Goal: Task Accomplishment & Management: Manage account settings

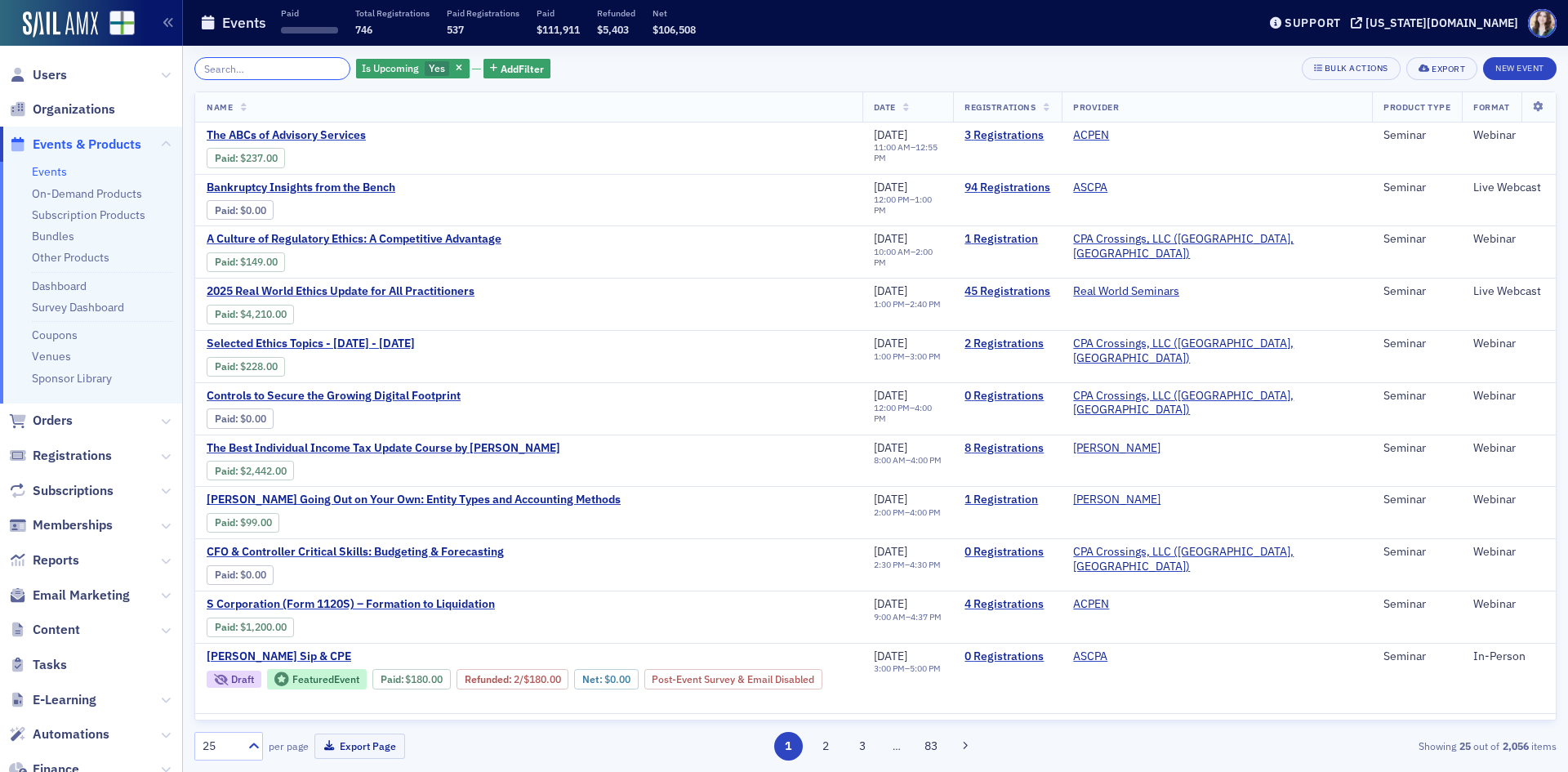
click at [268, 74] on input "search" at bounding box center [272, 69] width 156 height 23
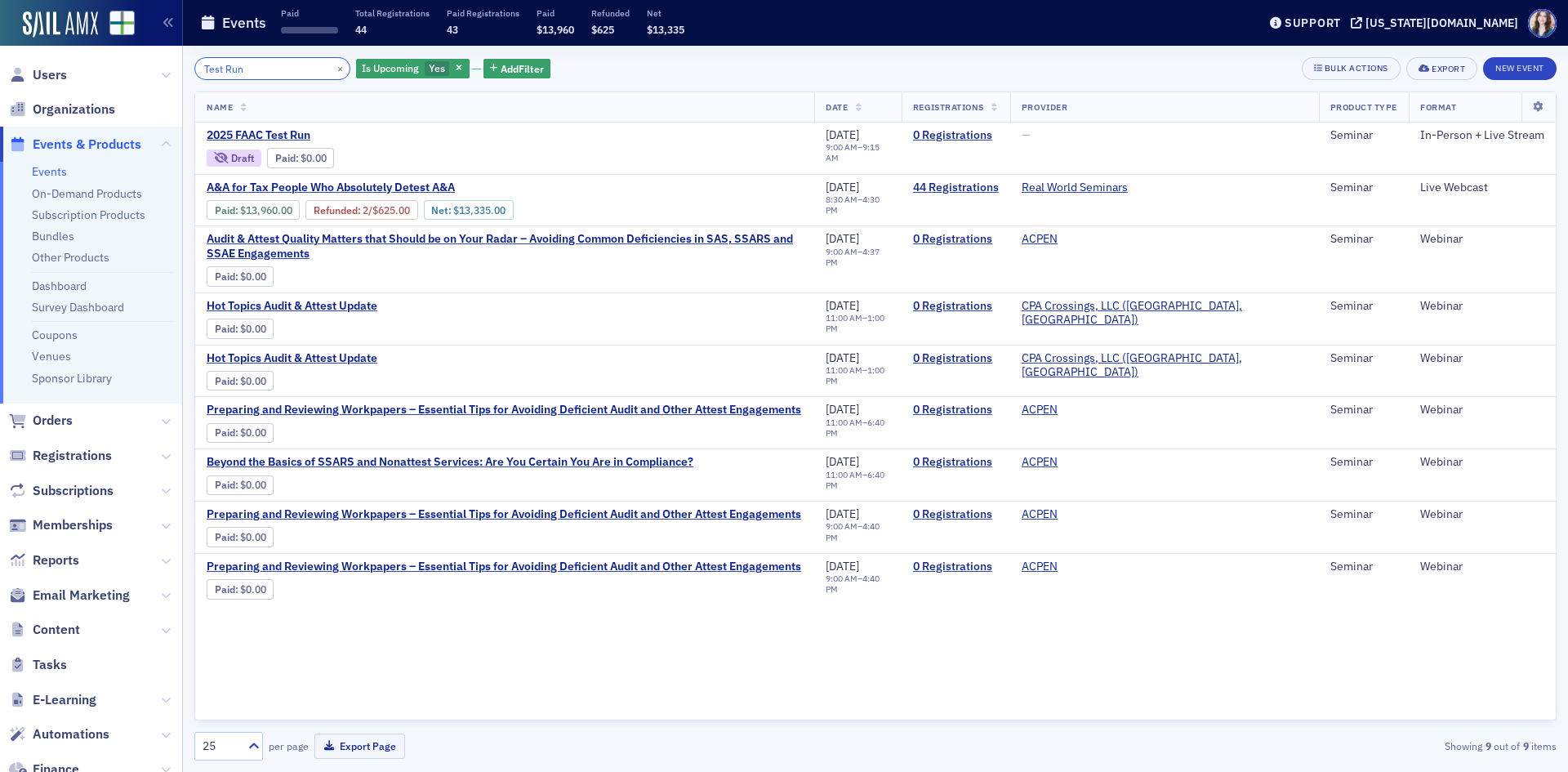
click at [268, 75] on input "Test Run" at bounding box center [272, 69] width 156 height 23
type input "Test Run"
click at [279, 133] on span "2025 FAAC Test Run" at bounding box center [343, 136] width 274 height 15
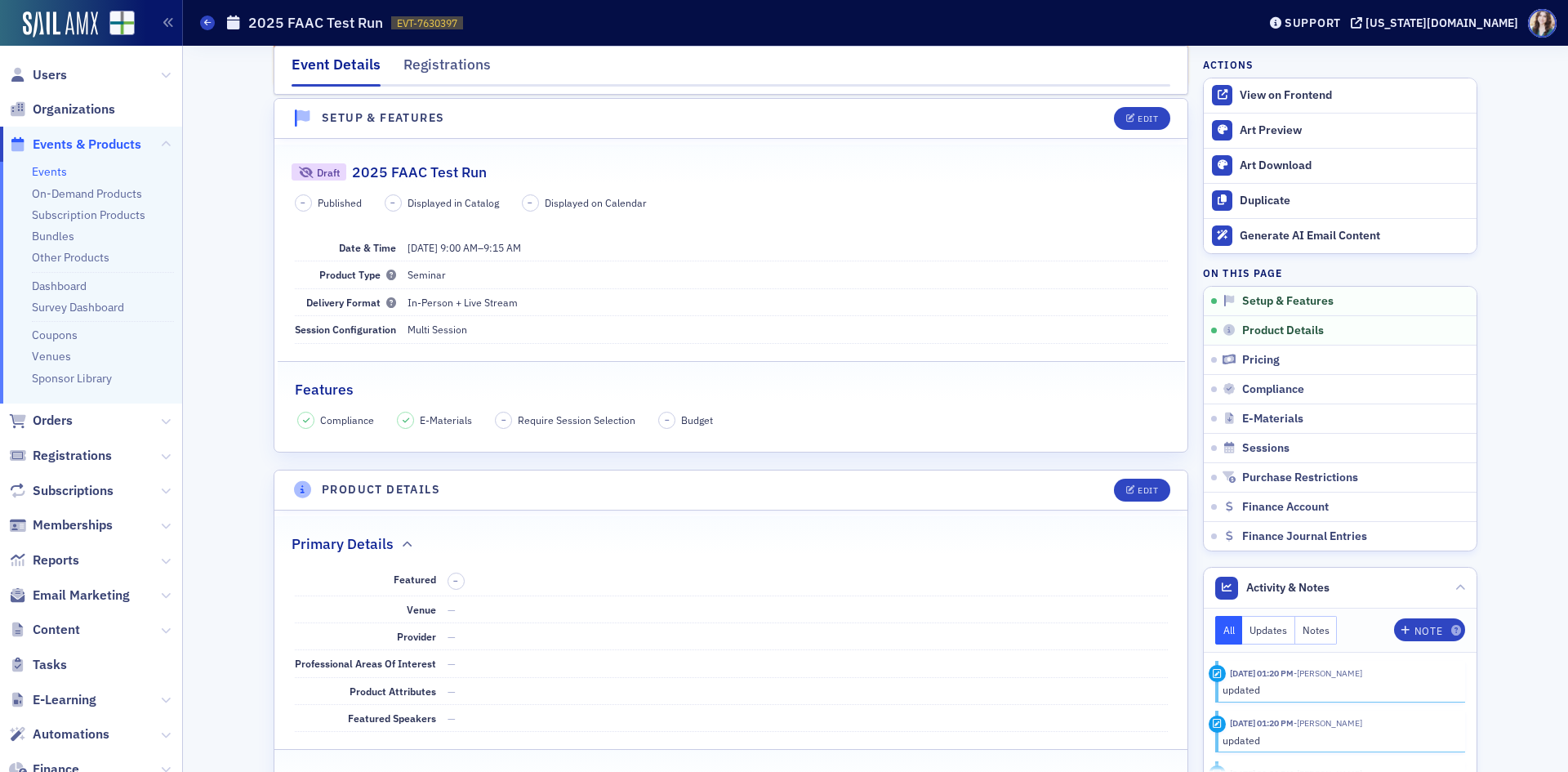
scroll to position [271, 0]
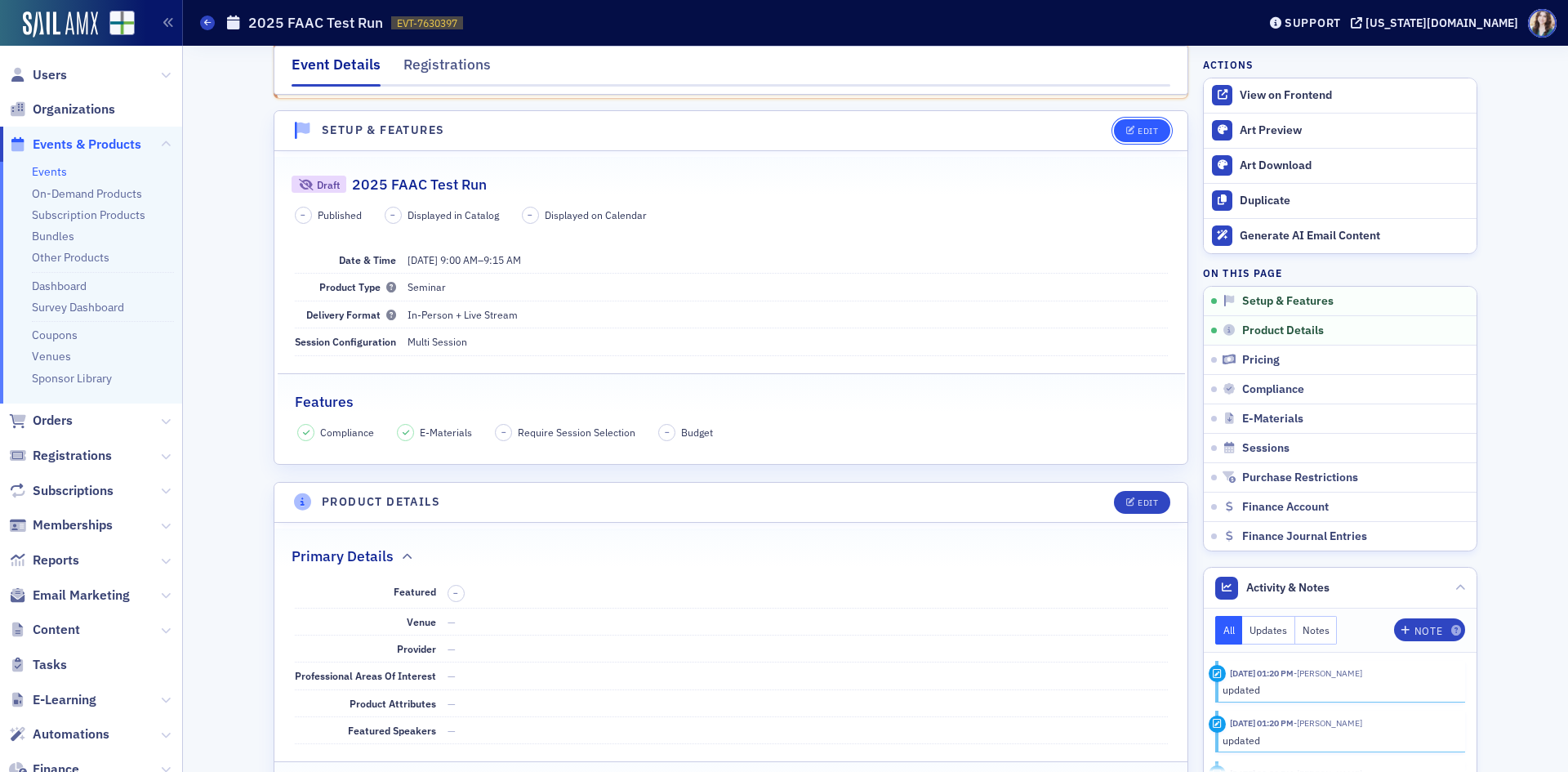
click at [1155, 127] on button "Edit" at bounding box center [1142, 131] width 56 height 23
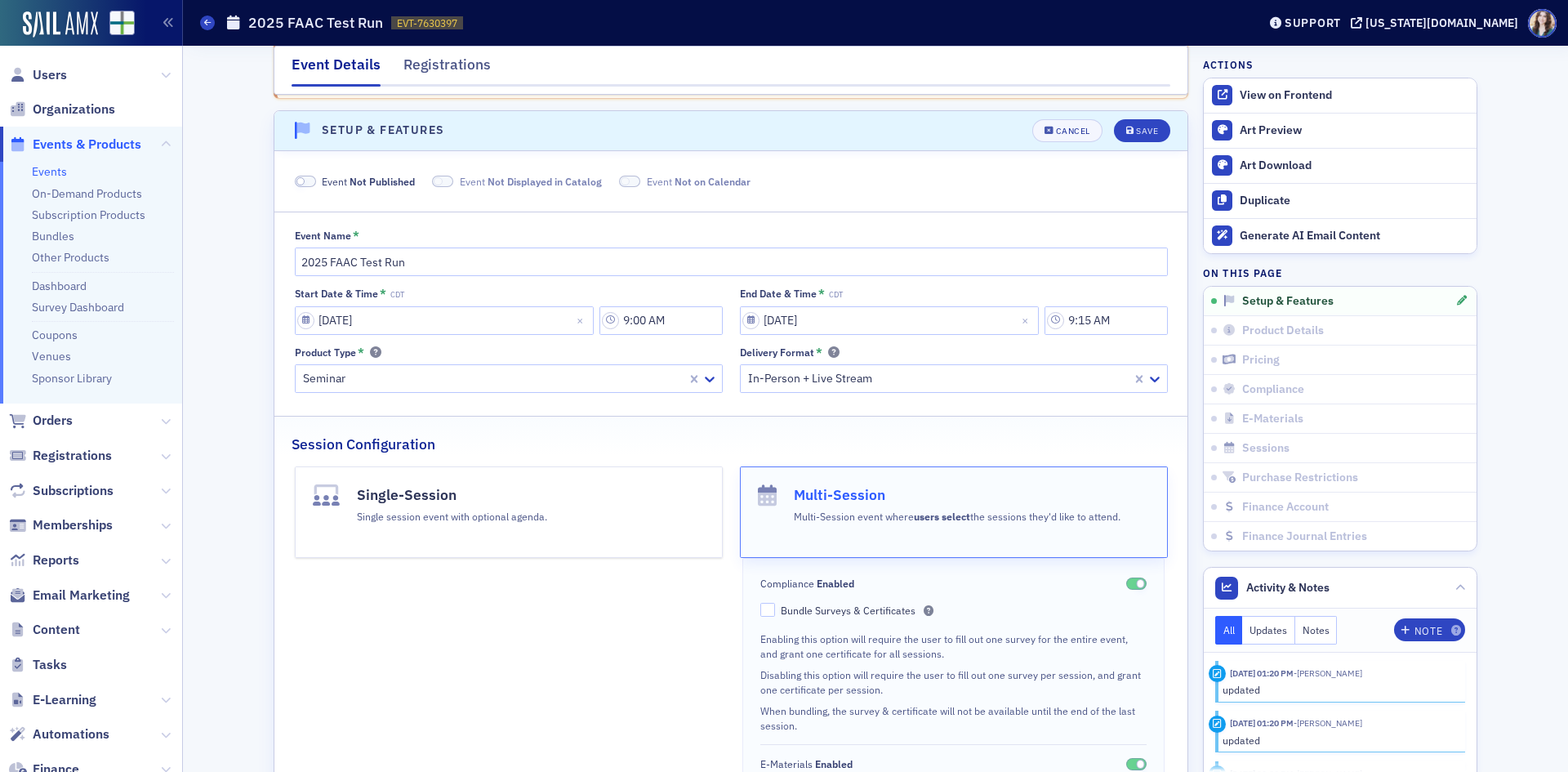
scroll to position [287, 0]
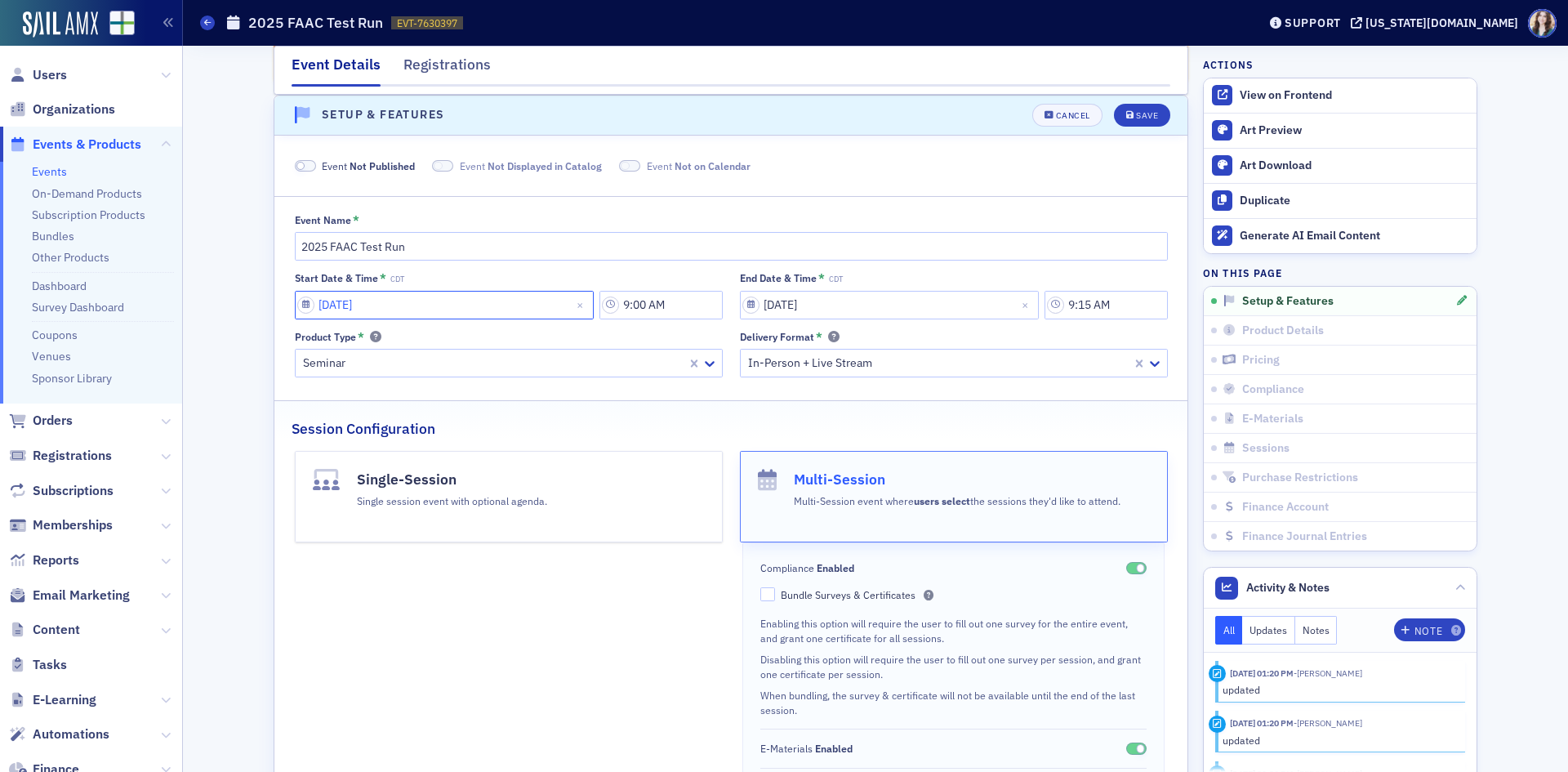
select select "8"
select select "2025"
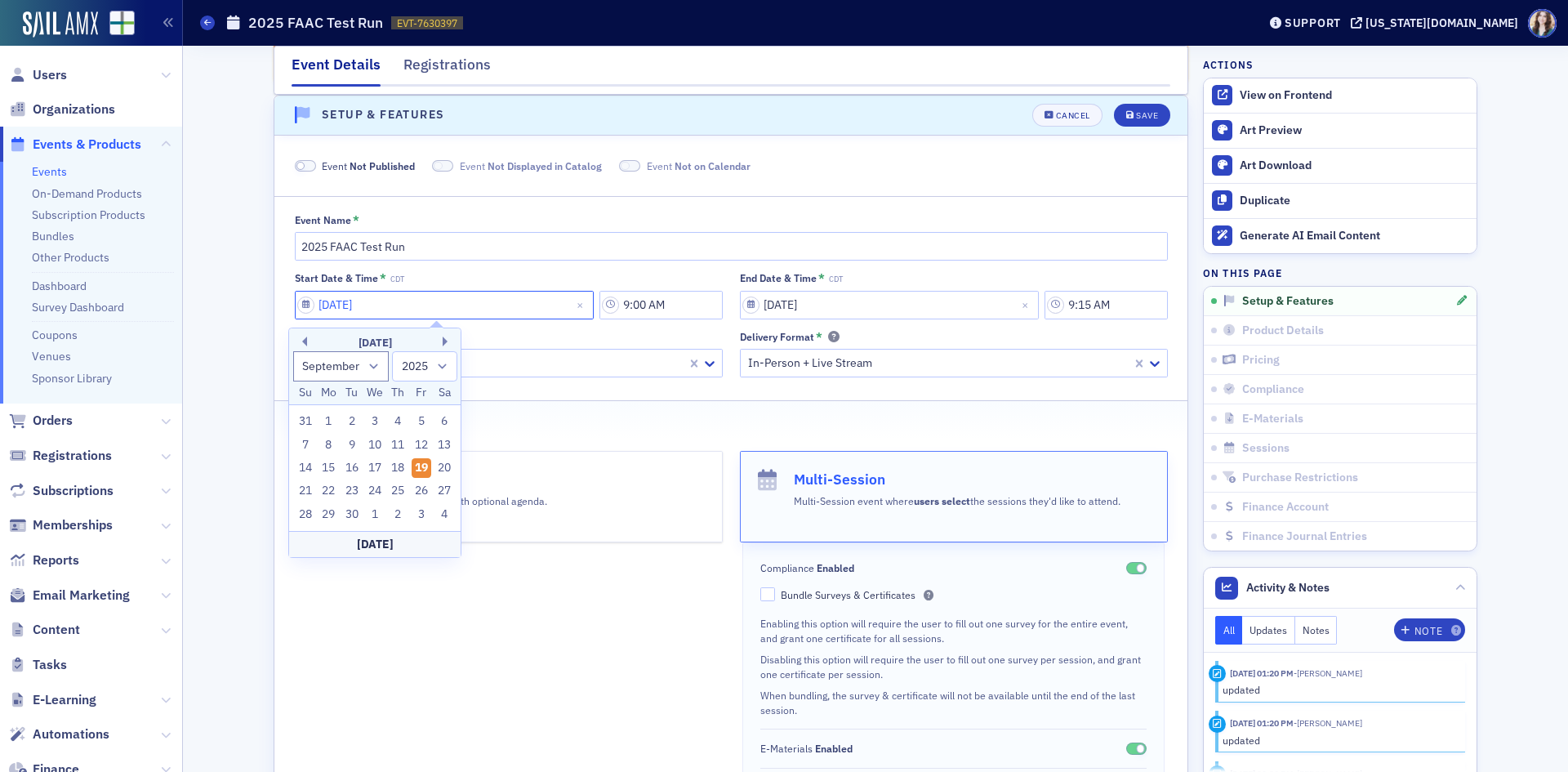
click at [516, 300] on input "[DATE]" at bounding box center [444, 305] width 299 height 29
click at [334, 494] on div "22" at bounding box center [328, 491] width 20 height 20
type input "[DATE]"
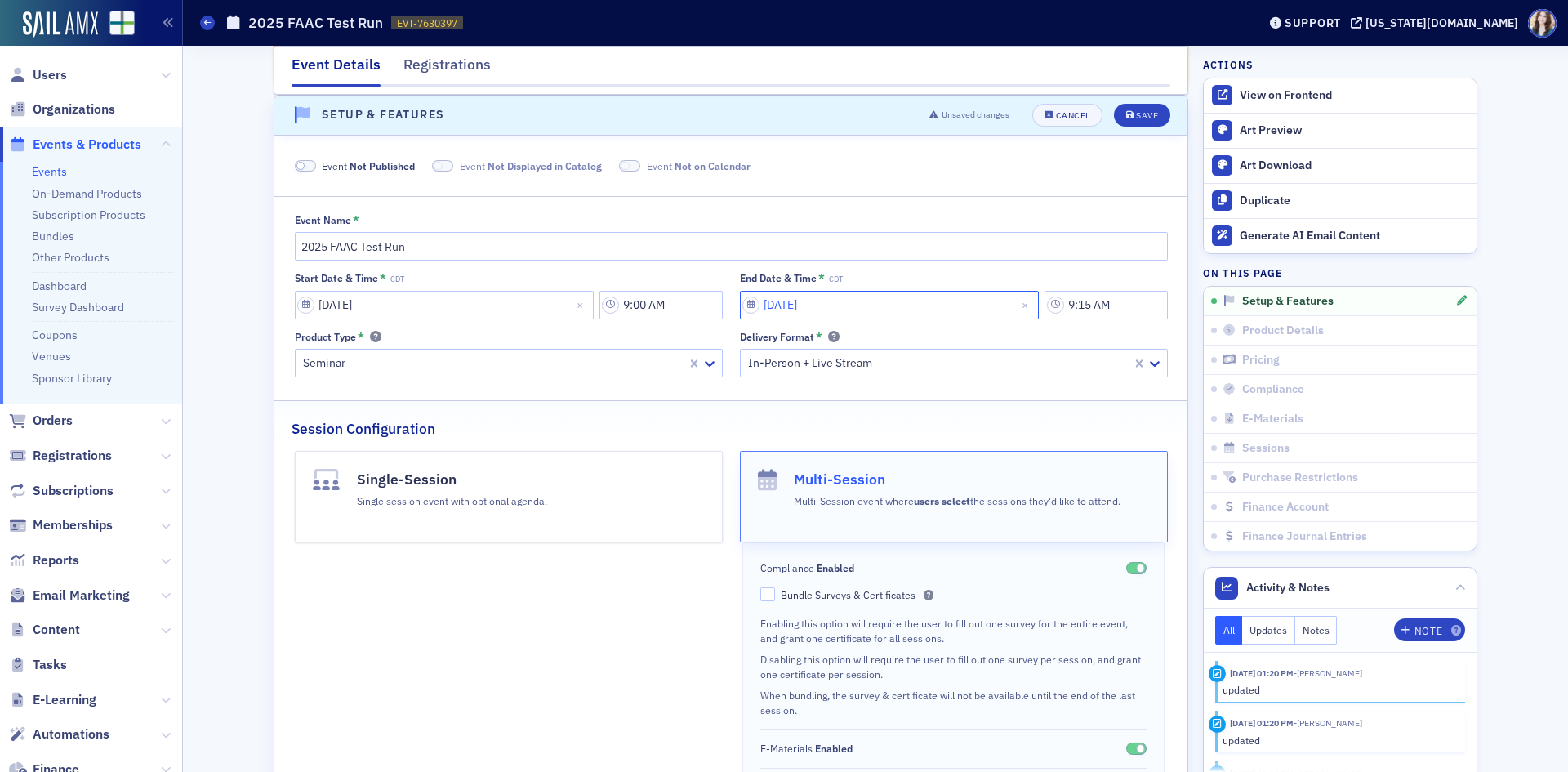
click at [825, 309] on input "[DATE]" at bounding box center [889, 305] width 299 height 29
select select "8"
select select "2025"
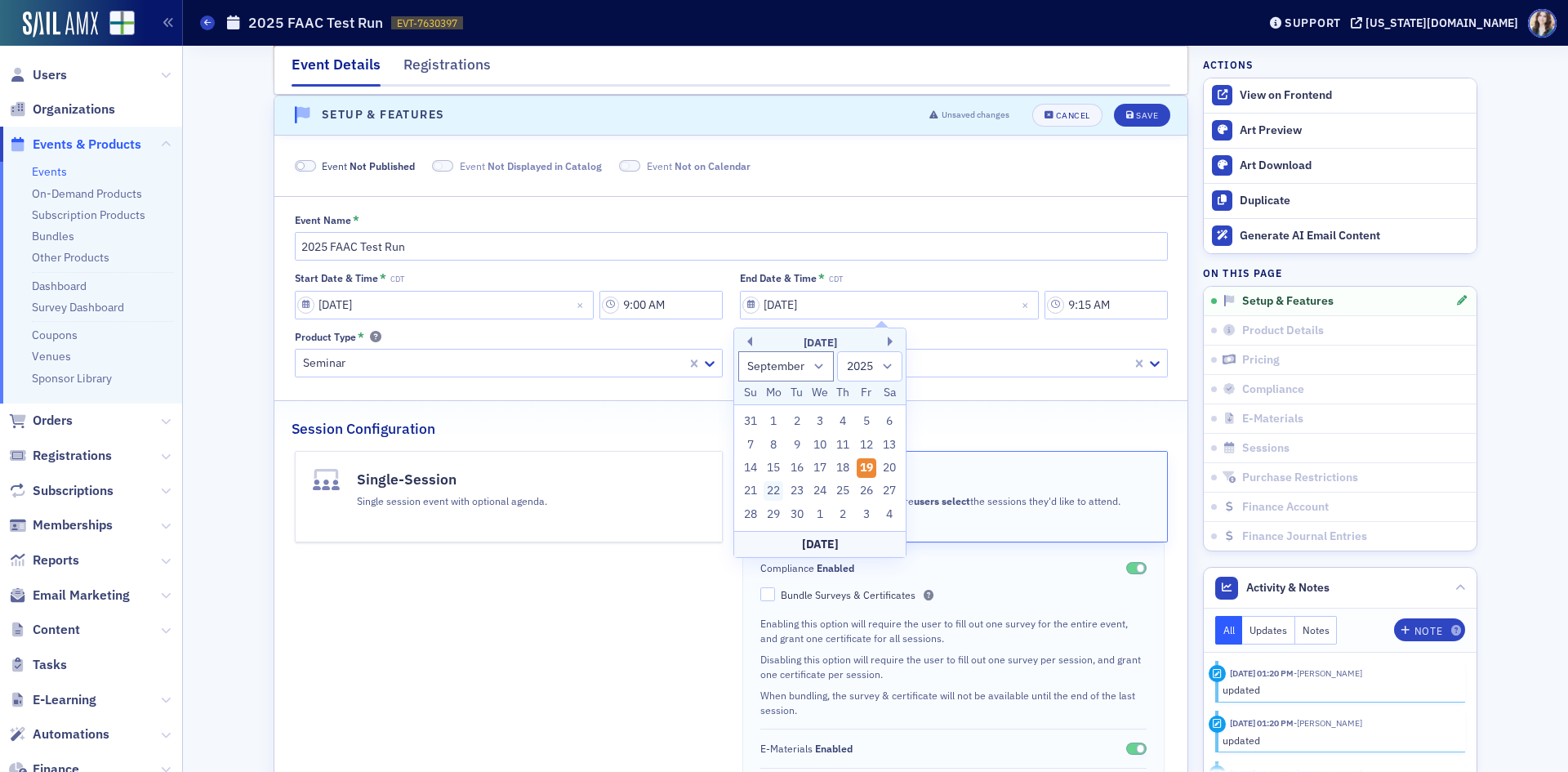
click at [773, 498] on div "22" at bounding box center [774, 491] width 20 height 20
type input "[DATE]"
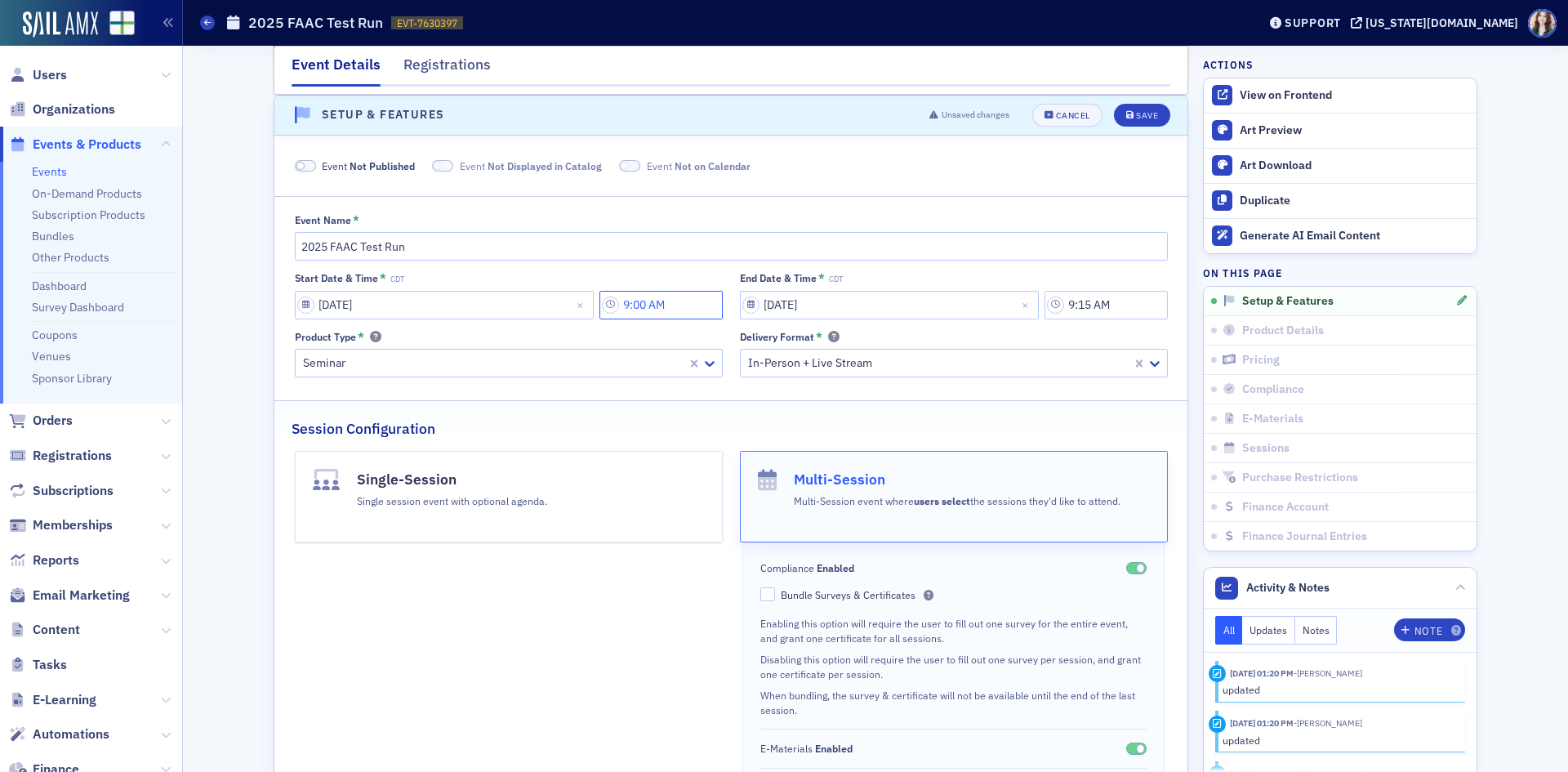
click at [694, 301] on input "9:00 AM" at bounding box center [661, 305] width 124 height 29
click at [768, 291] on div "9" at bounding box center [753, 305] width 61 height 29
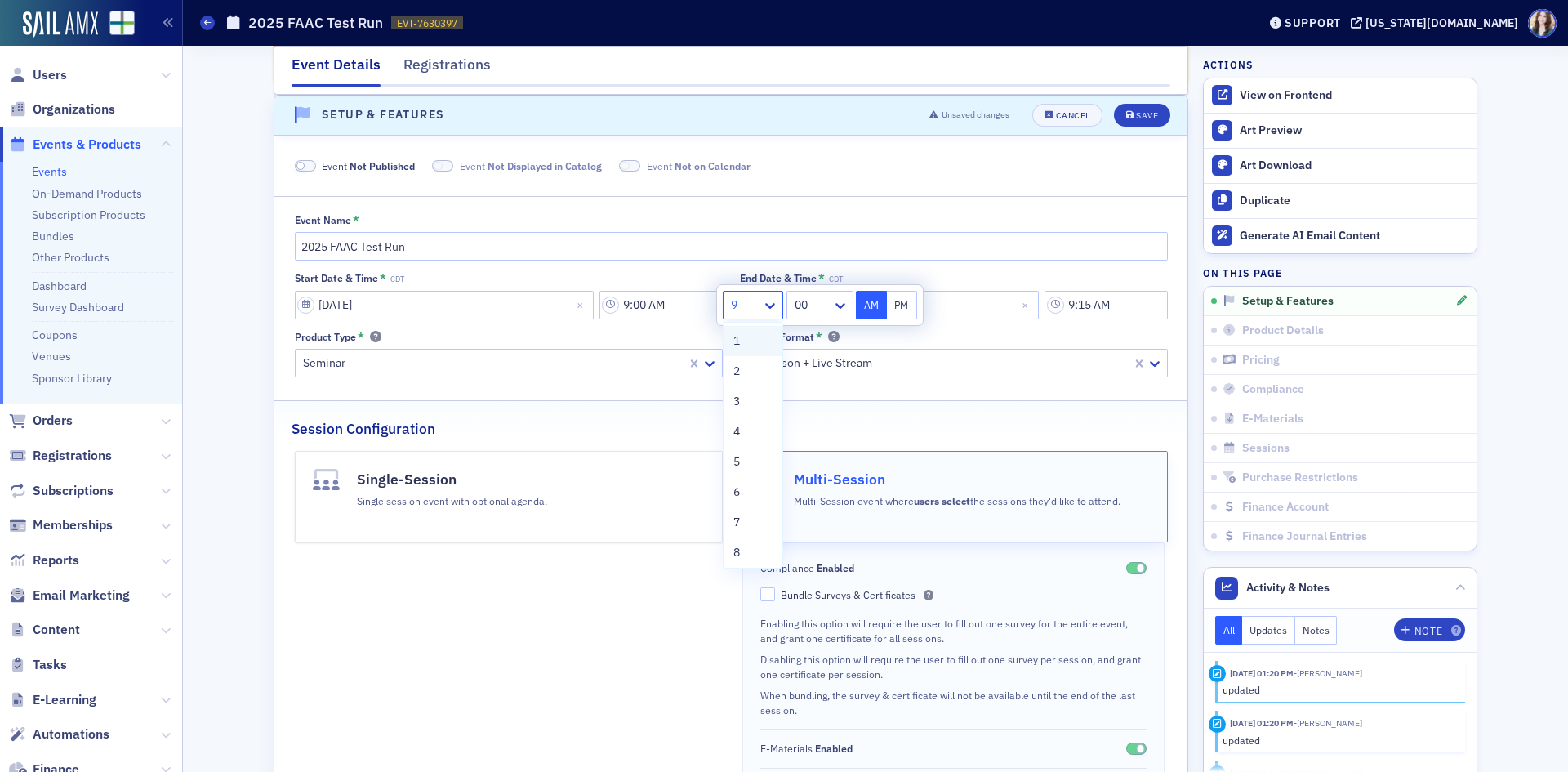
click at [746, 344] on div "1" at bounding box center [753, 341] width 39 height 17
click at [834, 305] on icon at bounding box center [840, 305] width 16 height 16
click at [809, 427] on span "30" at bounding box center [803, 431] width 13 height 17
click at [902, 305] on button "PM" at bounding box center [902, 305] width 31 height 29
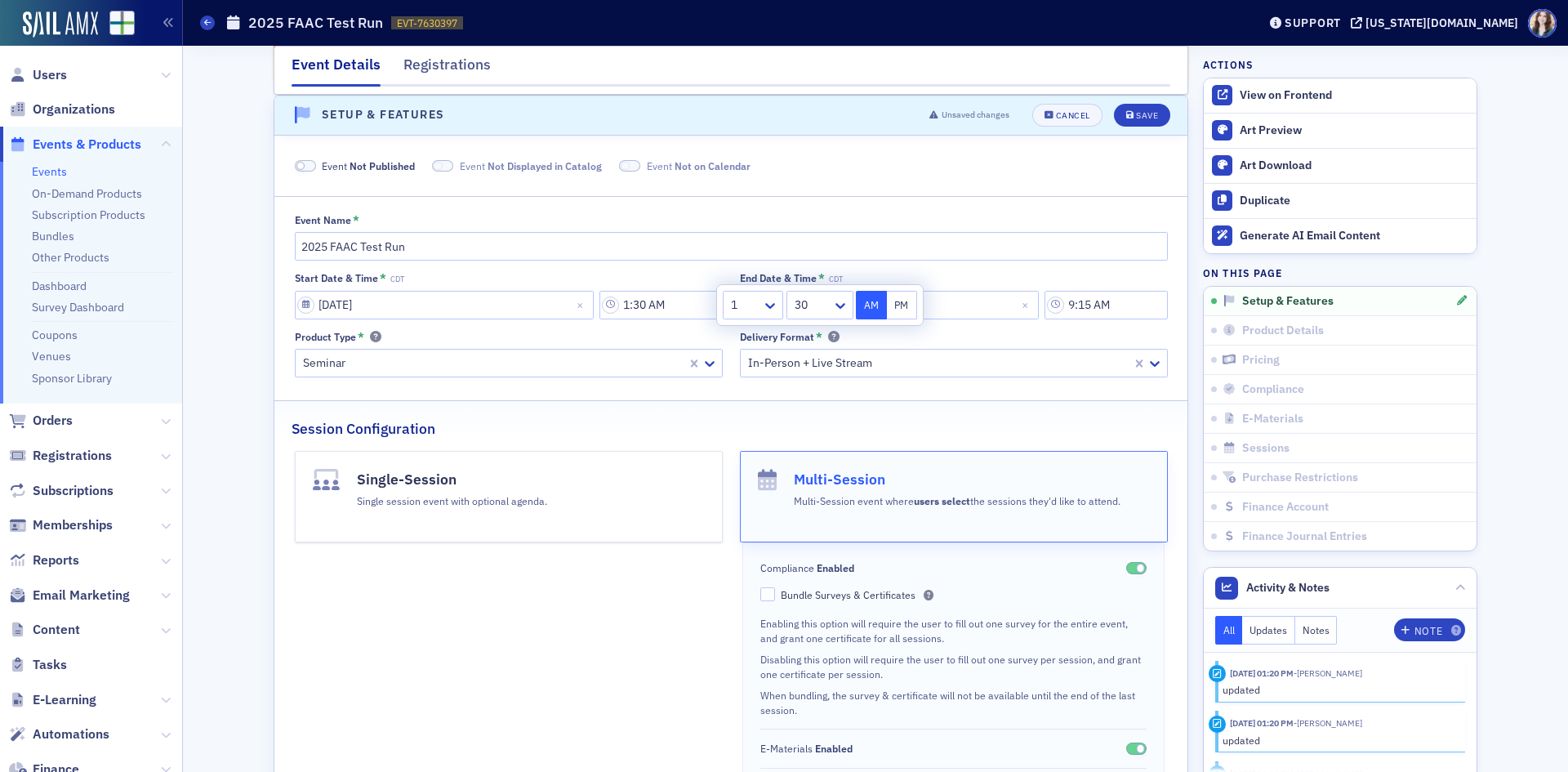
type input "1:30 PM"
click at [1117, 306] on input "9:15 AM" at bounding box center [1106, 305] width 124 height 29
click at [894, 305] on icon at bounding box center [896, 305] width 10 height 6
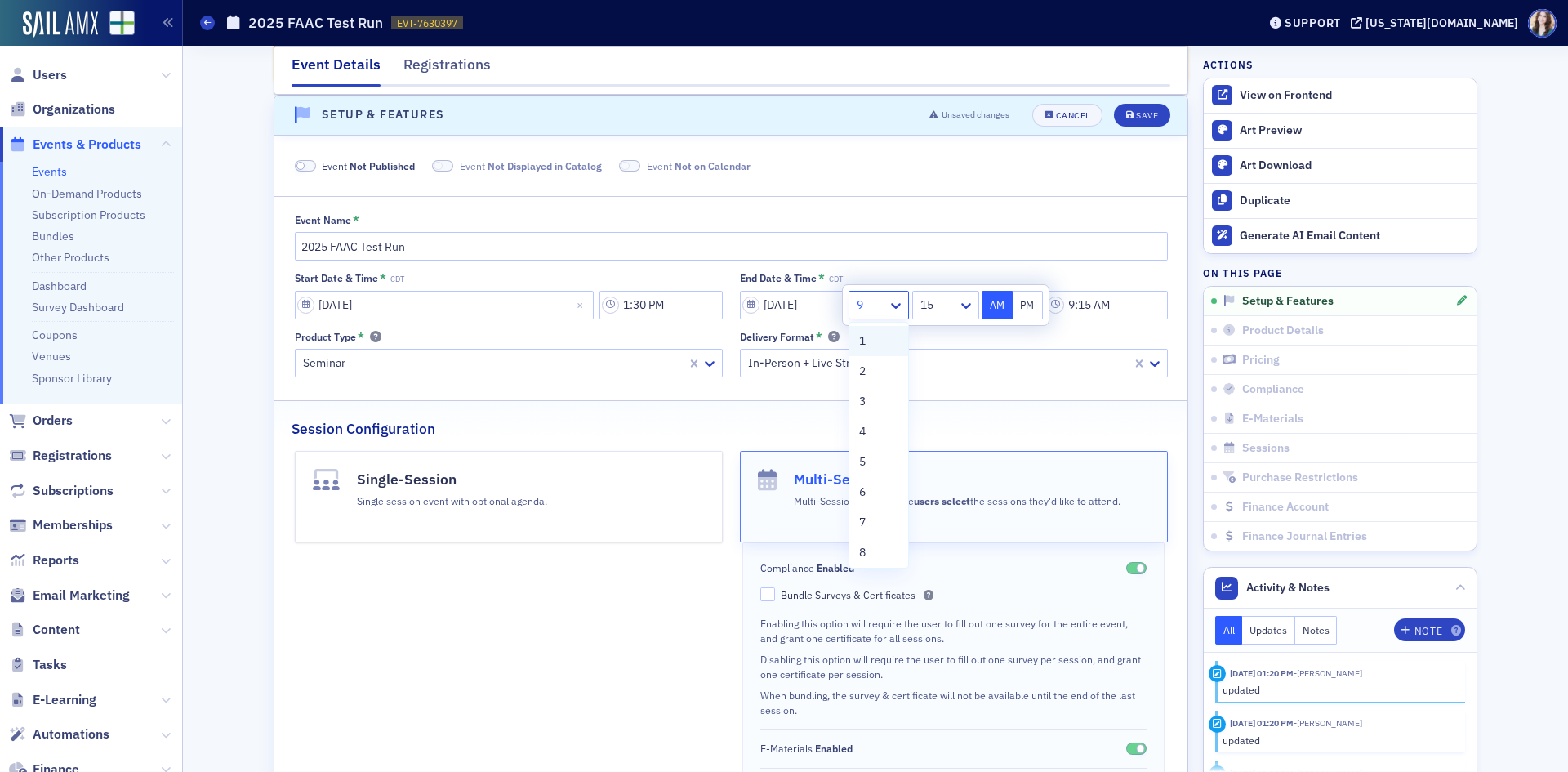
click at [870, 346] on div "1" at bounding box center [879, 341] width 39 height 17
click at [962, 298] on icon at bounding box center [966, 305] width 16 height 16
click at [939, 438] on div "30" at bounding box center [945, 431] width 46 height 17
click at [1031, 305] on button "PM" at bounding box center [1028, 305] width 31 height 29
click at [955, 305] on div at bounding box center [938, 305] width 38 height 20
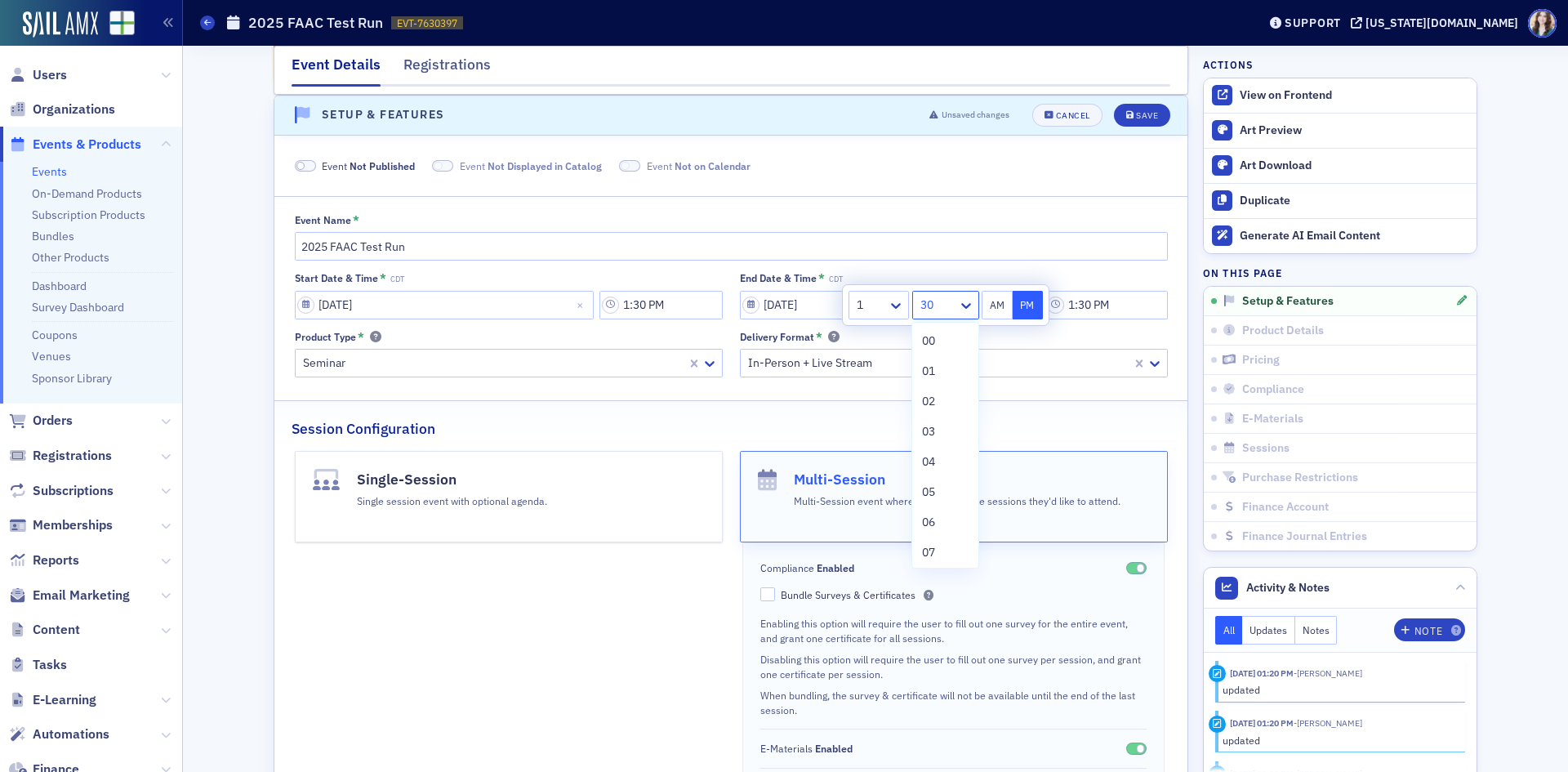
click at [942, 303] on div at bounding box center [938, 305] width 38 height 20
click at [871, 306] on div at bounding box center [870, 305] width 31 height 20
click at [875, 366] on div "2" at bounding box center [879, 371] width 39 height 17
click at [937, 300] on div at bounding box center [938, 305] width 38 height 20
click at [935, 336] on span "00" at bounding box center [929, 341] width 13 height 17
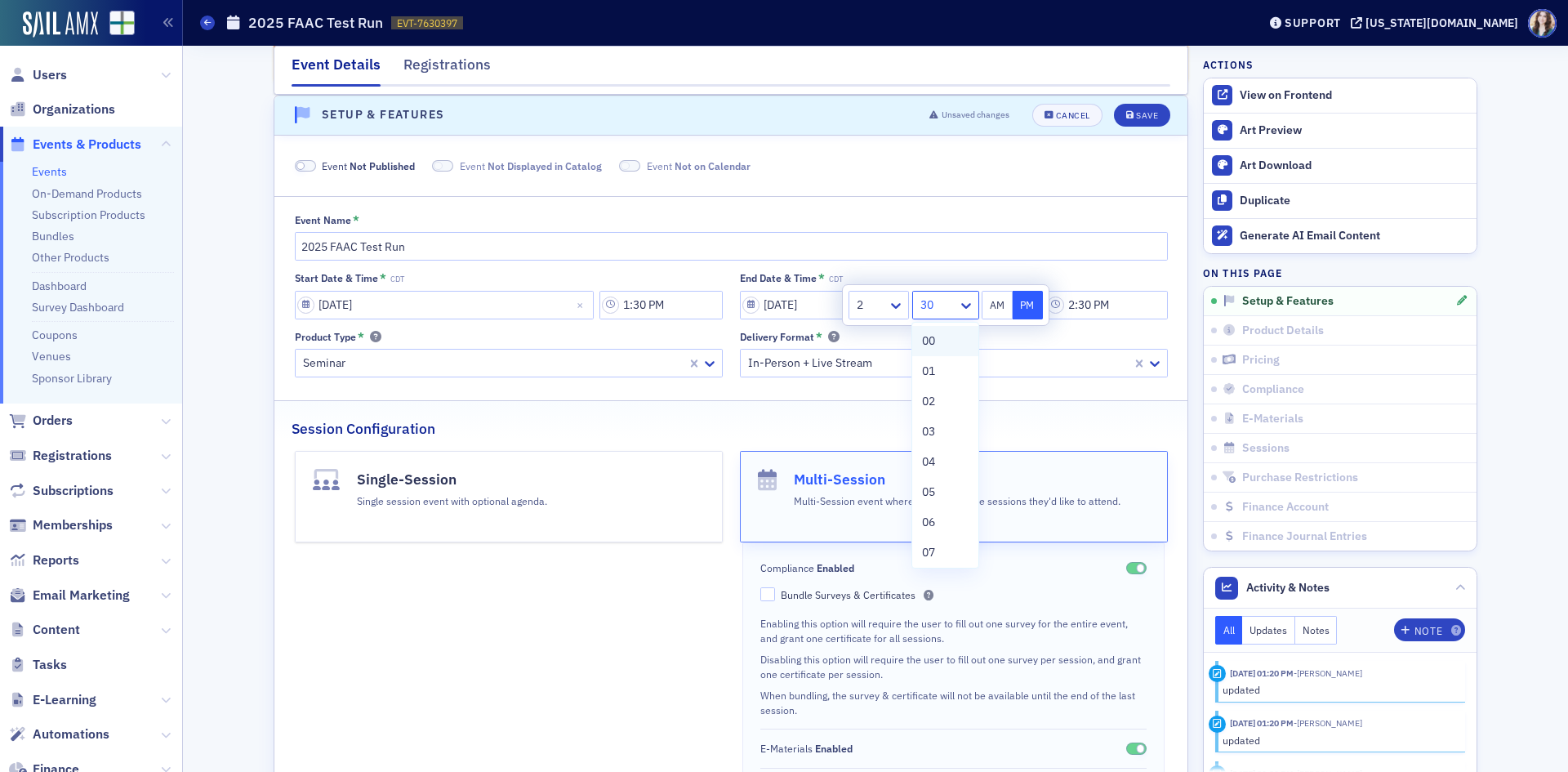
type input "2:00 PM"
click at [1060, 182] on fieldset "Event Not Published Event Not Displayed in Catalog Event Not on Calendar" at bounding box center [730, 163] width 913 height 43
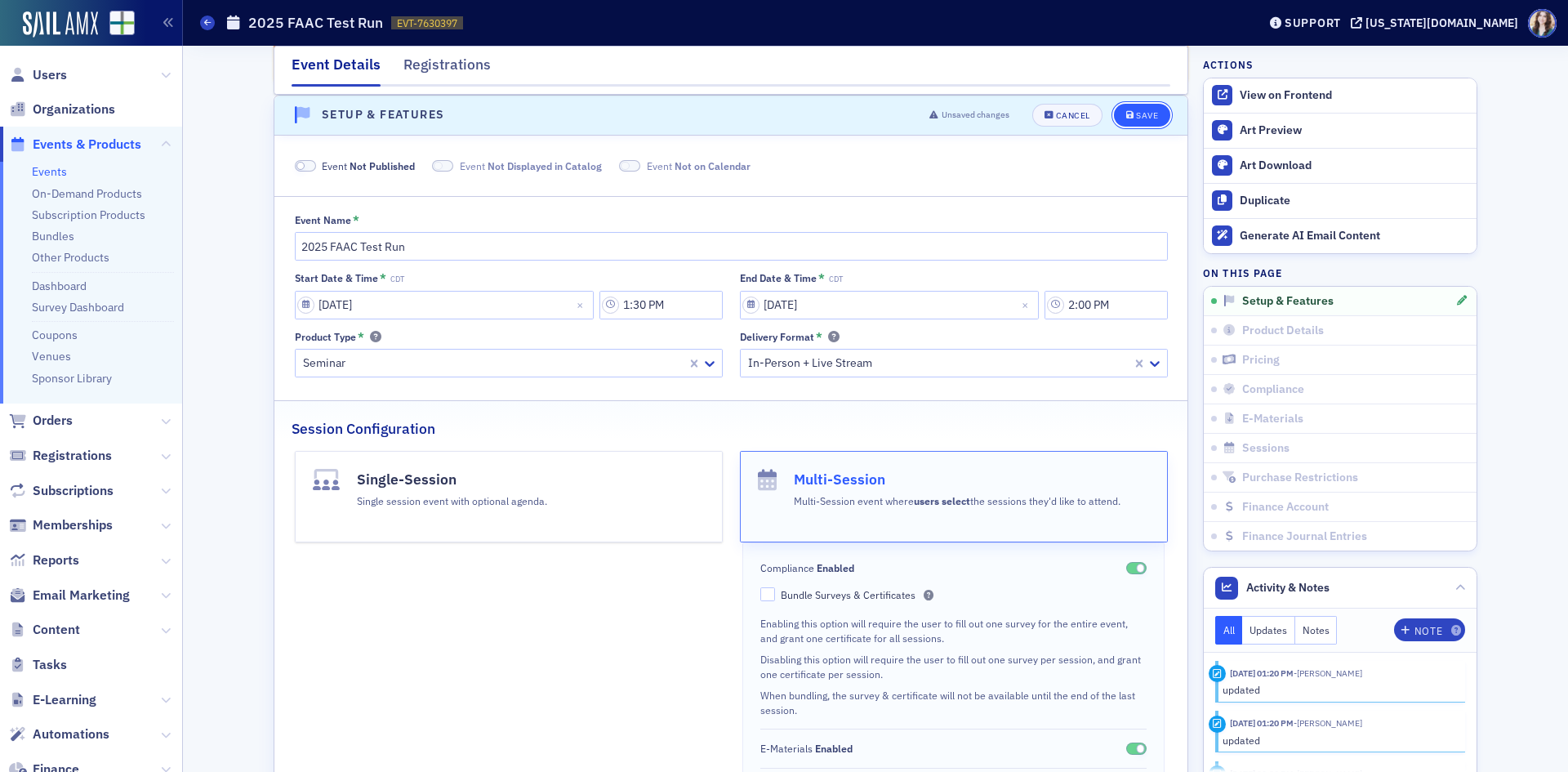
click at [1124, 120] on button "Save" at bounding box center [1142, 115] width 56 height 23
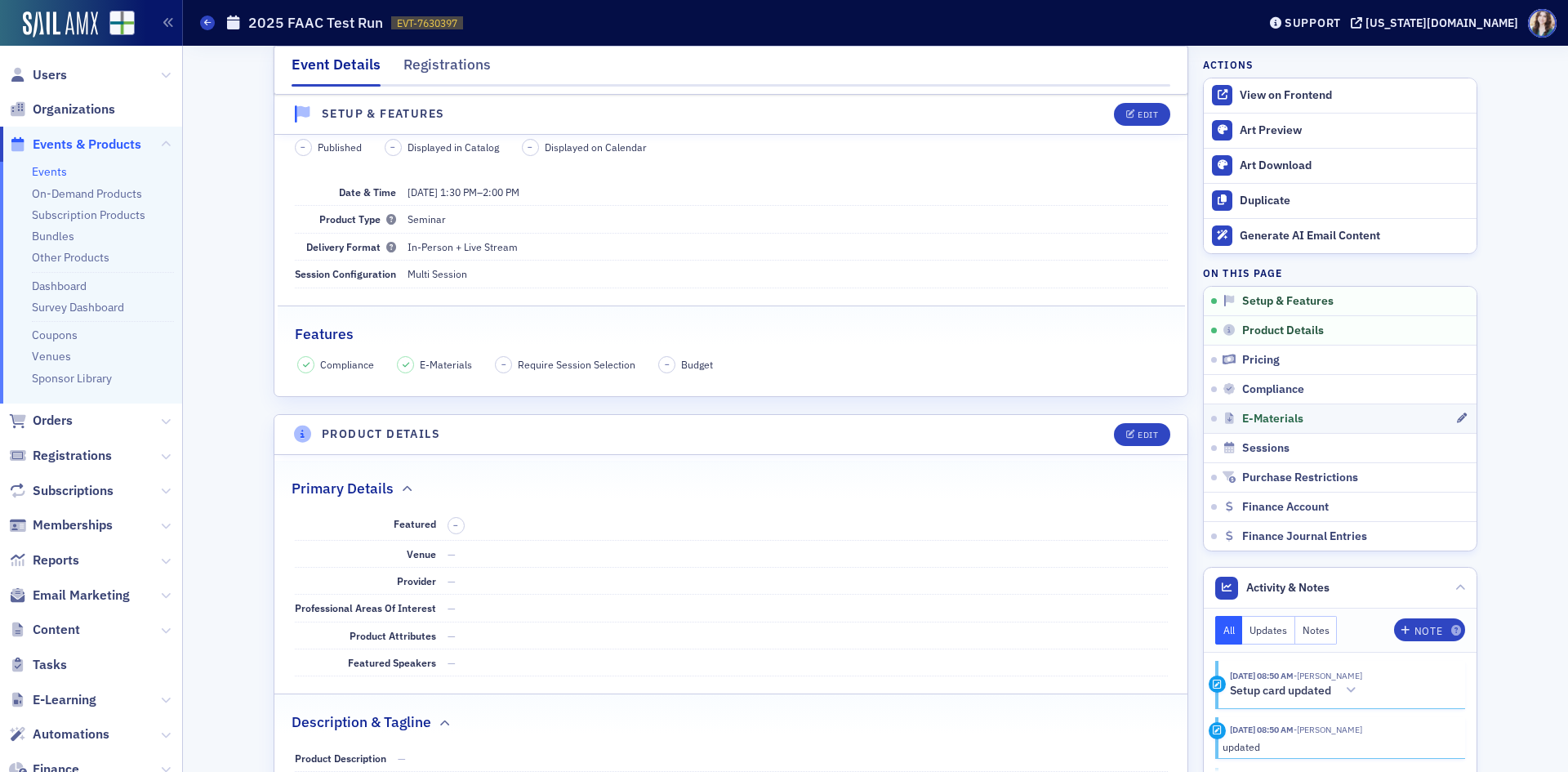
scroll to position [368, 0]
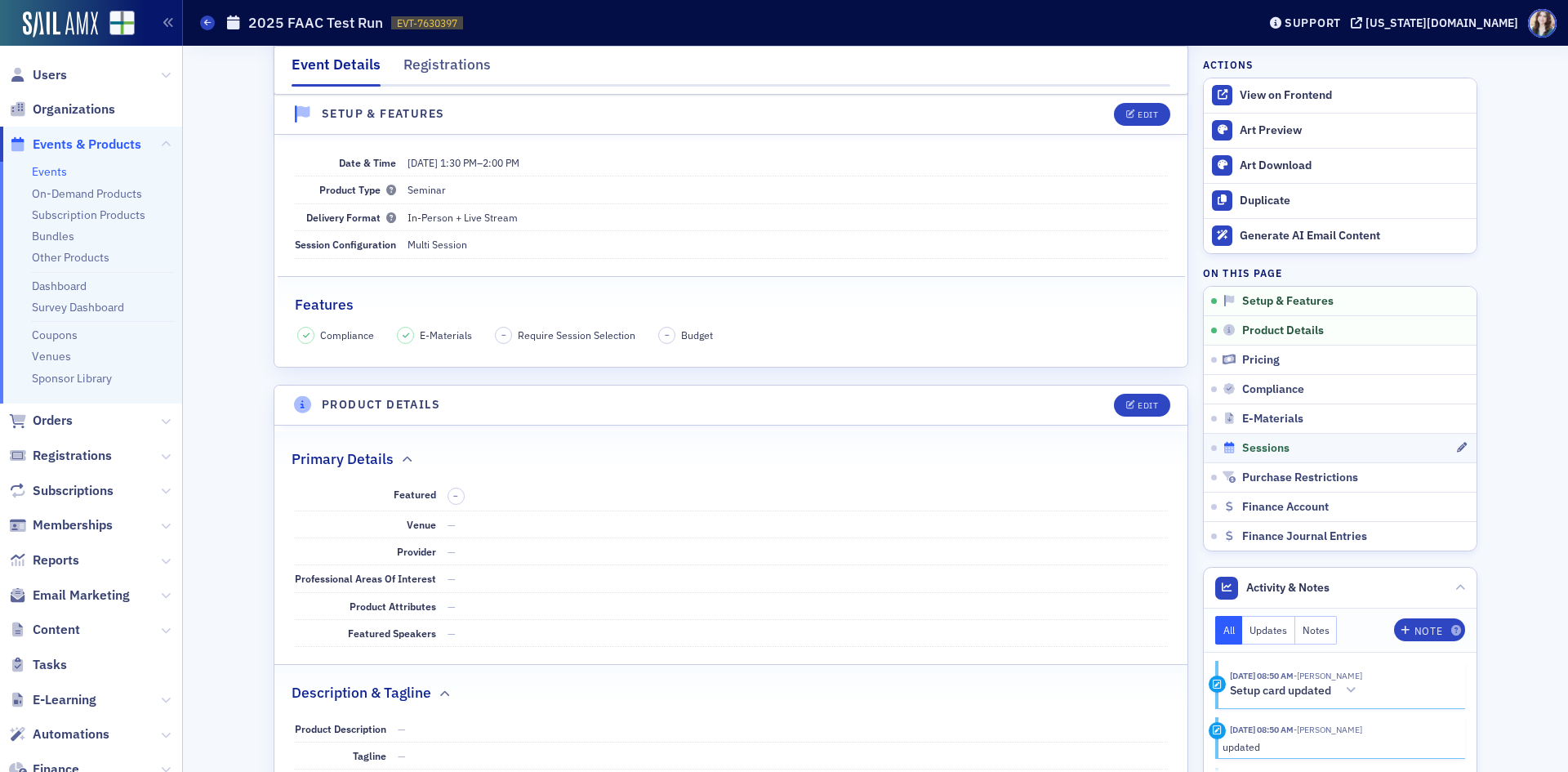
click at [1261, 446] on span "Sessions" at bounding box center [1266, 449] width 47 height 15
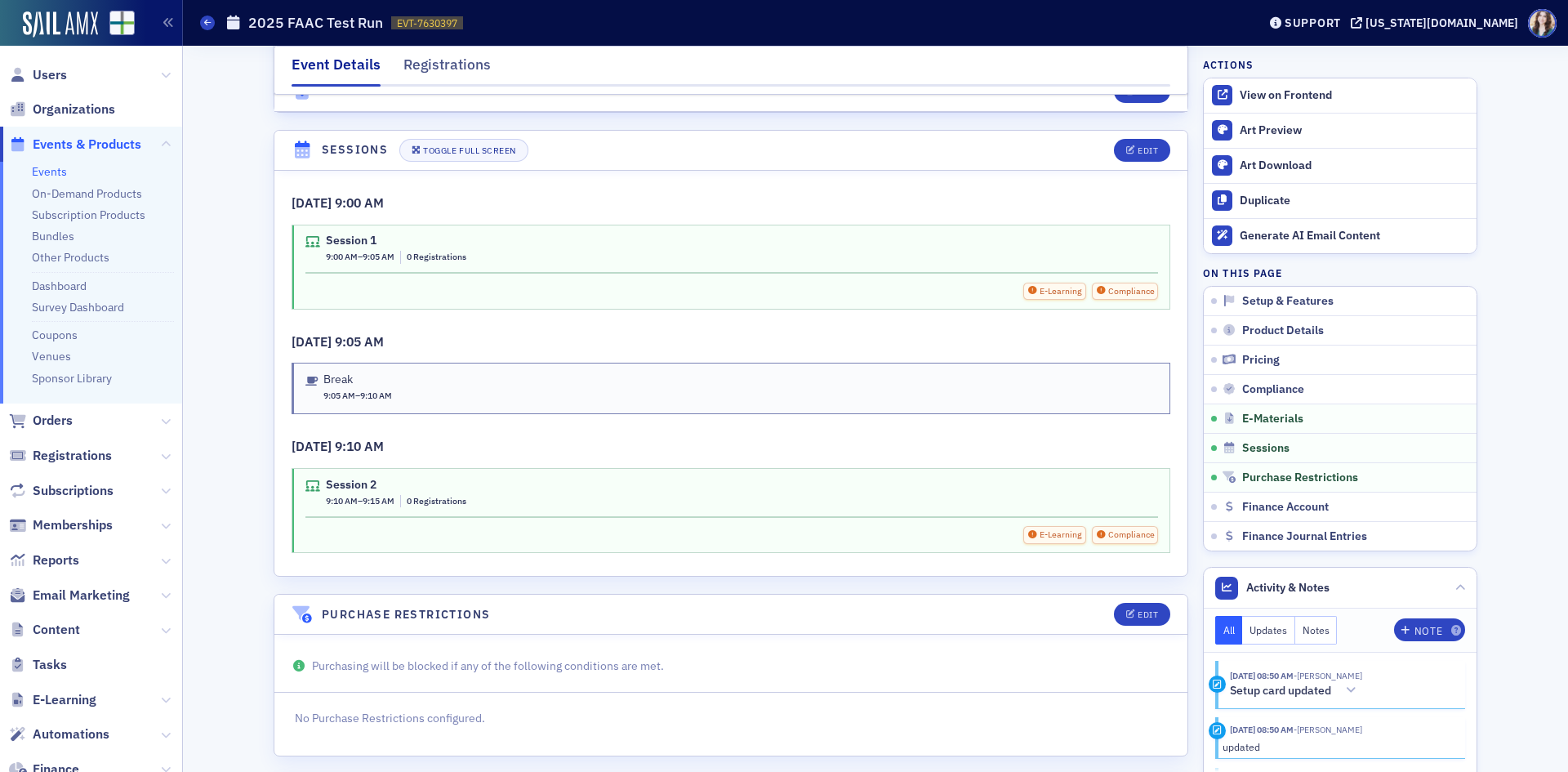
scroll to position [2616, 0]
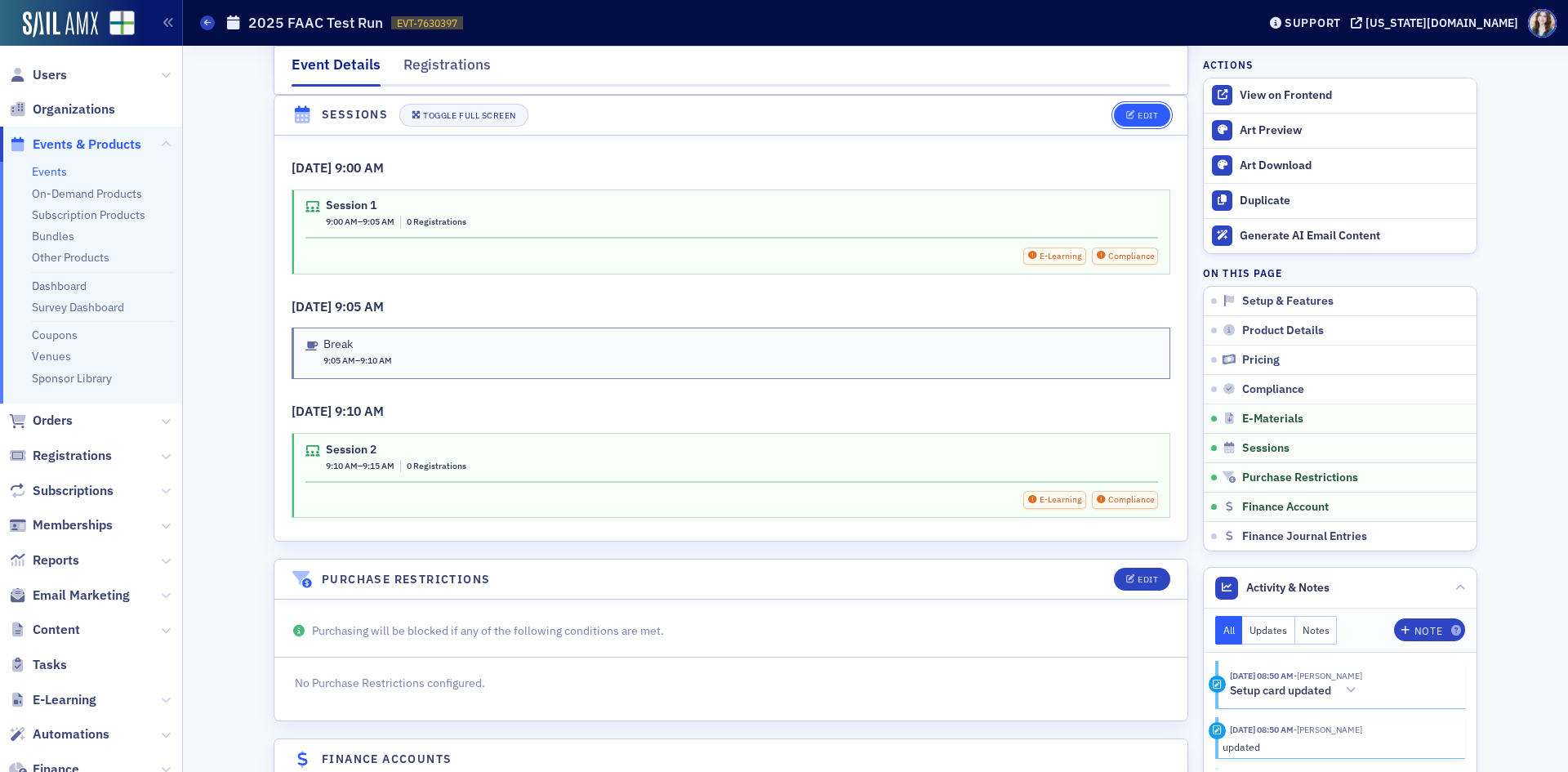
click at [1144, 118] on div "Edit" at bounding box center [1147, 115] width 20 height 9
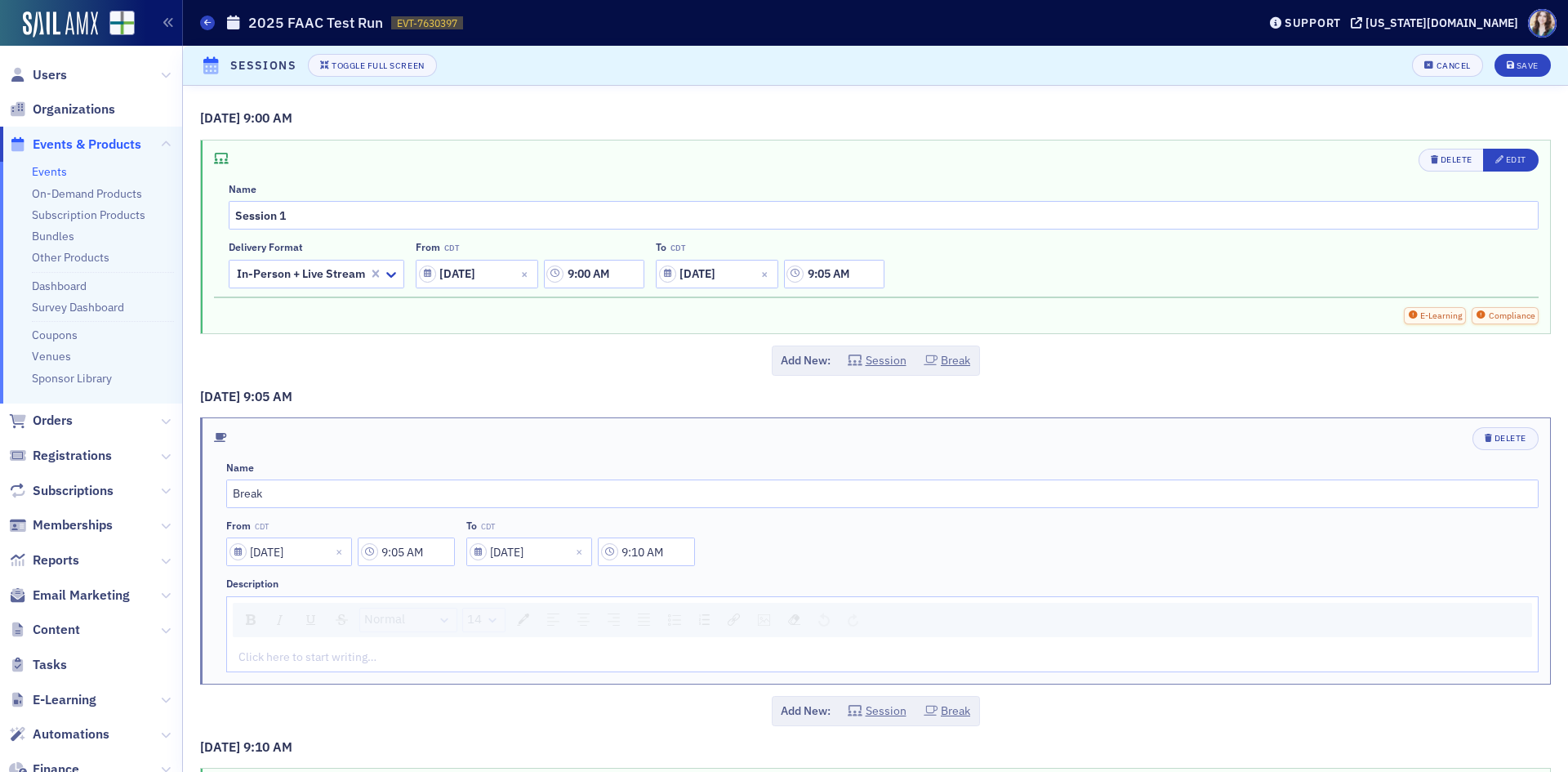
scroll to position [2476, 0]
click at [484, 275] on input "[DATE]" at bounding box center [477, 273] width 123 height 29
select select "8"
select select "2025"
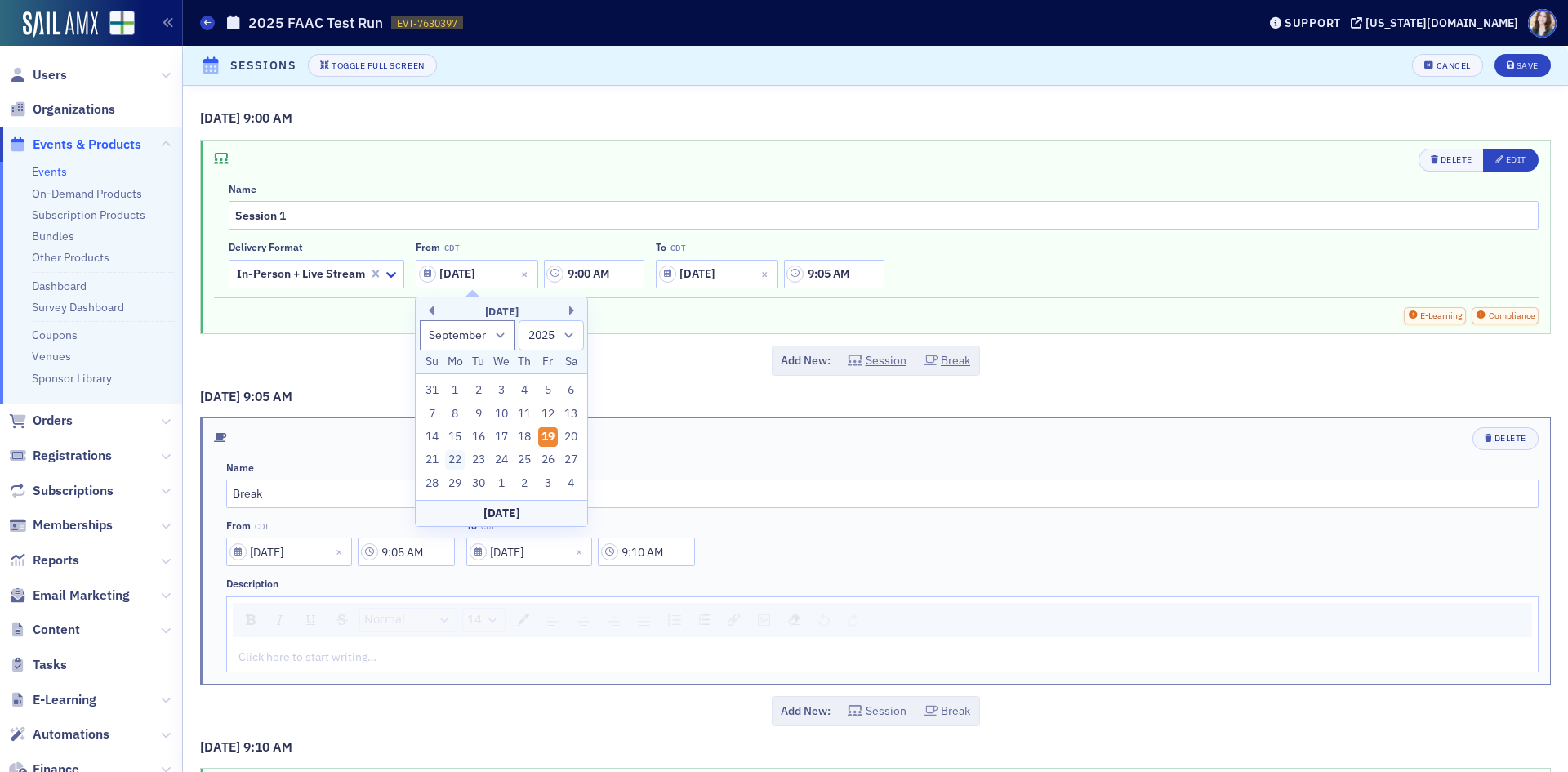
click at [454, 465] on div "22" at bounding box center [455, 460] width 20 height 20
type input "[DATE]"
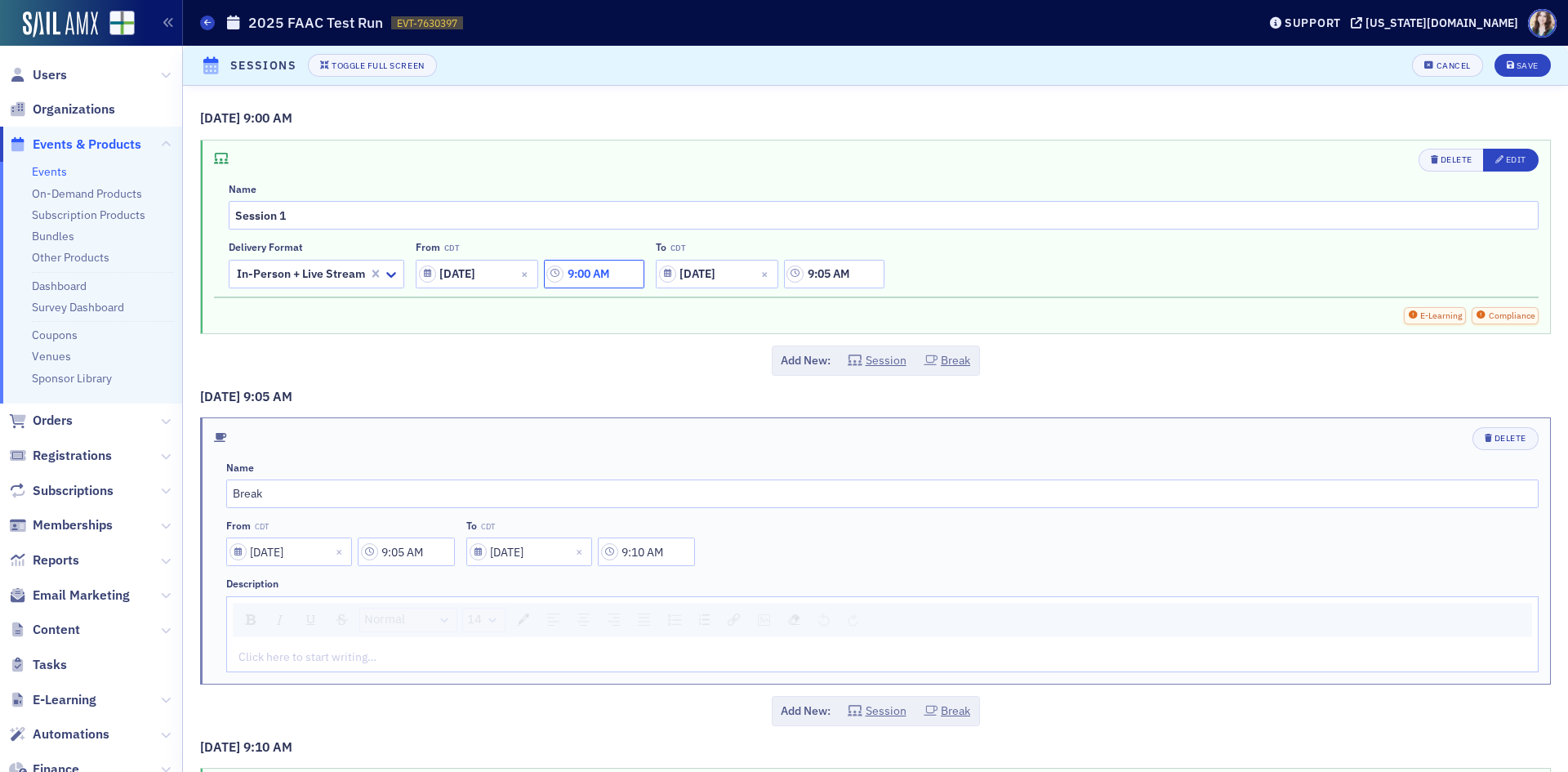
click at [607, 285] on input "9:00 AM" at bounding box center [594, 273] width 101 height 29
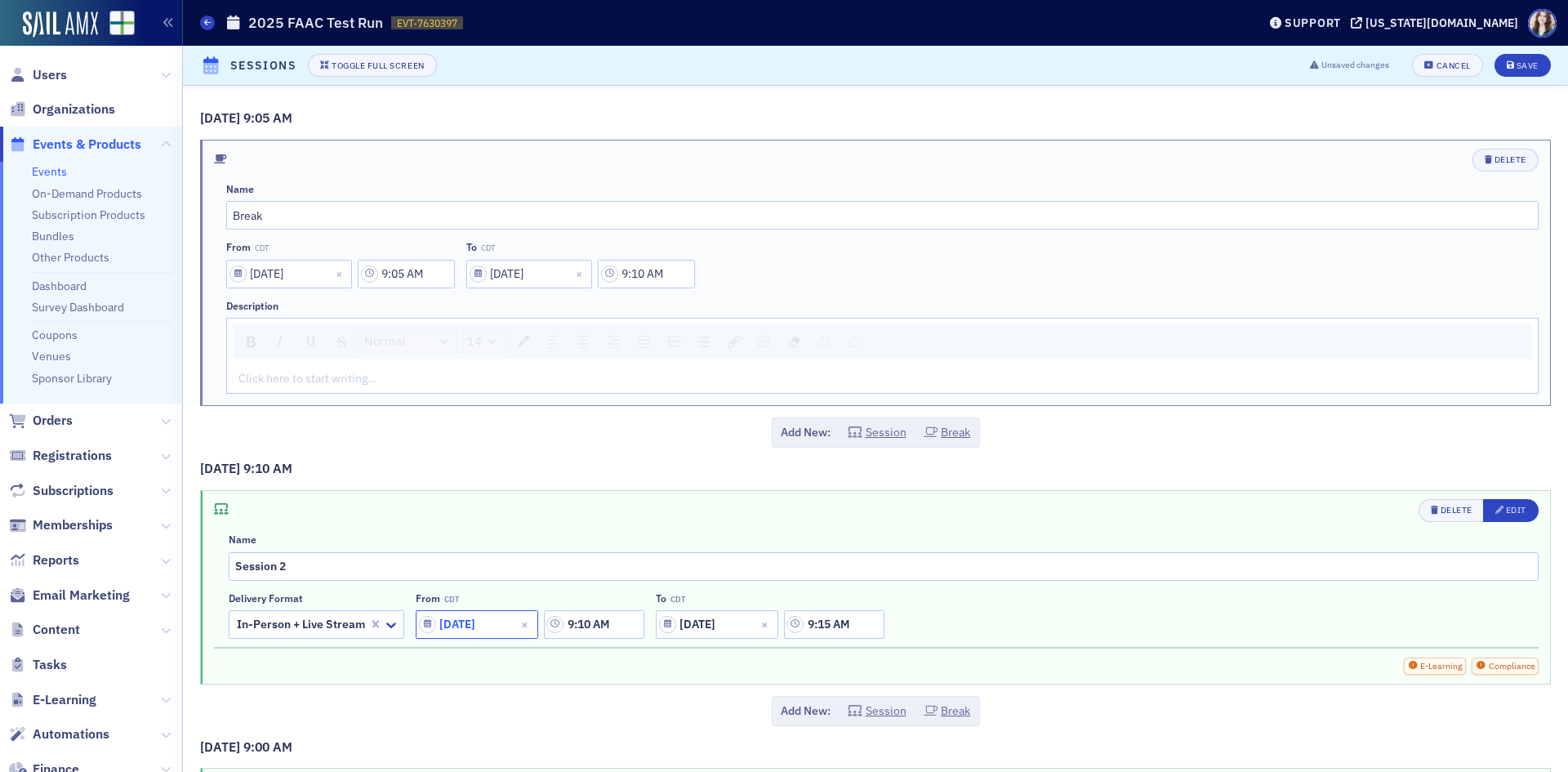
click at [480, 625] on input "[DATE]" at bounding box center [477, 624] width 123 height 29
select select "8"
select select "2025"
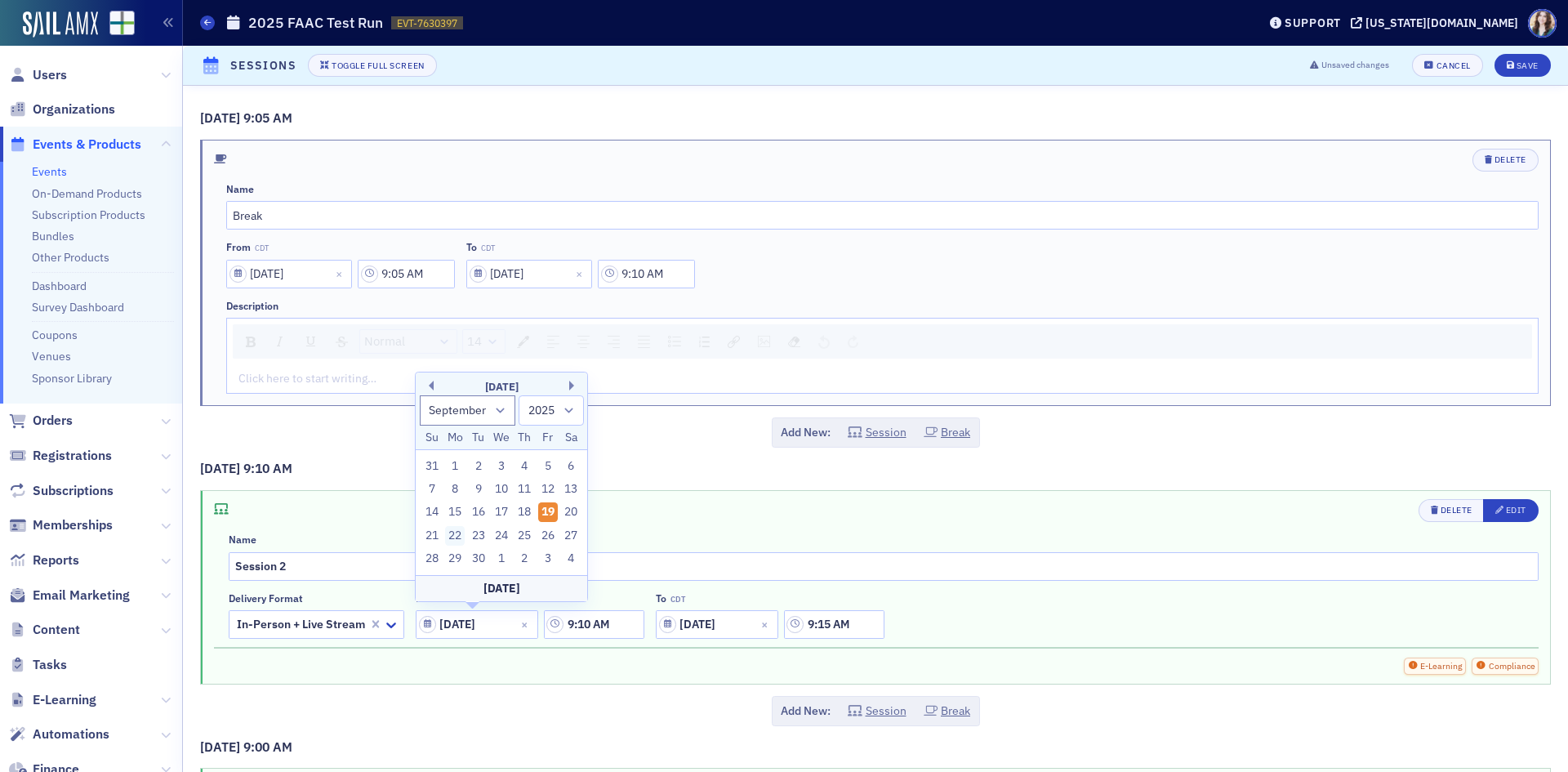
click at [454, 526] on div "22" at bounding box center [455, 535] width 20 height 20
type input "[DATE]"
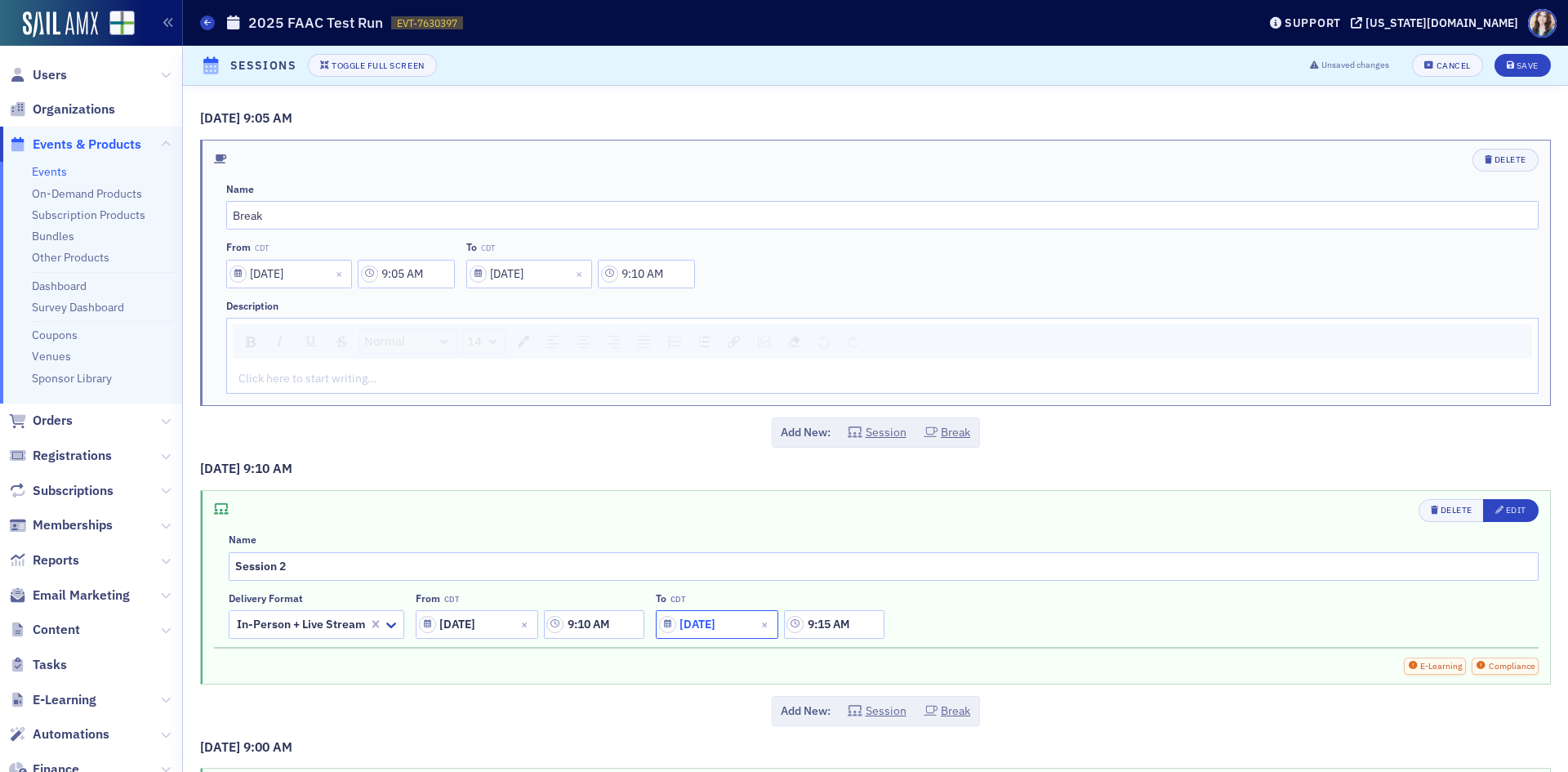
click at [723, 627] on input "[DATE]" at bounding box center [717, 624] width 123 height 29
select select "8"
select select "2025"
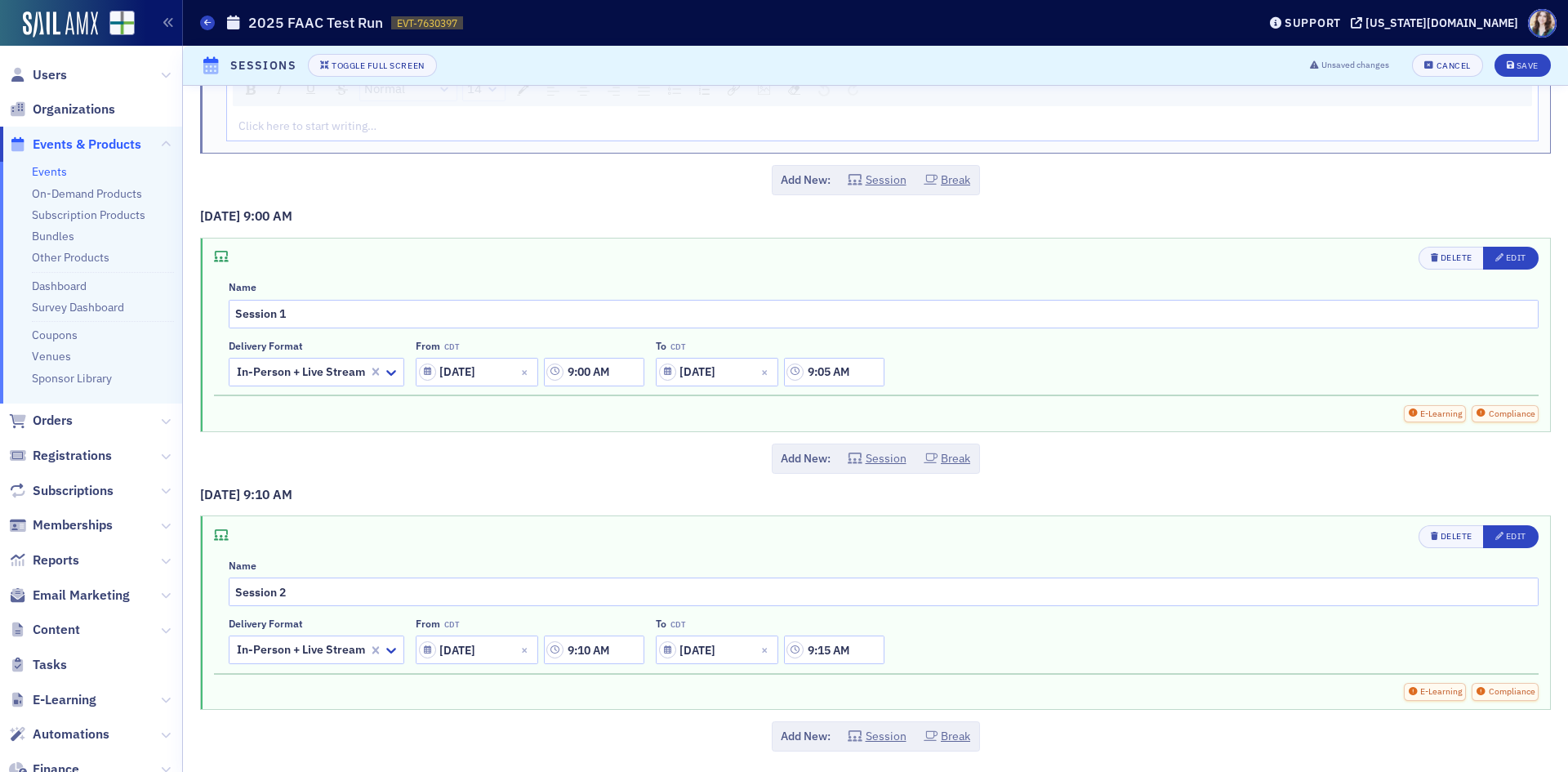
scroll to position [255, 0]
select select "8"
select select "2025"
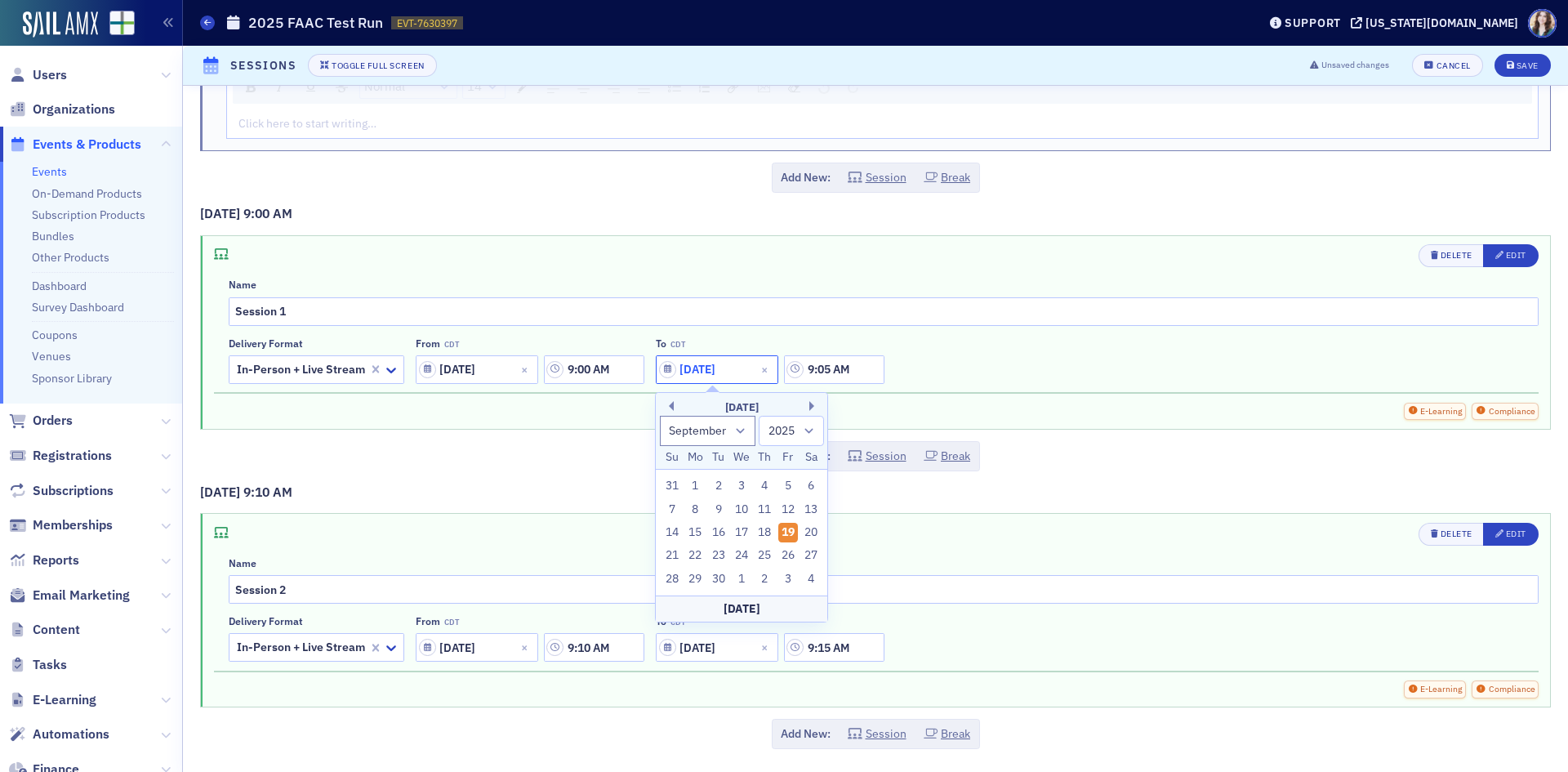
click at [726, 371] on input "[DATE]" at bounding box center [717, 369] width 123 height 29
click at [694, 555] on div "22" at bounding box center [695, 555] width 20 height 20
type input "[DATE]"
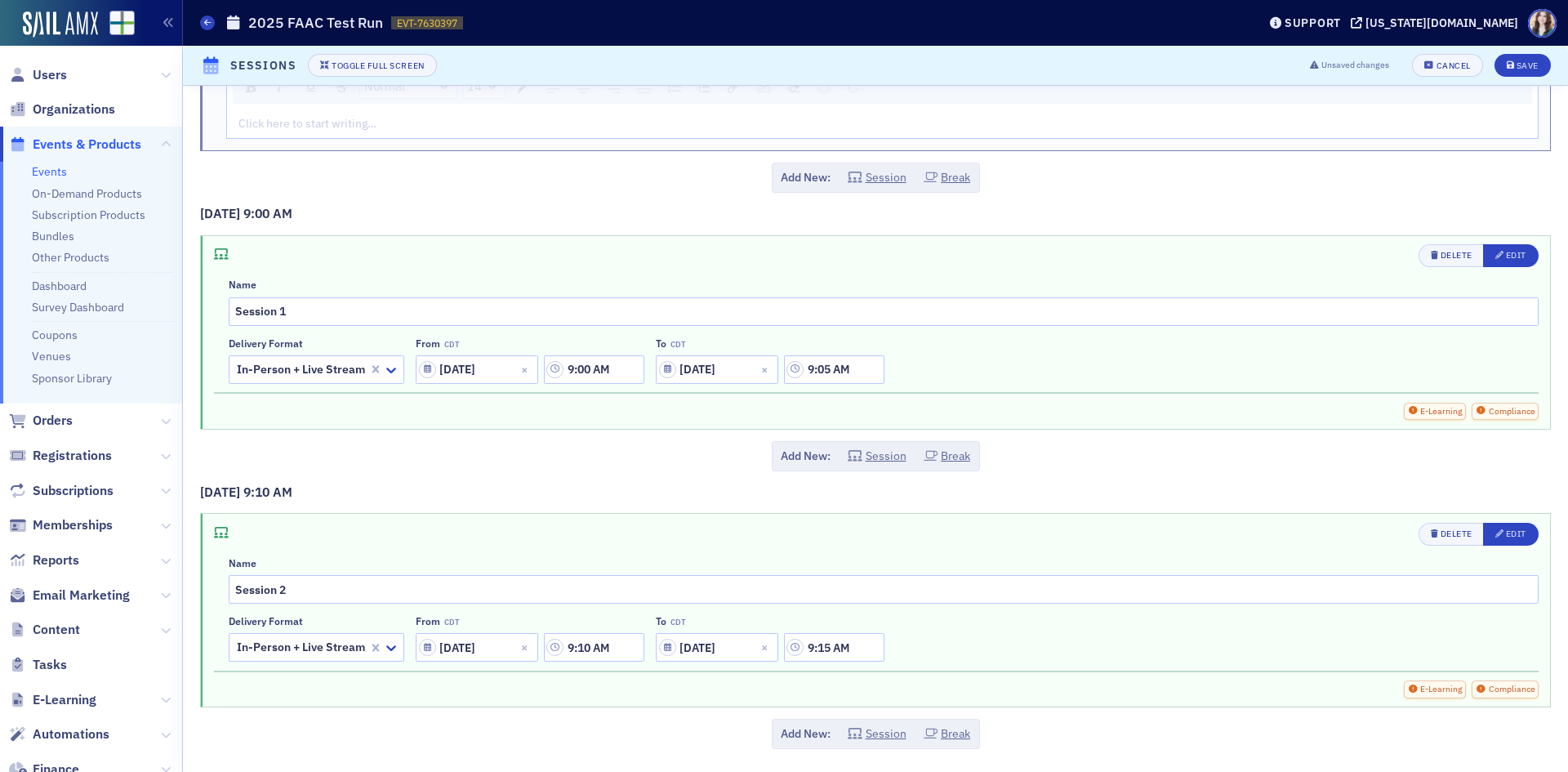
click at [605, 441] on div "Add New: Session Break" at bounding box center [875, 456] width 1351 height 30
click at [711, 645] on input "[DATE]" at bounding box center [717, 647] width 123 height 29
select select "8"
select select "2025"
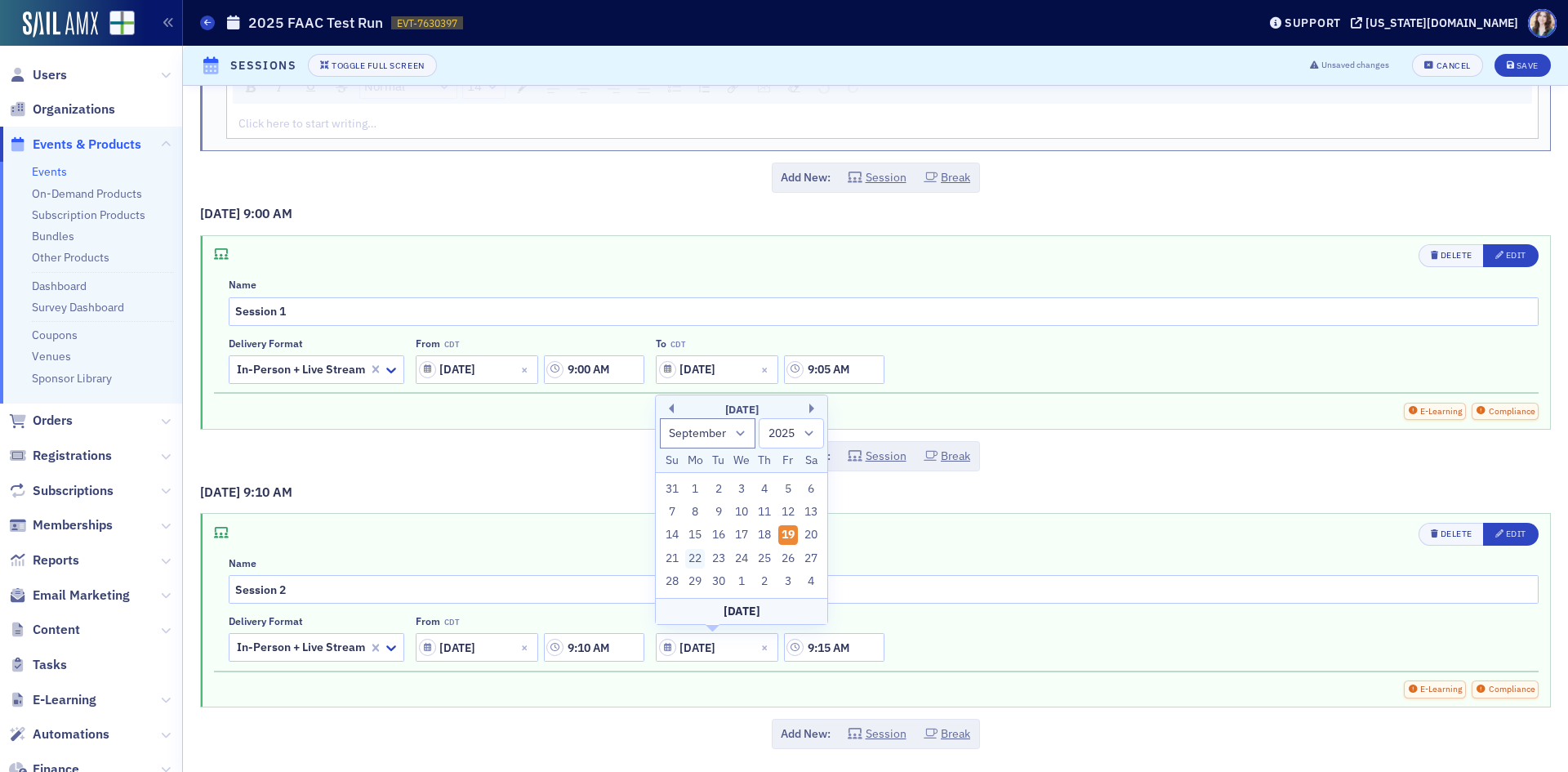
click at [703, 560] on div "22" at bounding box center [695, 558] width 20 height 20
type input "[DATE]"
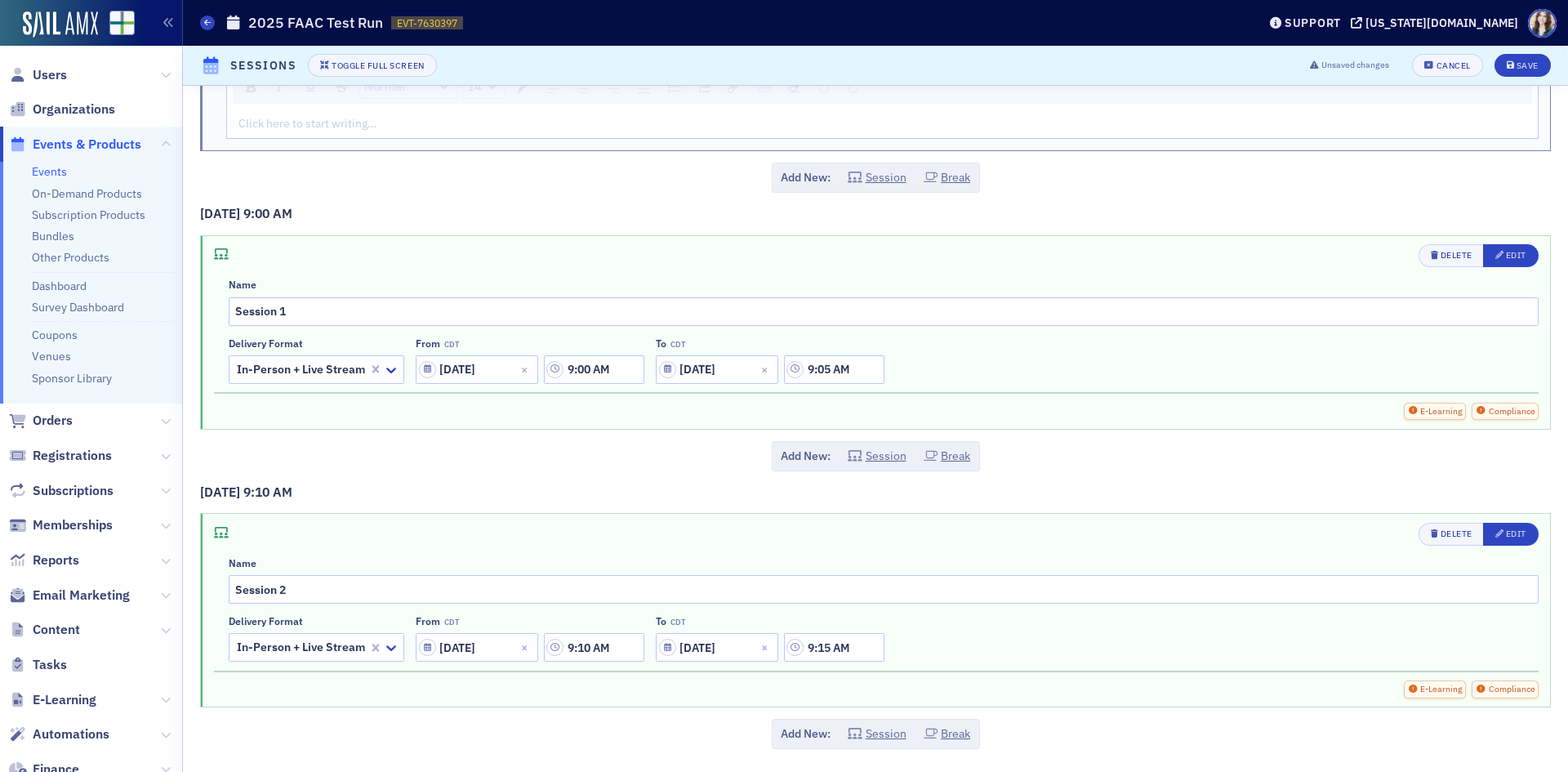
click at [679, 464] on div "Add New: Session Break" at bounding box center [875, 456] width 1351 height 30
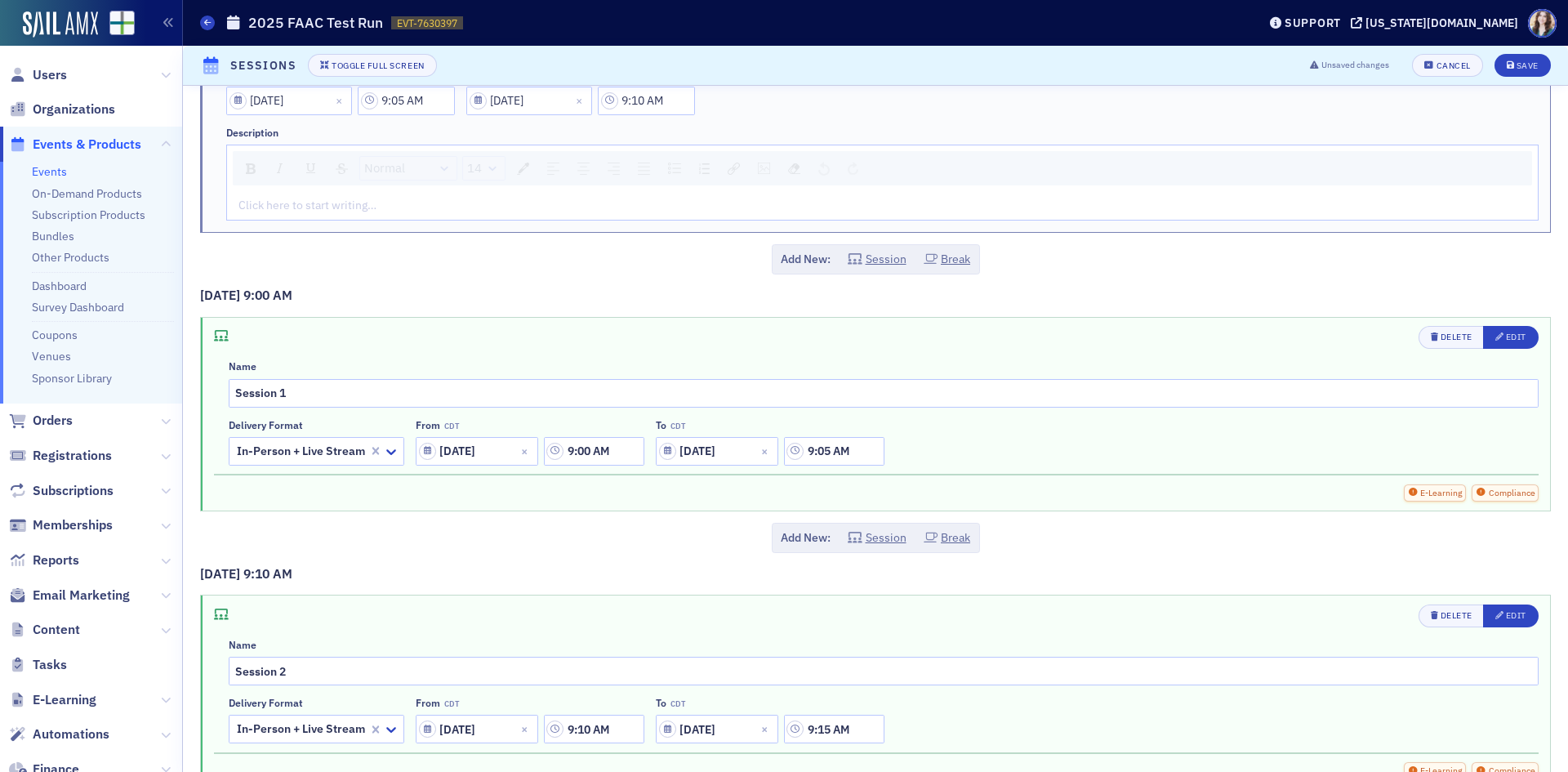
scroll to position [0, 0]
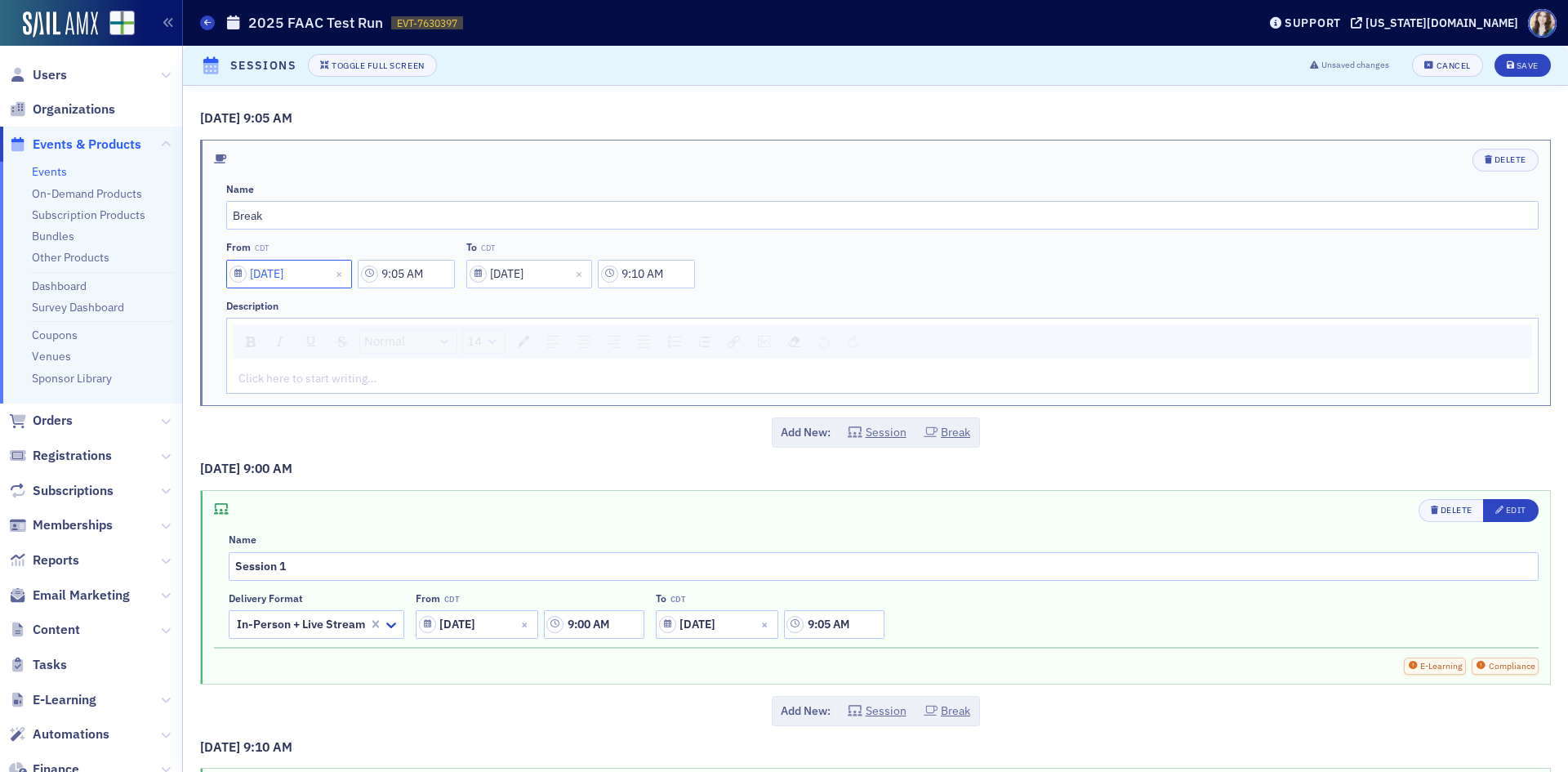
select select "8"
select select "2025"
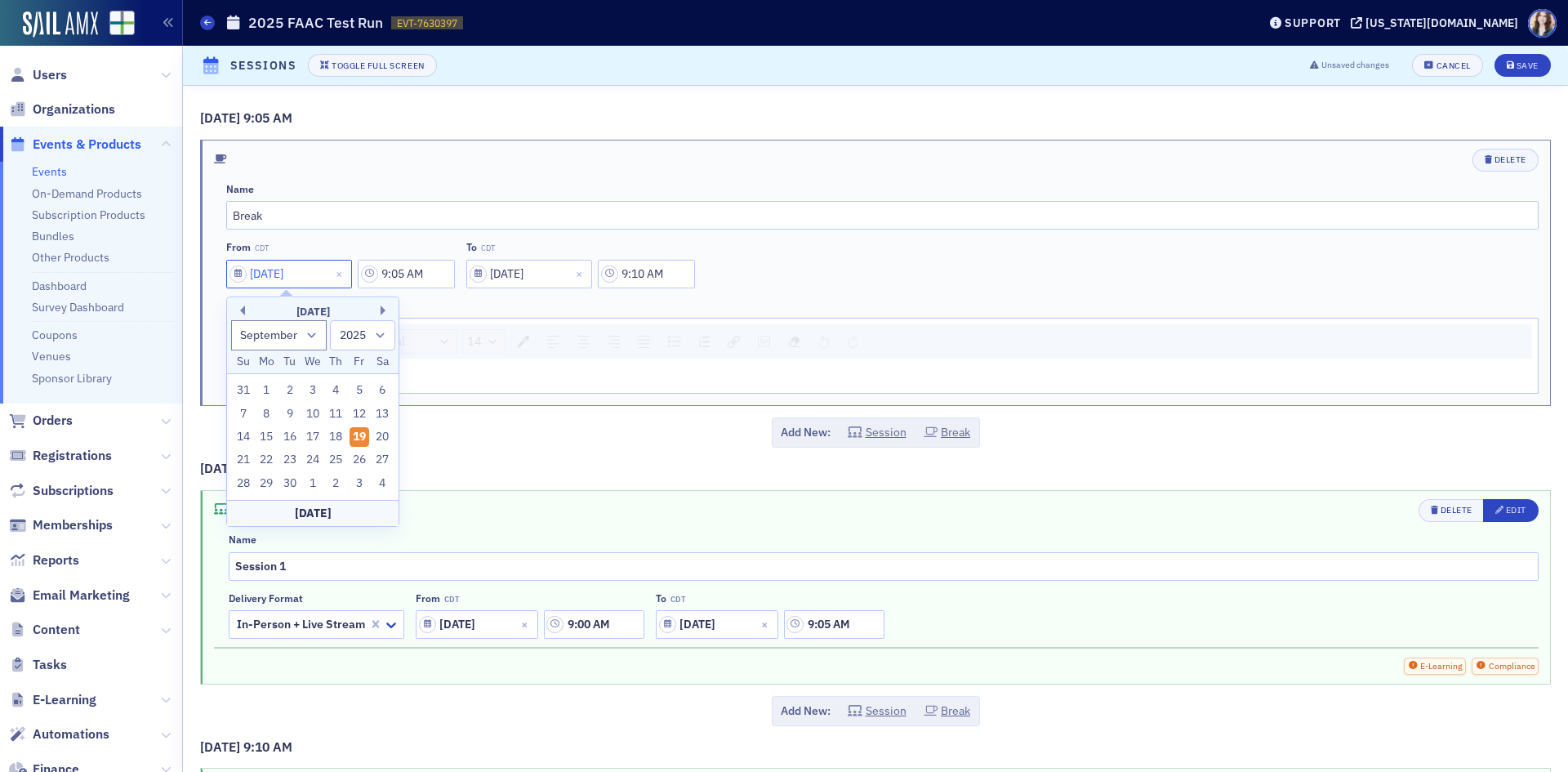
click at [314, 271] on input "[DATE]" at bounding box center [289, 273] width 126 height 29
click at [264, 457] on div "22" at bounding box center [266, 460] width 20 height 20
type input "[DATE]"
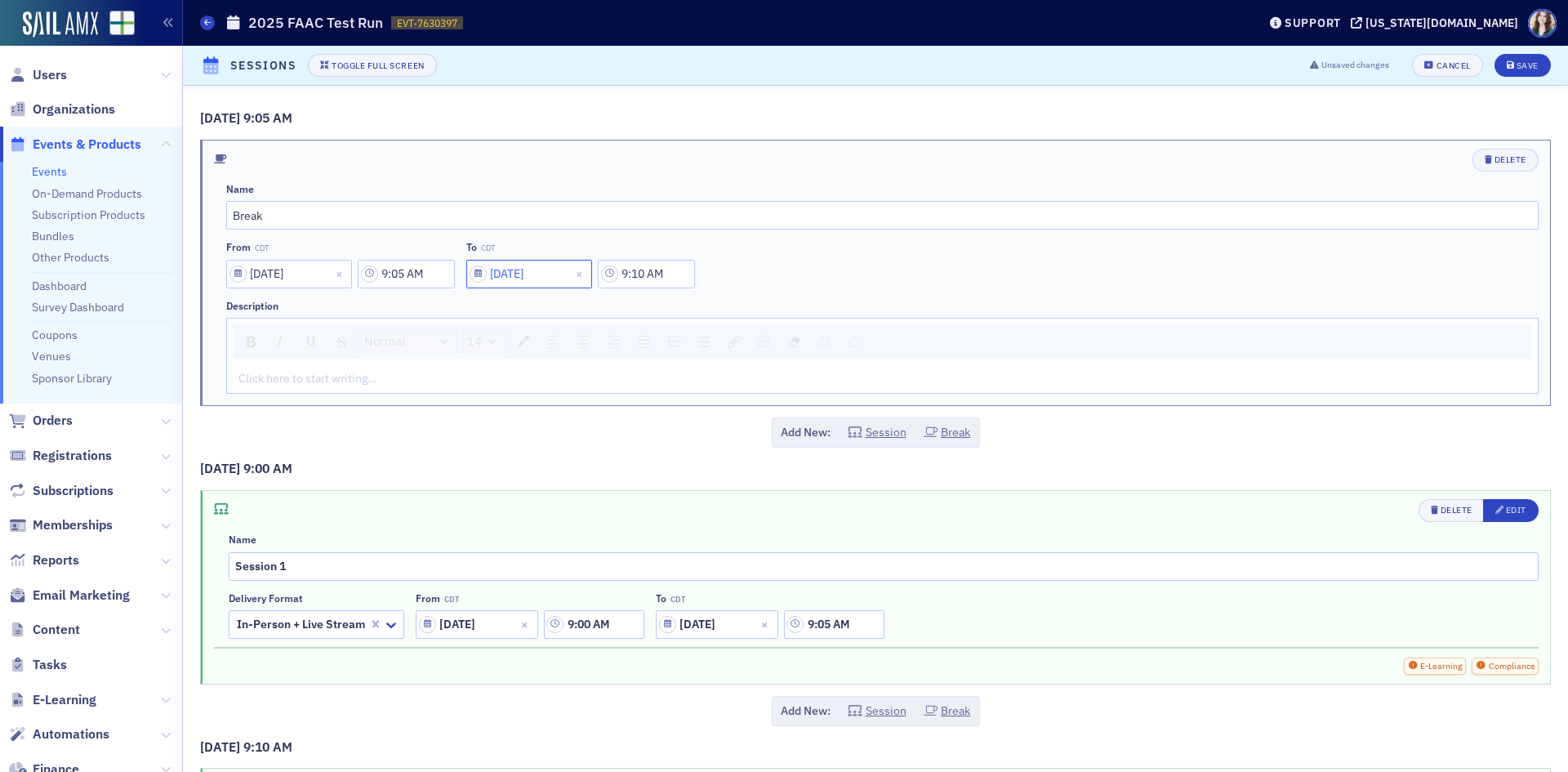
select select "8"
select select "2025"
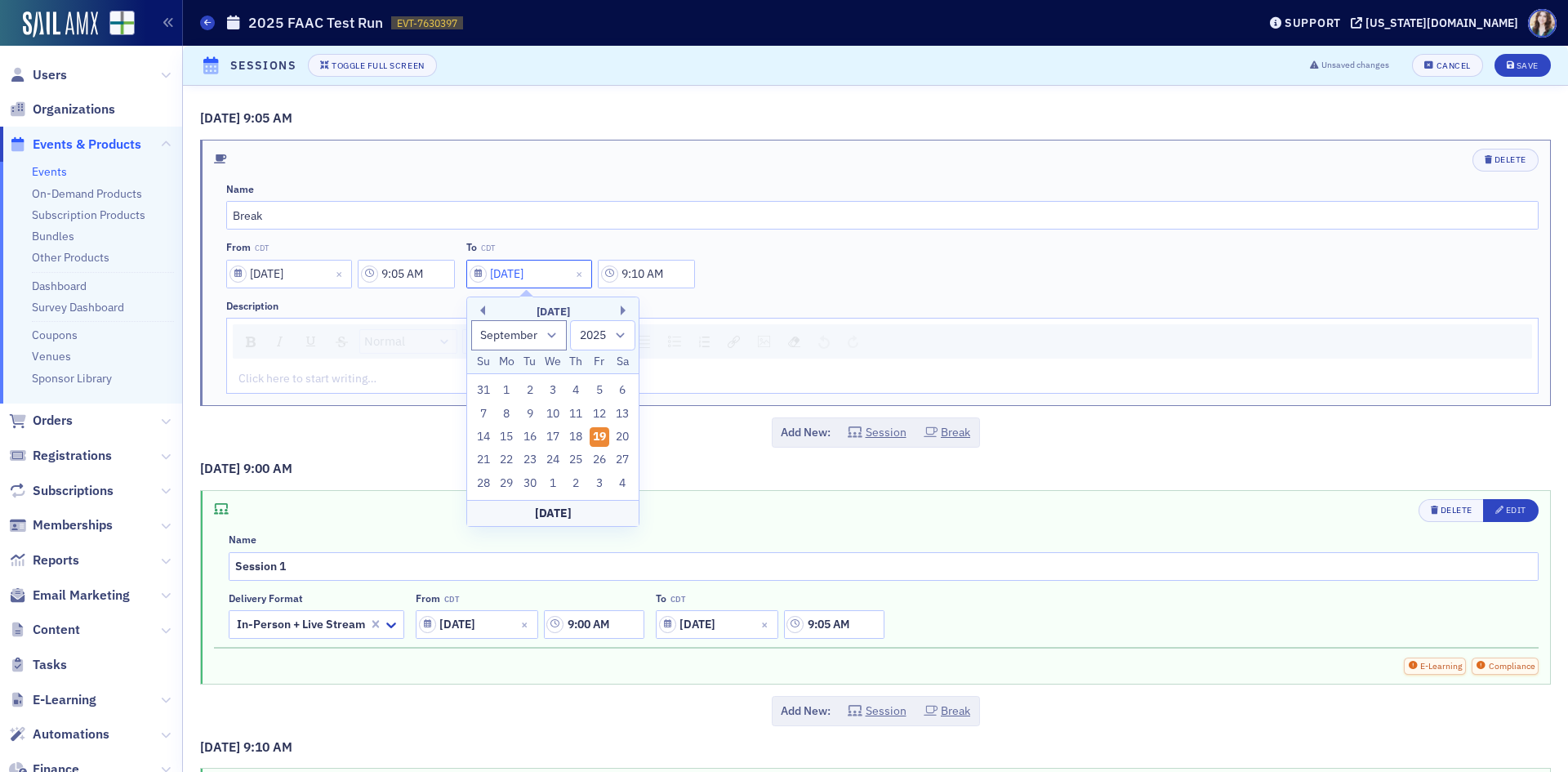
click at [508, 273] on input "[DATE]" at bounding box center [530, 273] width 126 height 29
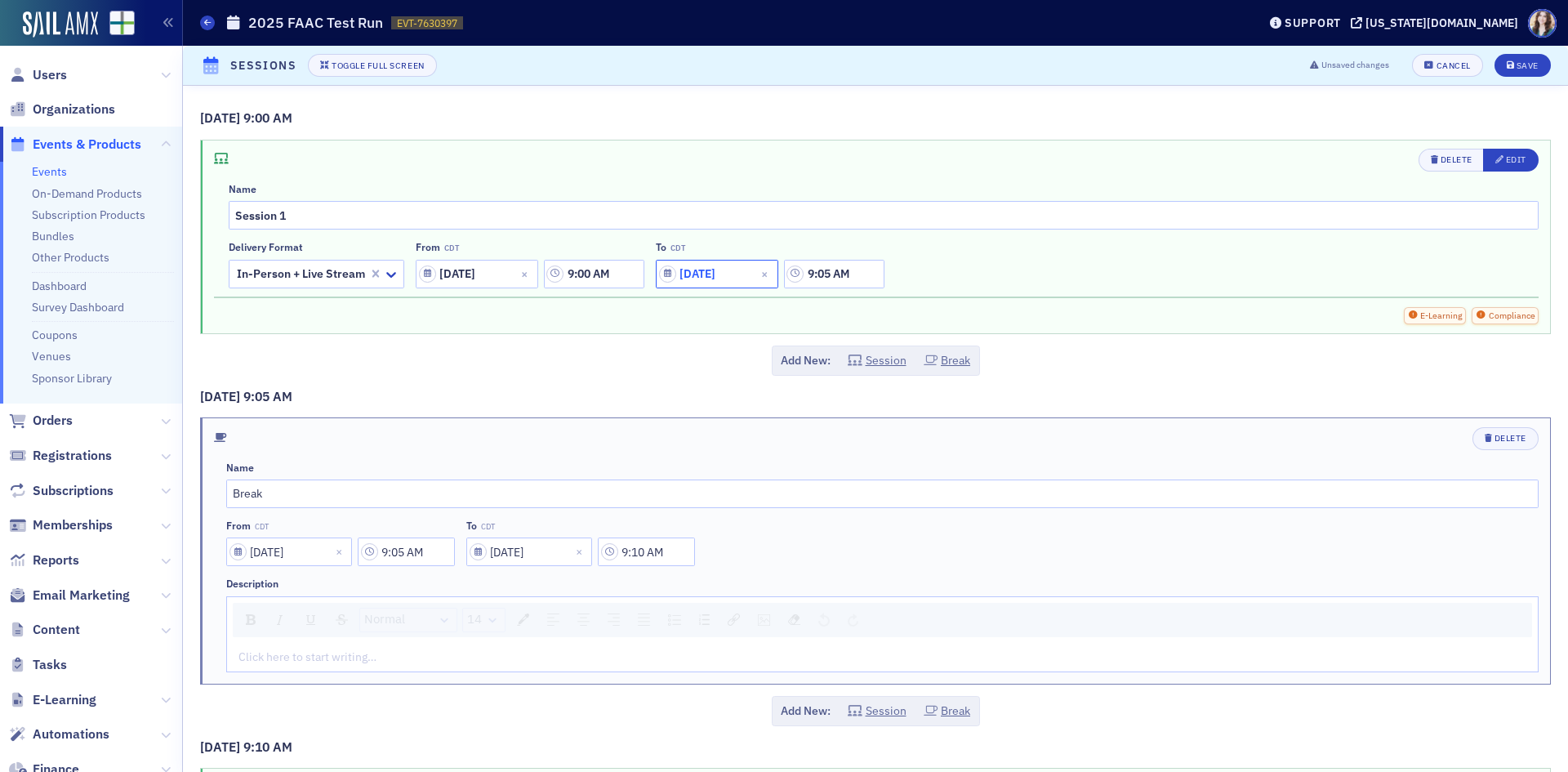
click at [705, 279] on input "[DATE]" at bounding box center [717, 273] width 123 height 29
select select "8"
select select "2025"
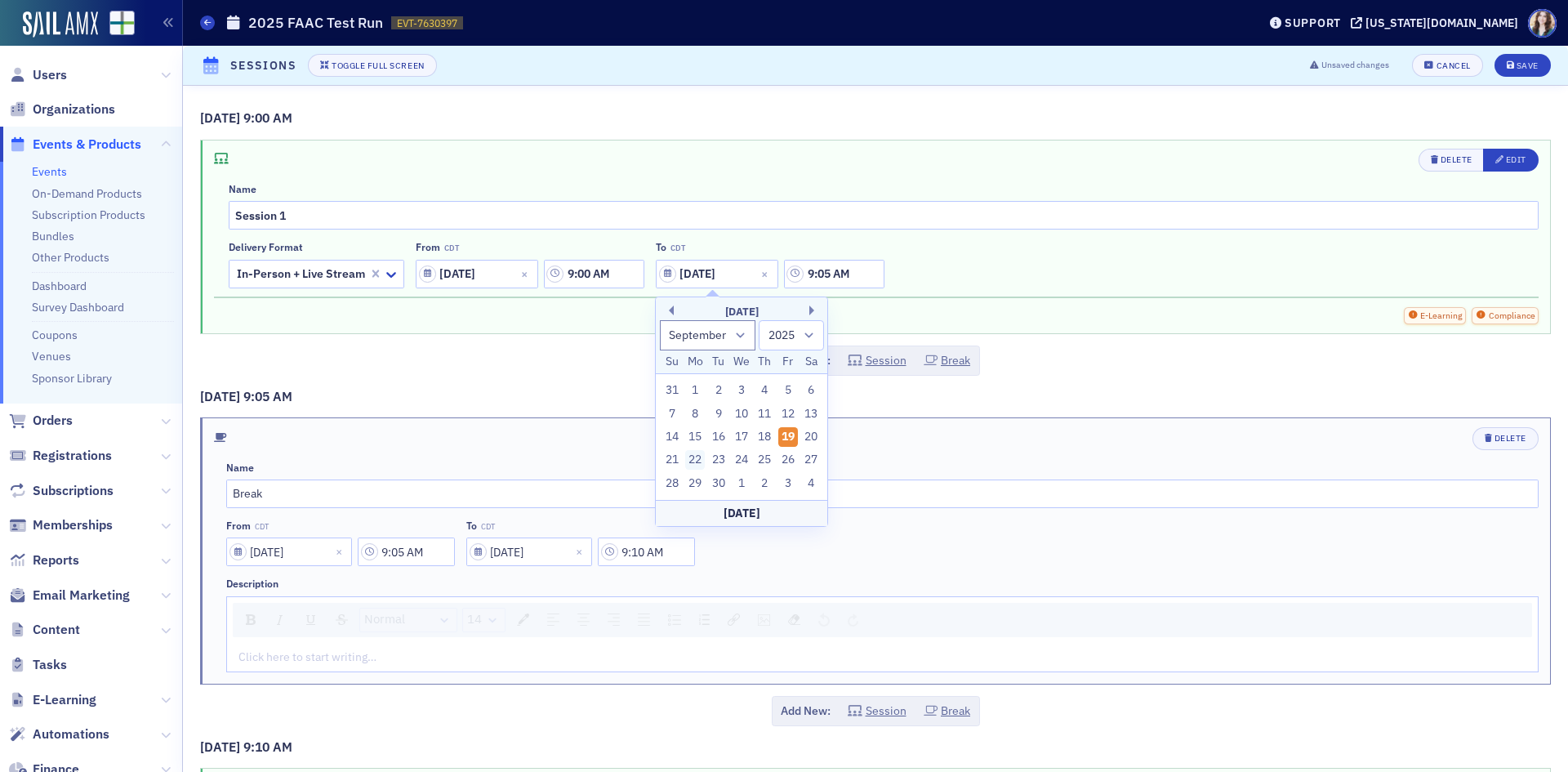
click at [693, 454] on div "22" at bounding box center [695, 460] width 20 height 20
type input "[DATE]"
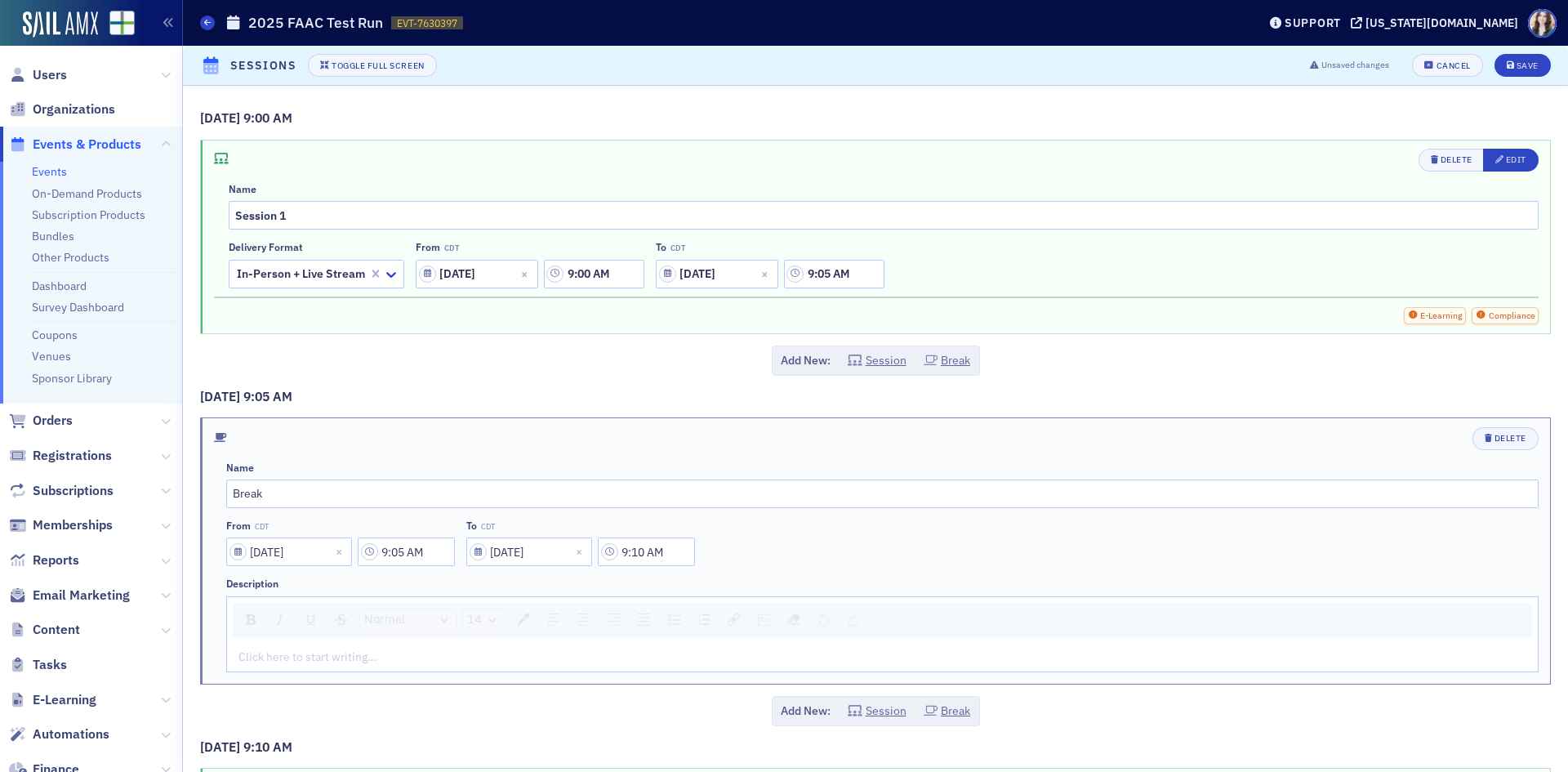
click at [668, 318] on div "E-Learning Compliance" at bounding box center [876, 315] width 1325 height 17
click at [698, 91] on div "[DATE] 9:00 AM Delete Edit Name Session 1 Delivery format In-Person + Live Stre…" at bounding box center [875, 556] width 1385 height 941
click at [1525, 73] on button "Save" at bounding box center [1522, 65] width 56 height 23
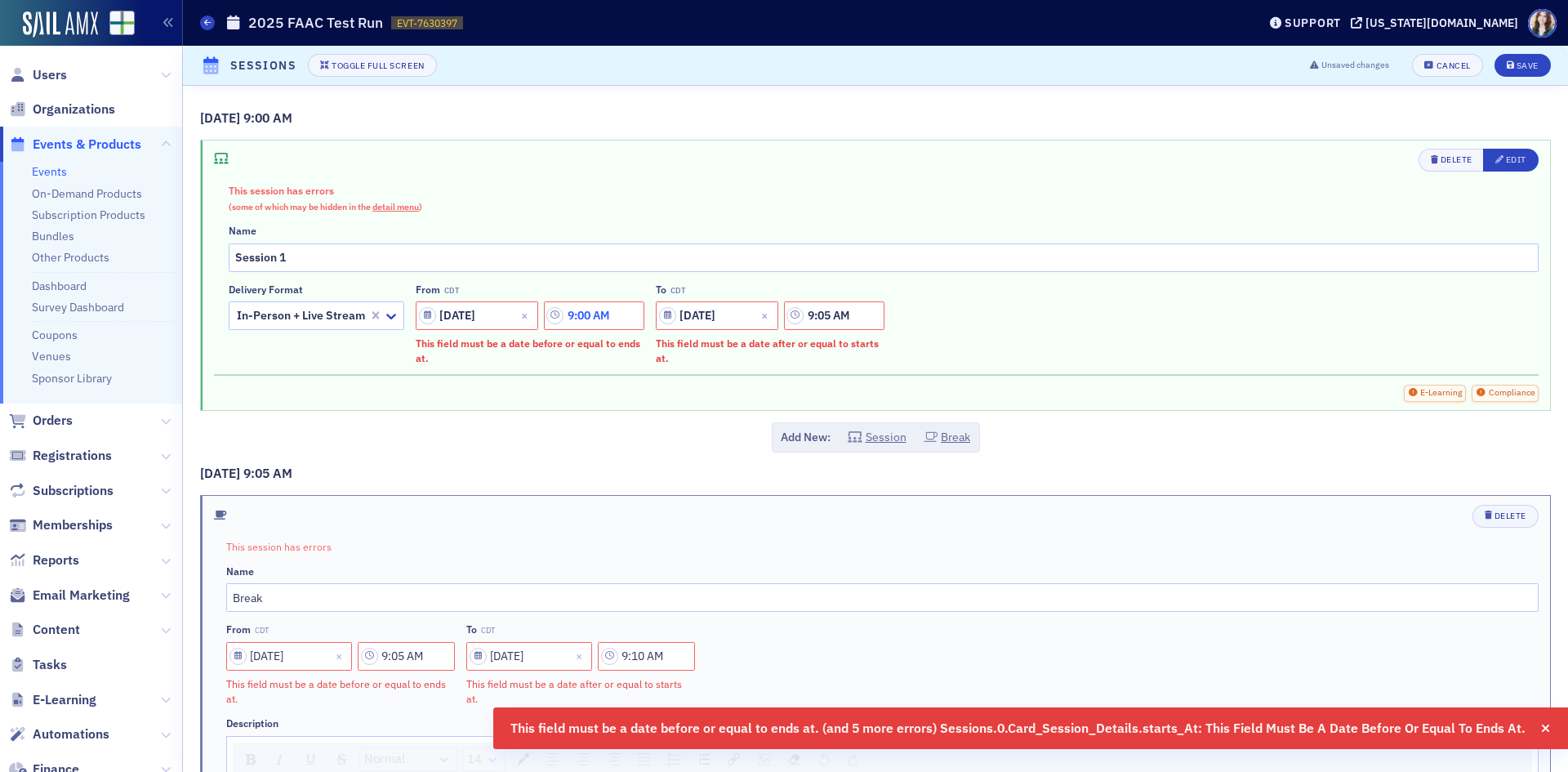
click at [610, 314] on input "9:00 AM" at bounding box center [594, 315] width 101 height 29
click at [558, 467] on h3 "[DATE] 9:05 AM" at bounding box center [875, 474] width 1351 height 20
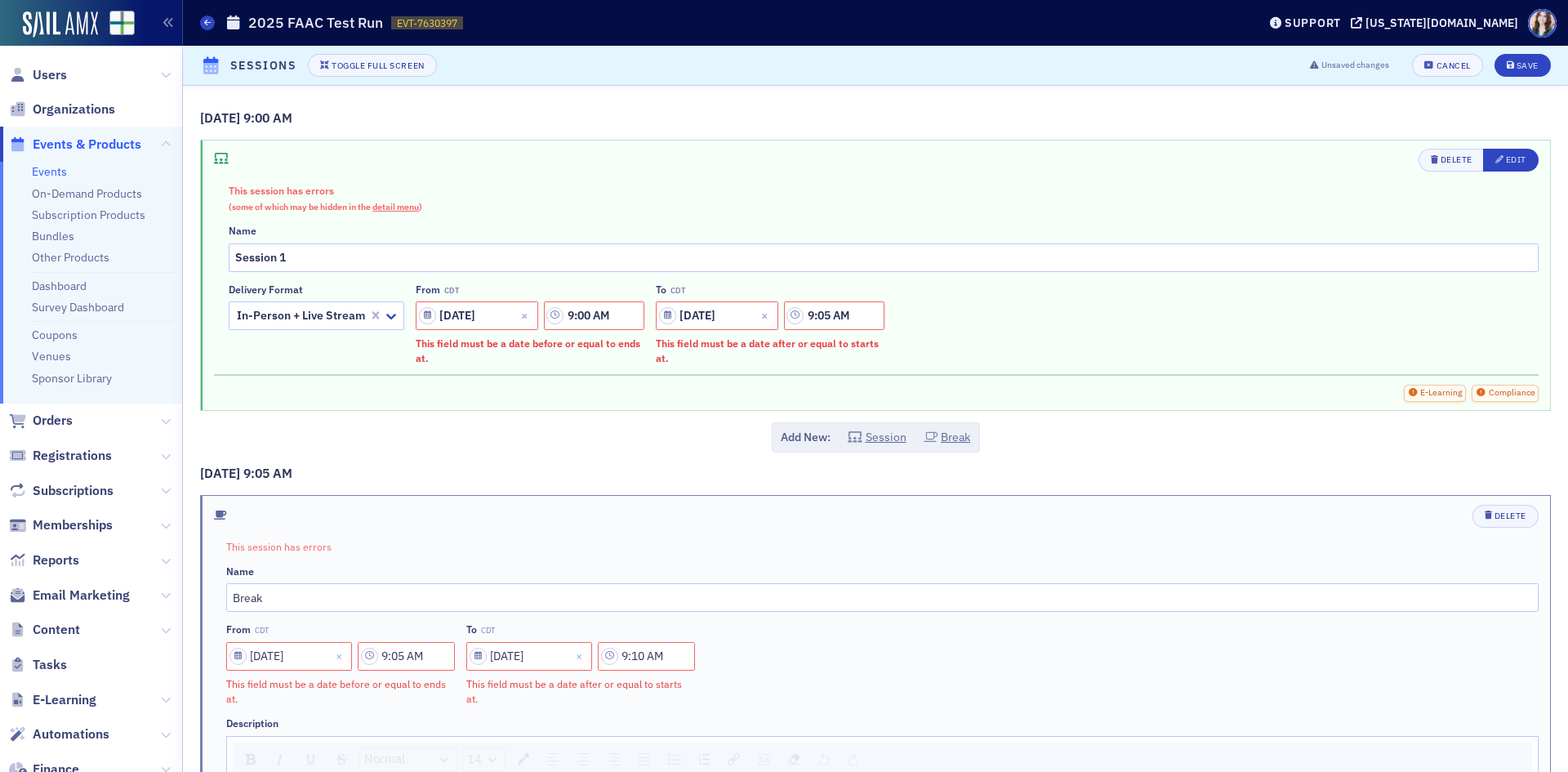
click at [1516, 172] on div "Delete Edit This session has errors (some of which may be hidden in the detail …" at bounding box center [883, 257] width 1310 height 217
click at [1512, 163] on div "Edit" at bounding box center [1516, 160] width 20 height 9
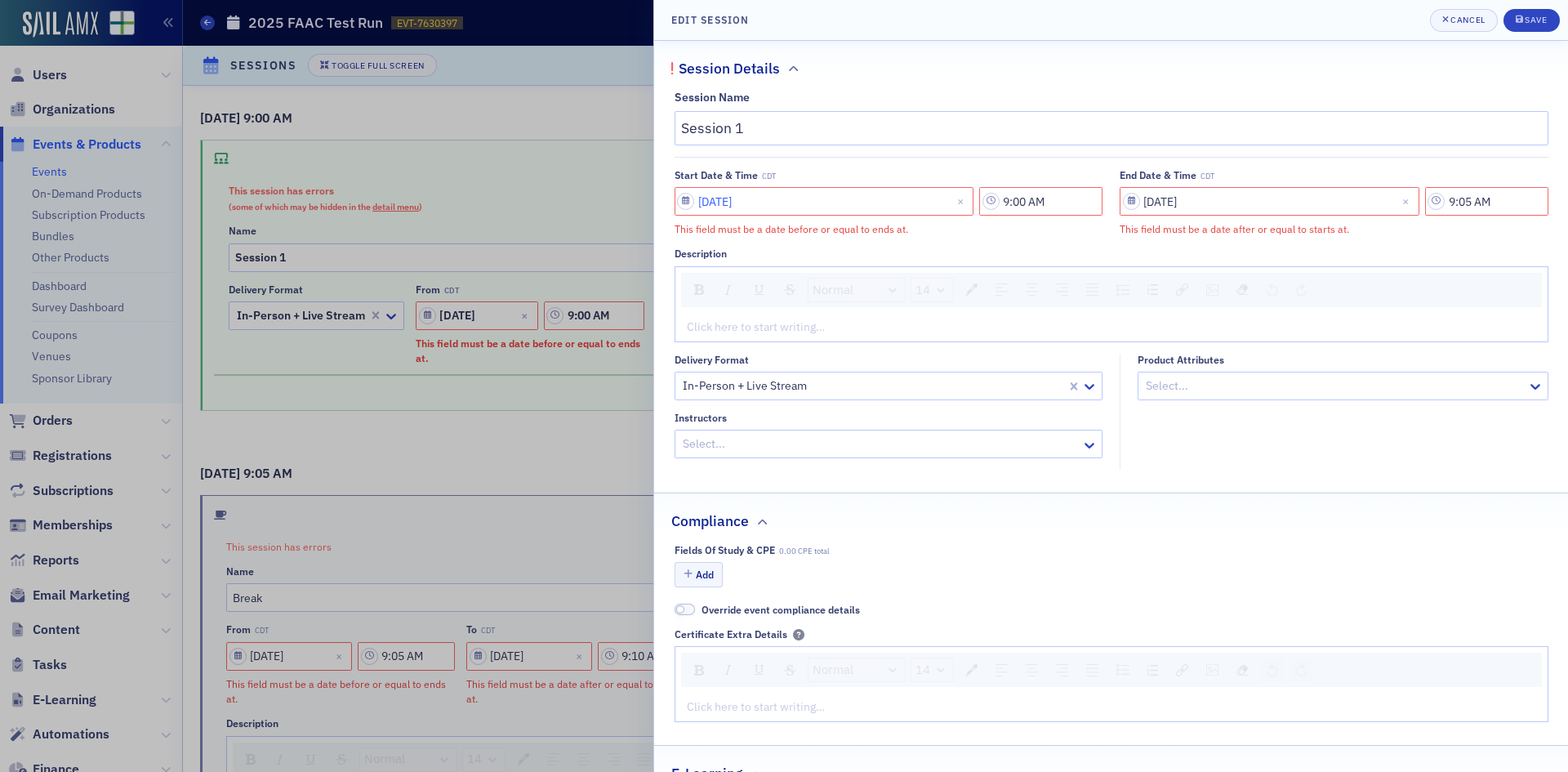
click at [802, 208] on input "[DATE]" at bounding box center [825, 201] width 300 height 29
select select "8"
select select "2025"
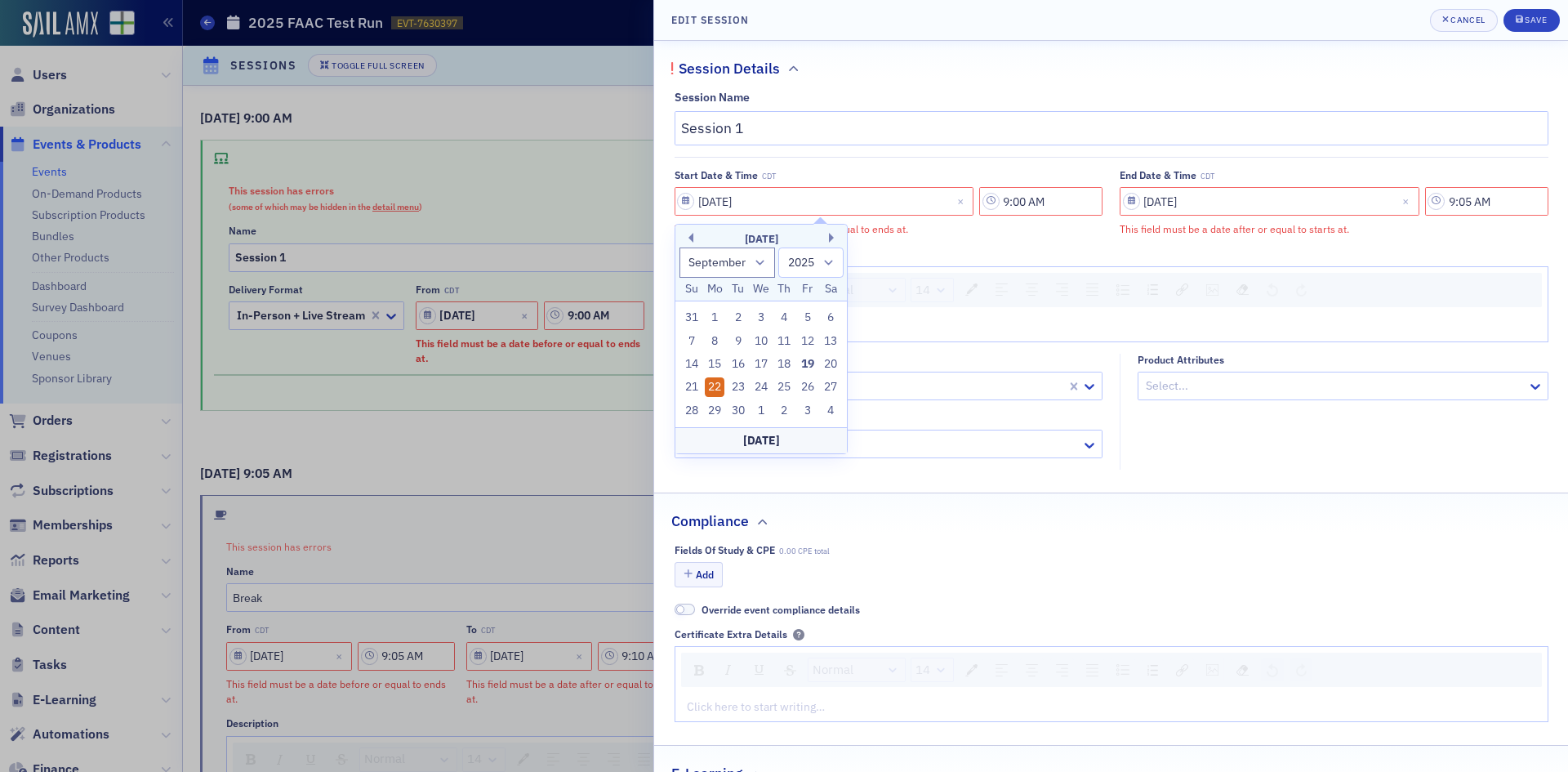
click at [711, 386] on div "22" at bounding box center [715, 387] width 20 height 20
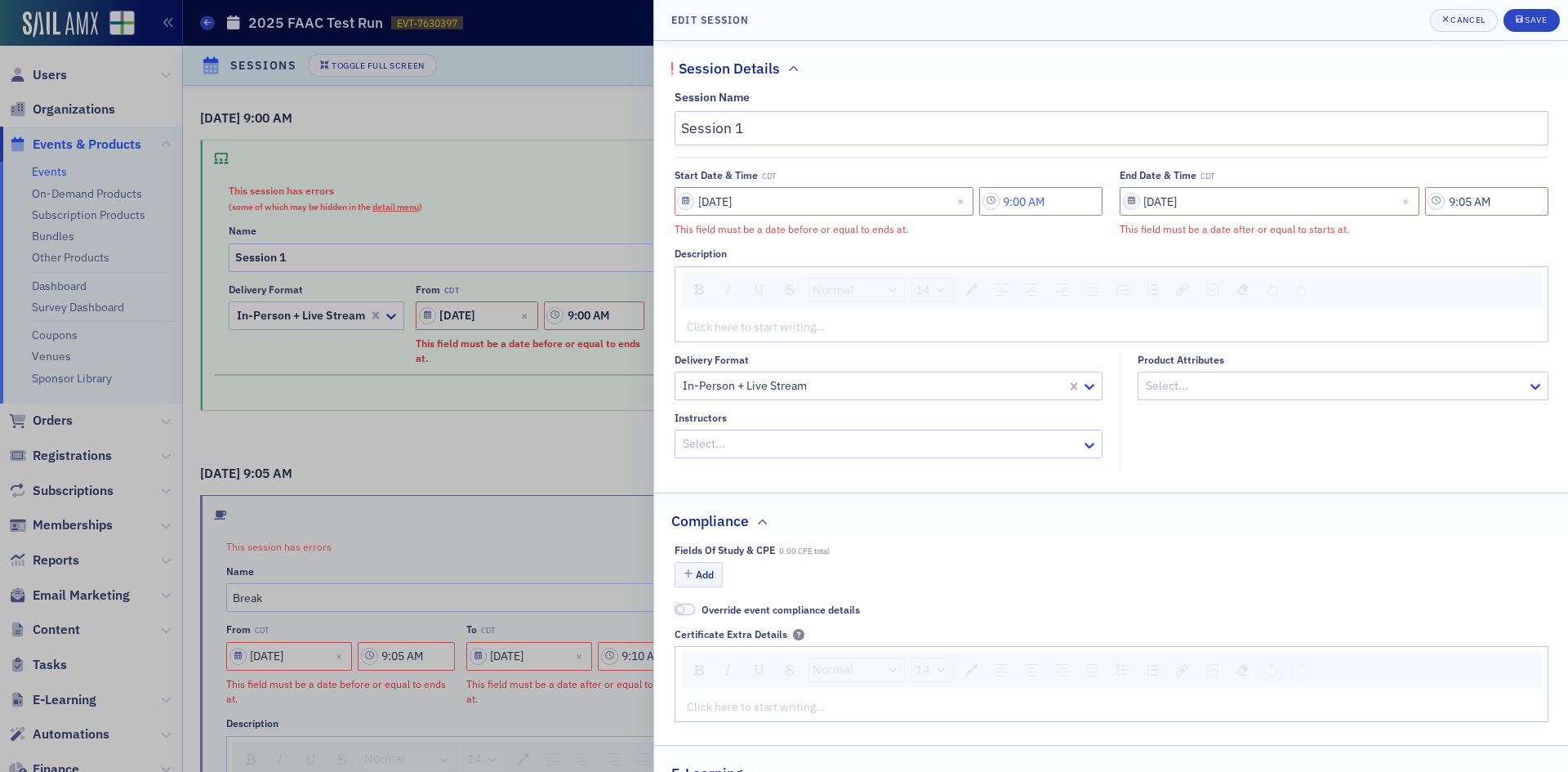
click at [1043, 203] on input "9:00 AM" at bounding box center [1041, 201] width 124 height 29
click at [816, 204] on div at bounding box center [807, 201] width 31 height 20
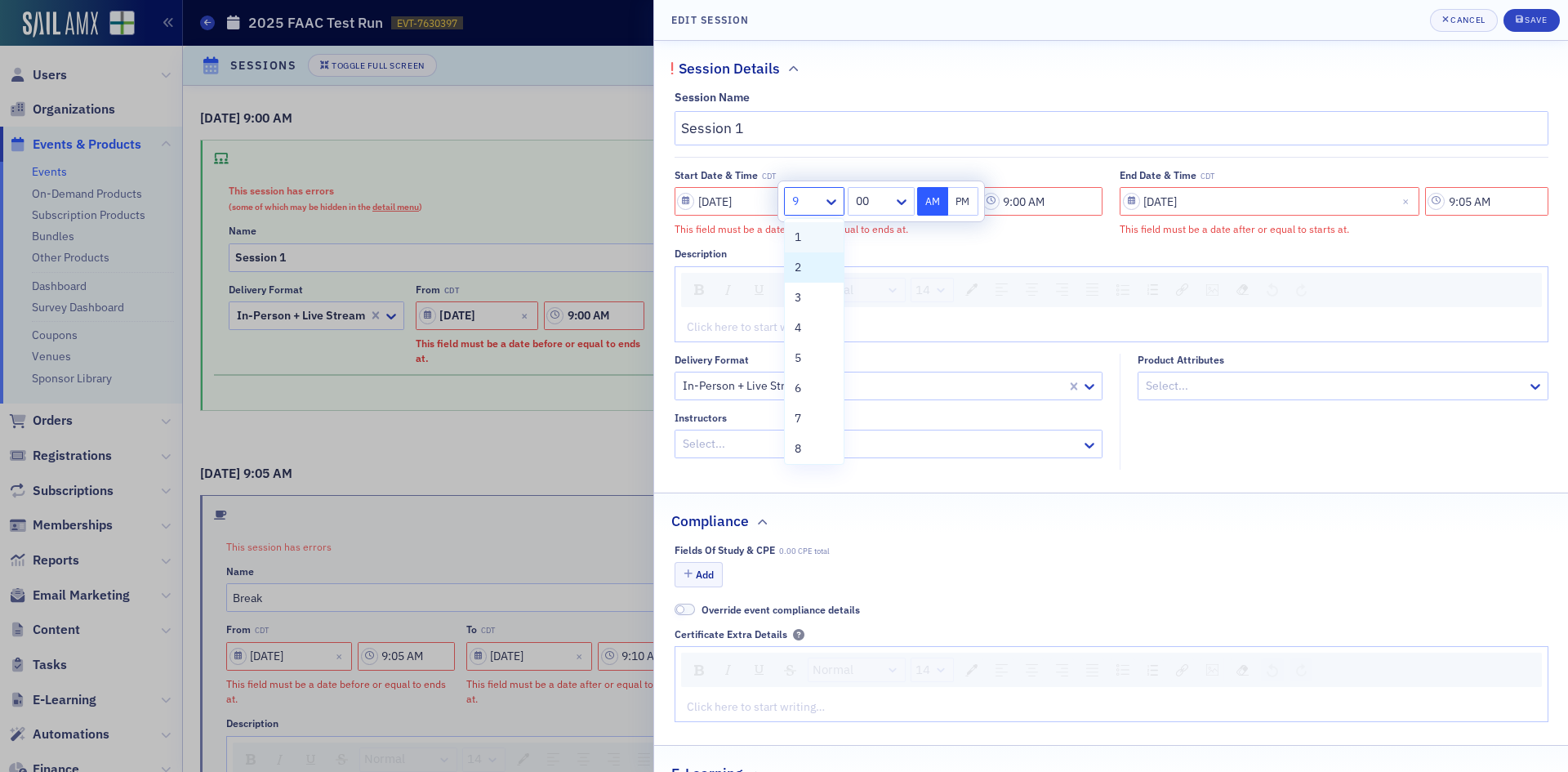
click at [807, 242] on div "1" at bounding box center [815, 237] width 39 height 17
click at [897, 203] on icon at bounding box center [901, 201] width 16 height 16
click at [875, 334] on div "30" at bounding box center [880, 327] width 46 height 17
type input "1:30 AM"
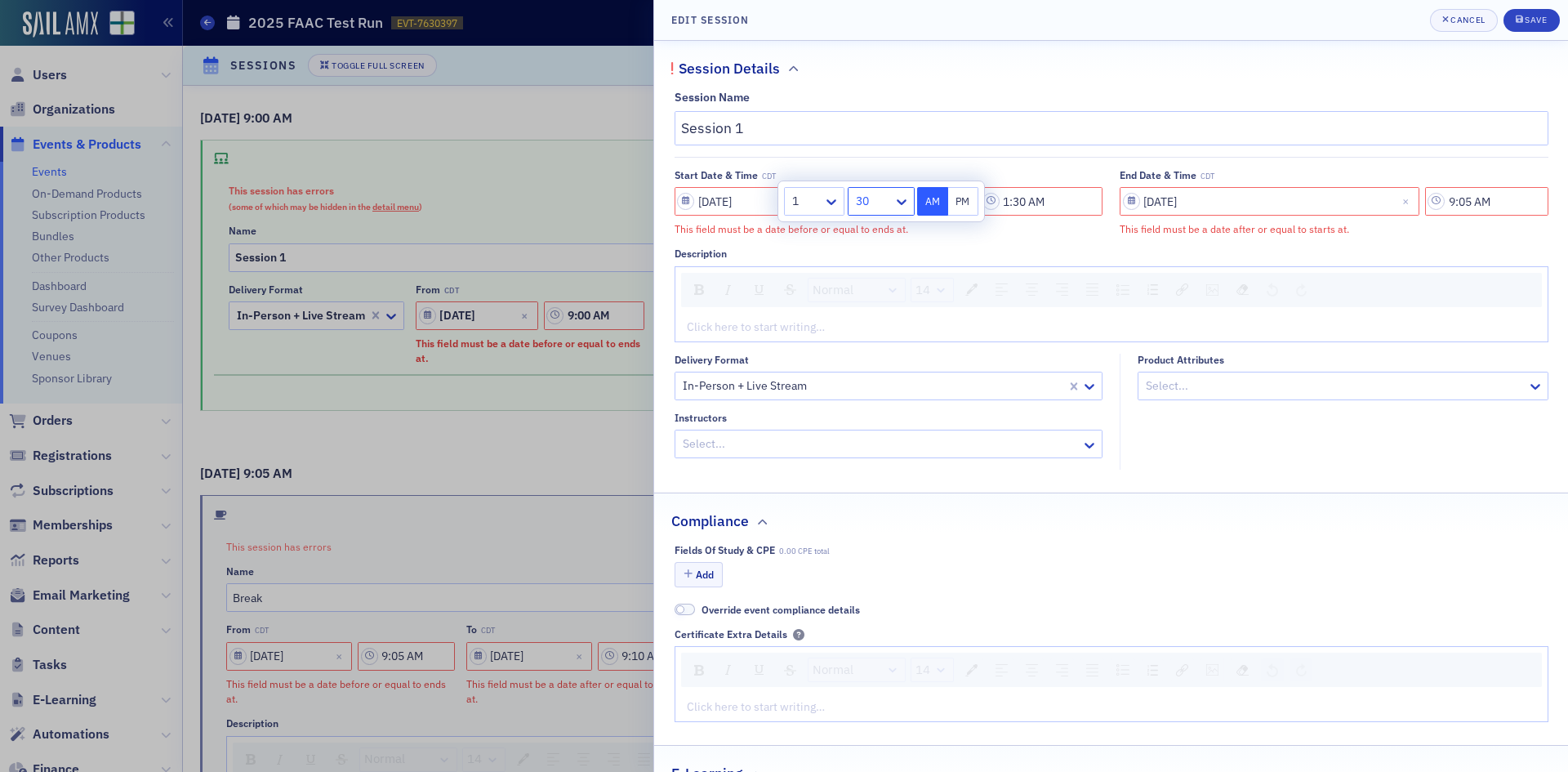
click at [1023, 249] on div "Description" at bounding box center [1111, 253] width 874 height 12
click at [1180, 214] on input "[DATE]" at bounding box center [1270, 201] width 300 height 29
select select "8"
select select "2025"
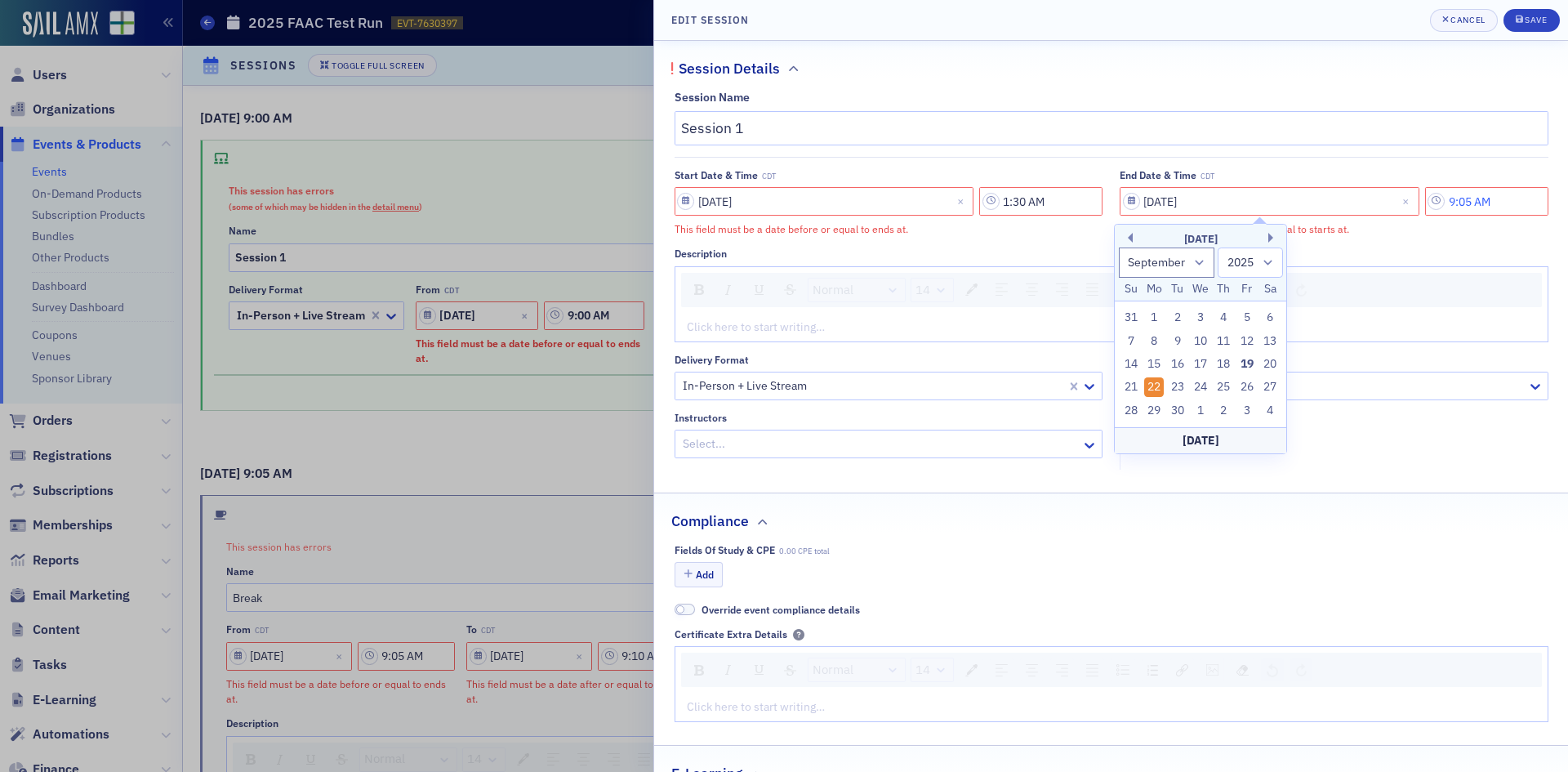
click at [1476, 197] on input "9:05 AM" at bounding box center [1487, 201] width 124 height 29
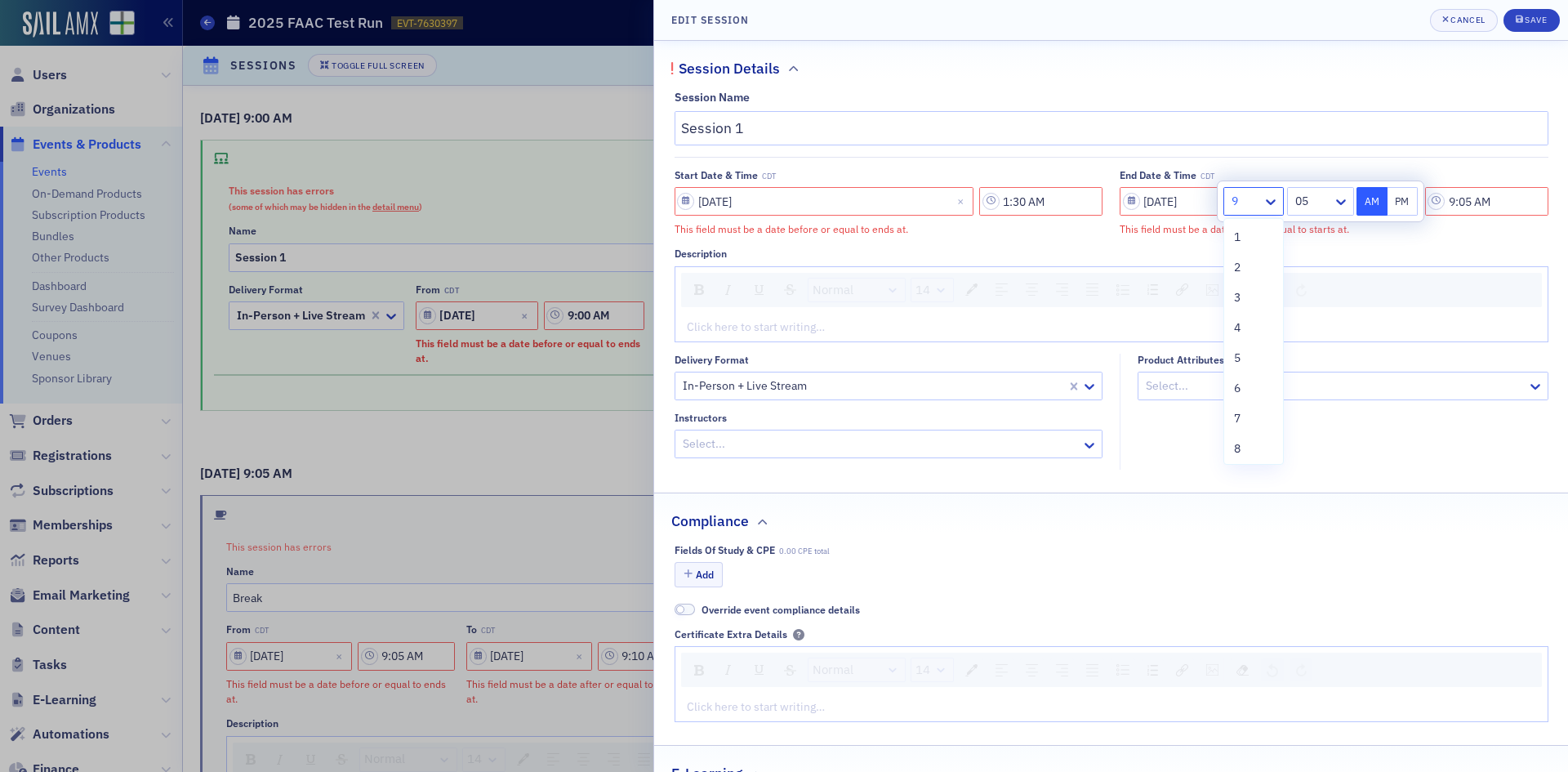
click at [1262, 201] on div "9" at bounding box center [1243, 201] width 38 height 24
click at [1246, 278] on div "2" at bounding box center [1254, 267] width 59 height 30
click at [1255, 196] on div at bounding box center [1245, 201] width 31 height 20
click at [1249, 241] on div "1" at bounding box center [1254, 237] width 39 height 17
click at [1329, 198] on div at bounding box center [1313, 201] width 38 height 20
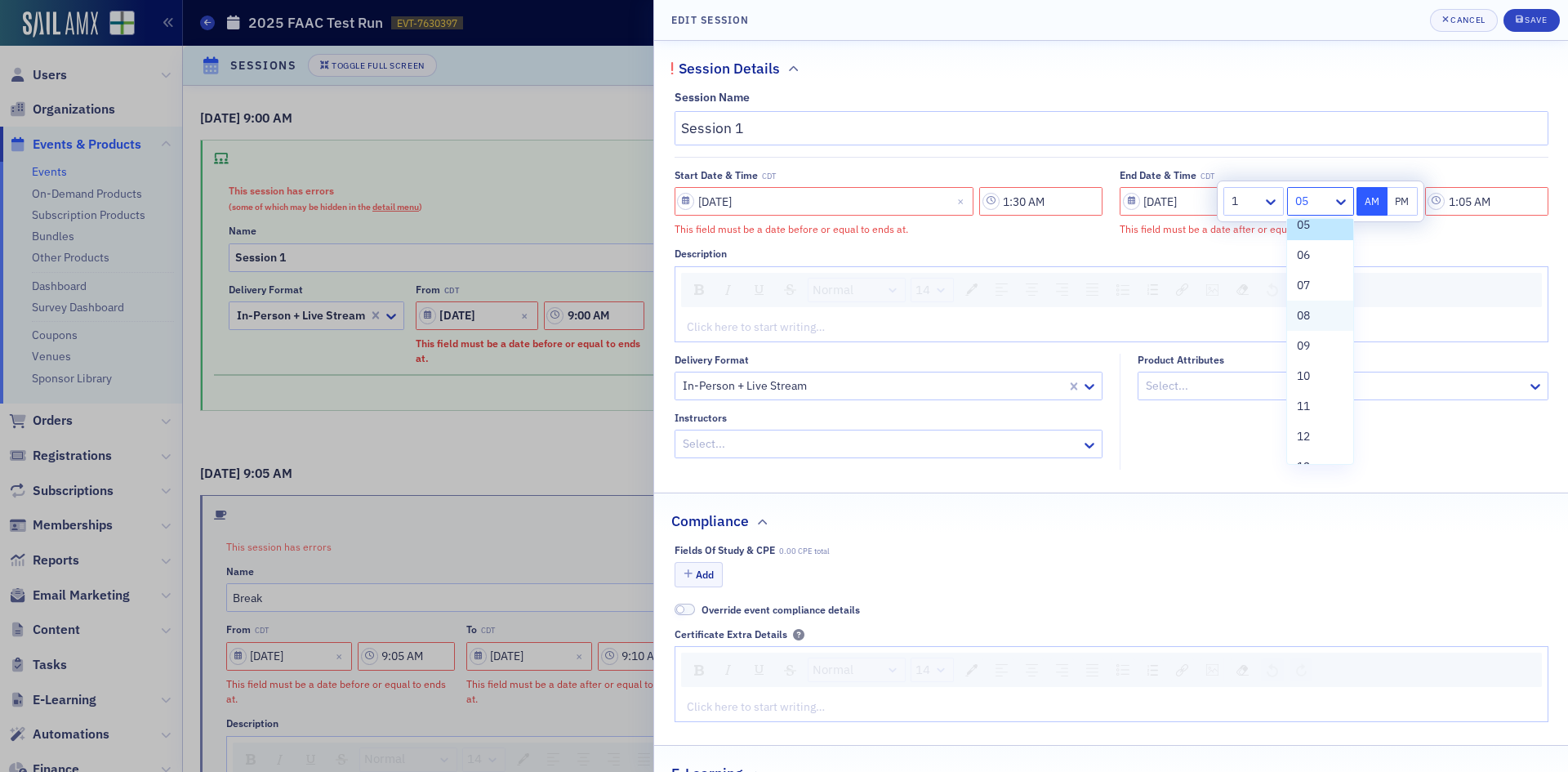
scroll to position [82, 0]
click at [1318, 316] on div "05" at bounding box center [1320, 306] width 66 height 30
click at [1404, 206] on button "PM" at bounding box center [1403, 201] width 31 height 29
click at [1378, 207] on button "AM" at bounding box center [1372, 201] width 31 height 29
click at [1402, 202] on button "PM" at bounding box center [1403, 201] width 31 height 29
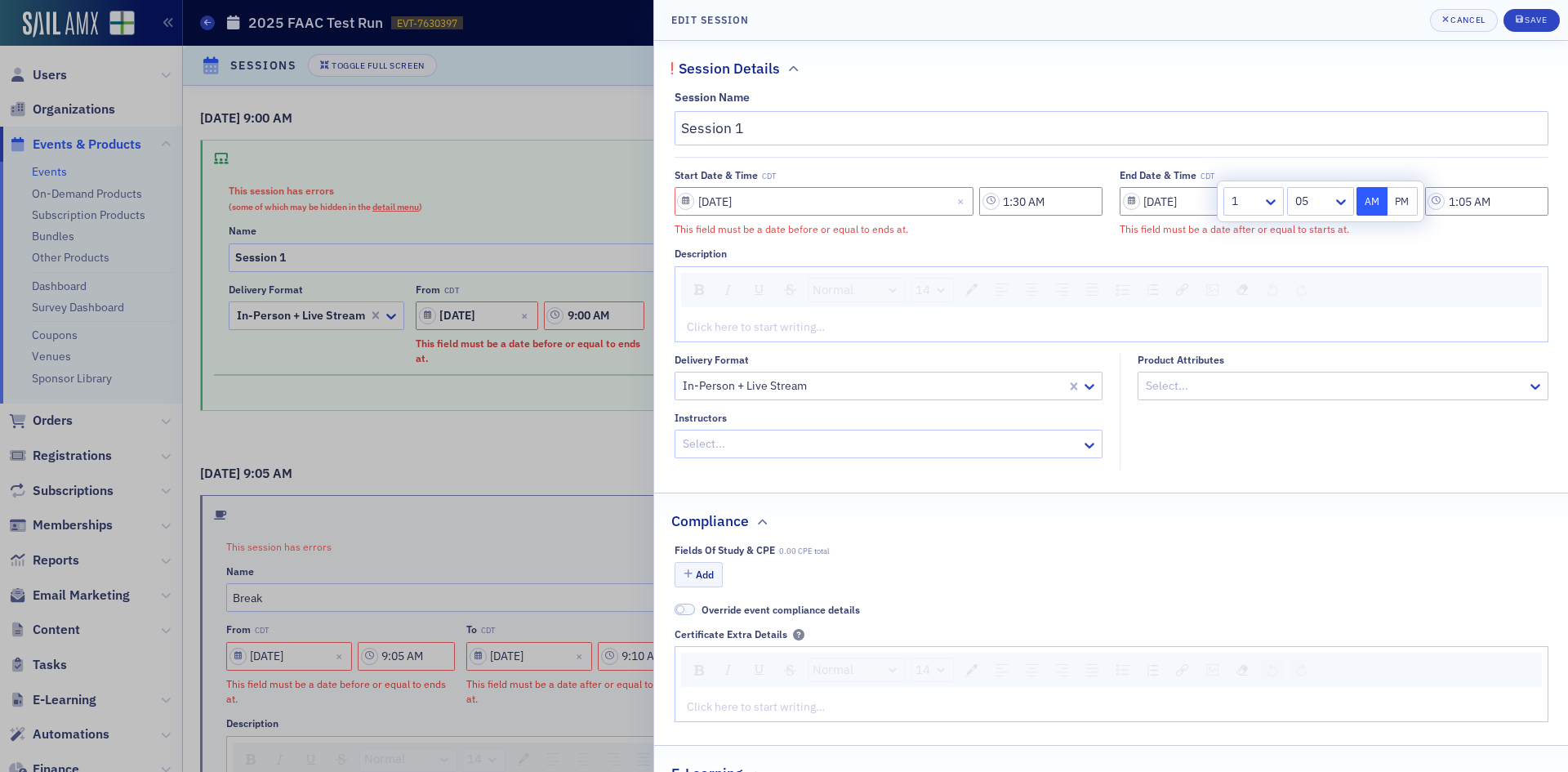
type input "1:05 PM"
click at [1055, 209] on input "1:30 AM" at bounding box center [1041, 201] width 124 height 29
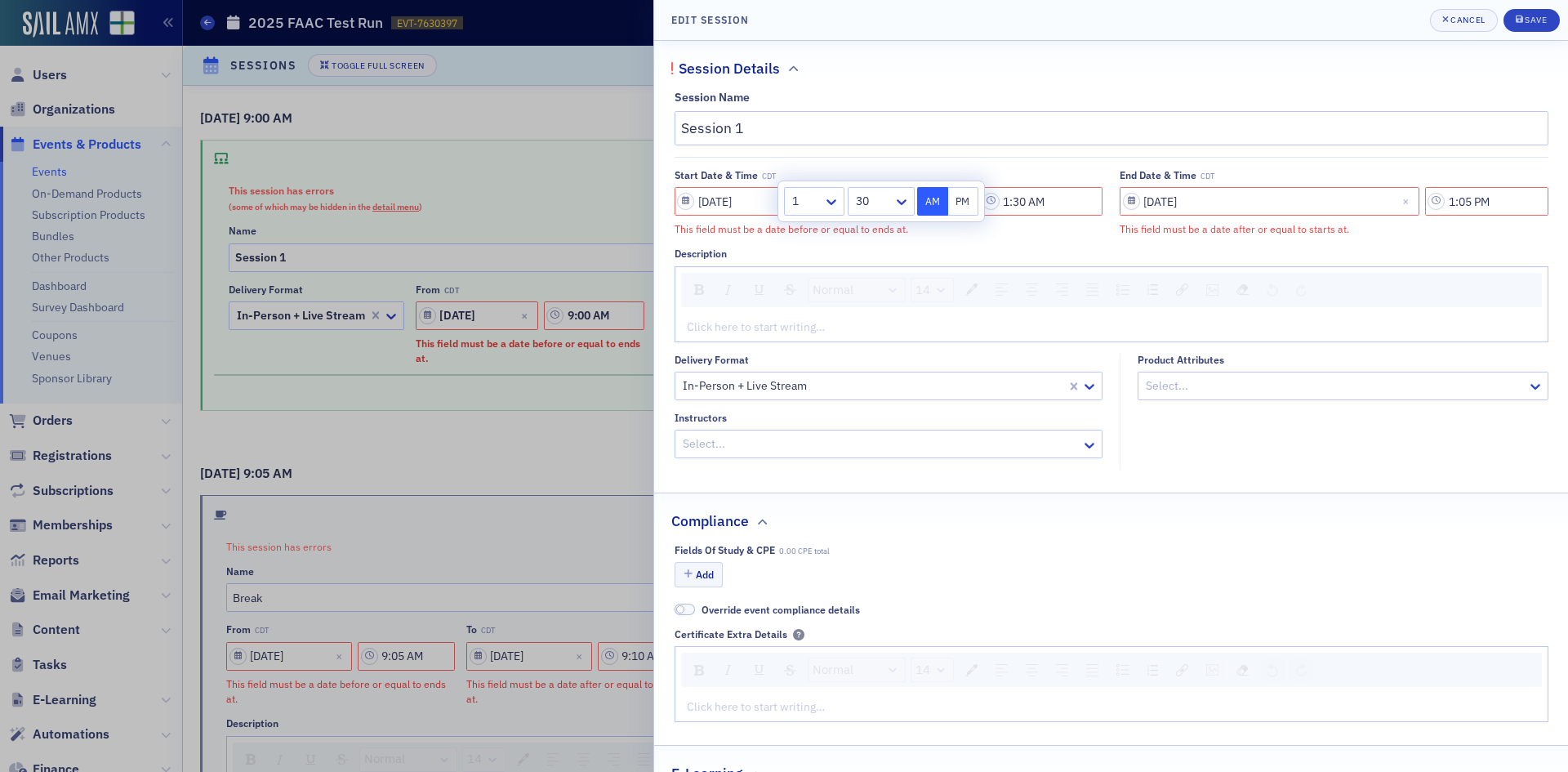
click at [955, 196] on button "PM" at bounding box center [964, 201] width 31 height 29
type input "1:30 PM"
click at [1512, 210] on input "1:05 PM" at bounding box center [1487, 201] width 124 height 29
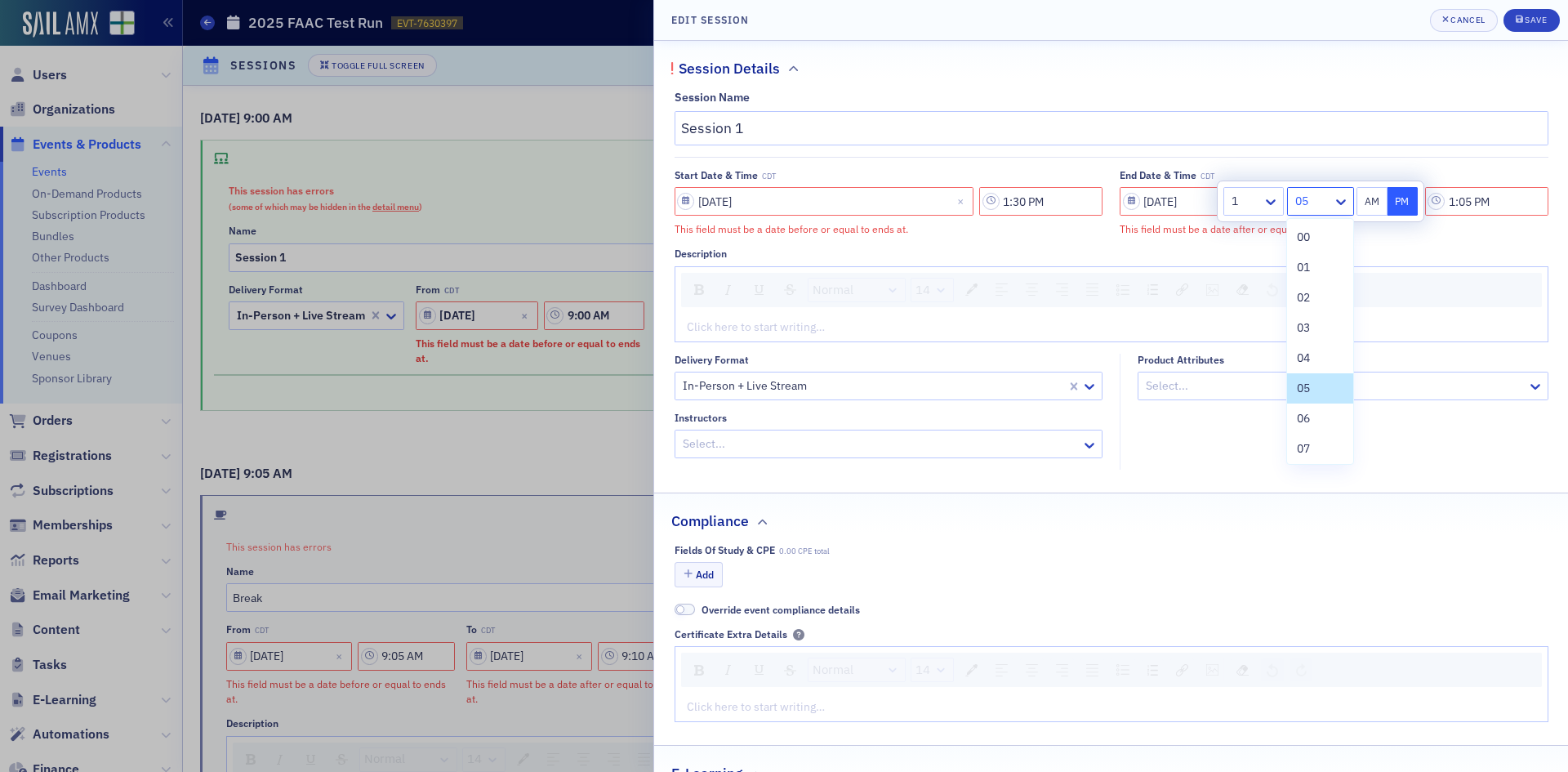
click at [1301, 201] on div at bounding box center [1313, 201] width 38 height 20
click at [1312, 391] on div "35" at bounding box center [1320, 396] width 46 height 17
type input "1:35 PM"
click at [1436, 240] on div "Session Name Session 1 Start Date & Time CDT [DATE] 1:30 PM This field must be …" at bounding box center [1111, 280] width 914 height 379
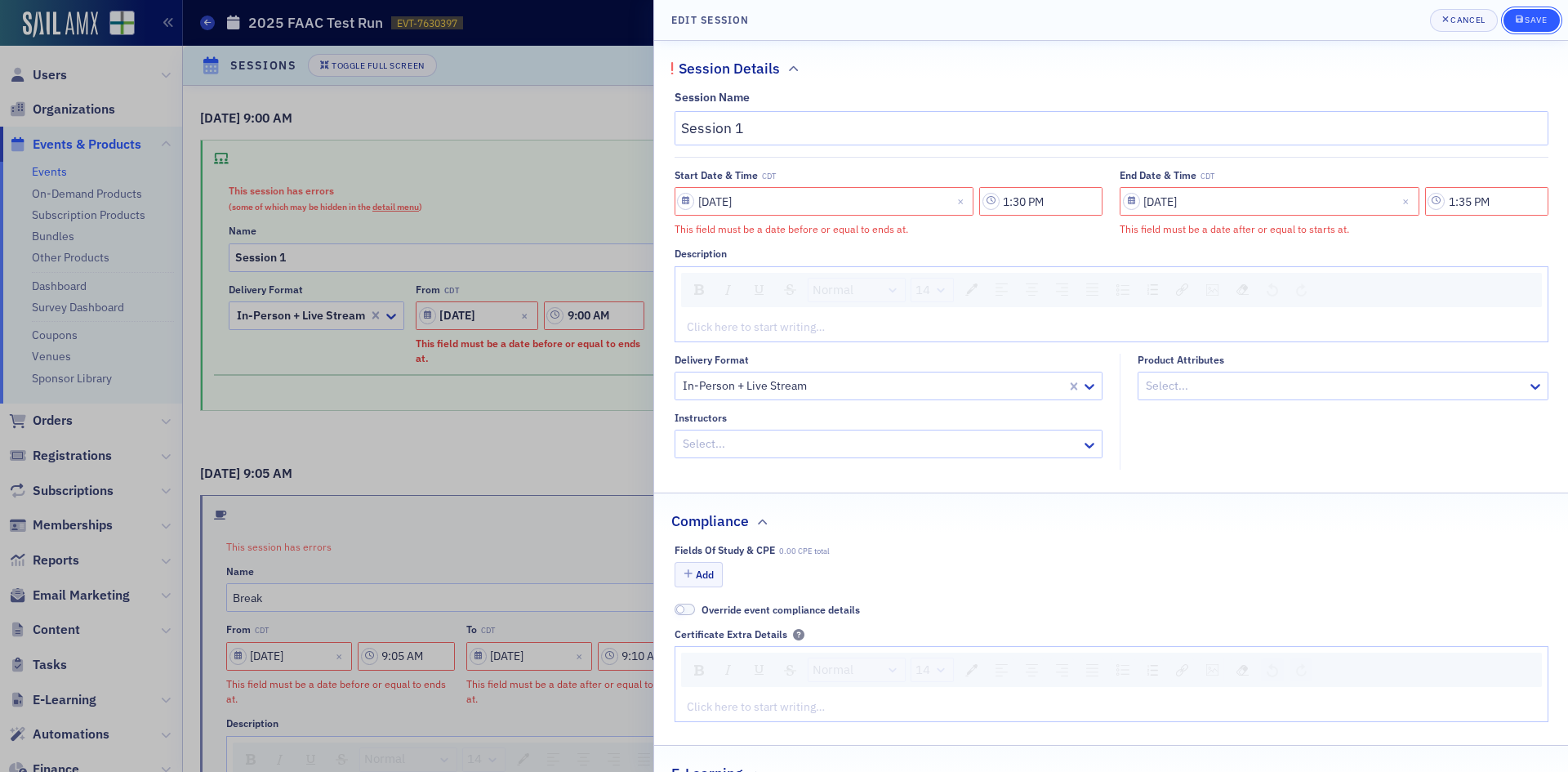
click at [1538, 17] on div "Save" at bounding box center [1535, 20] width 22 height 9
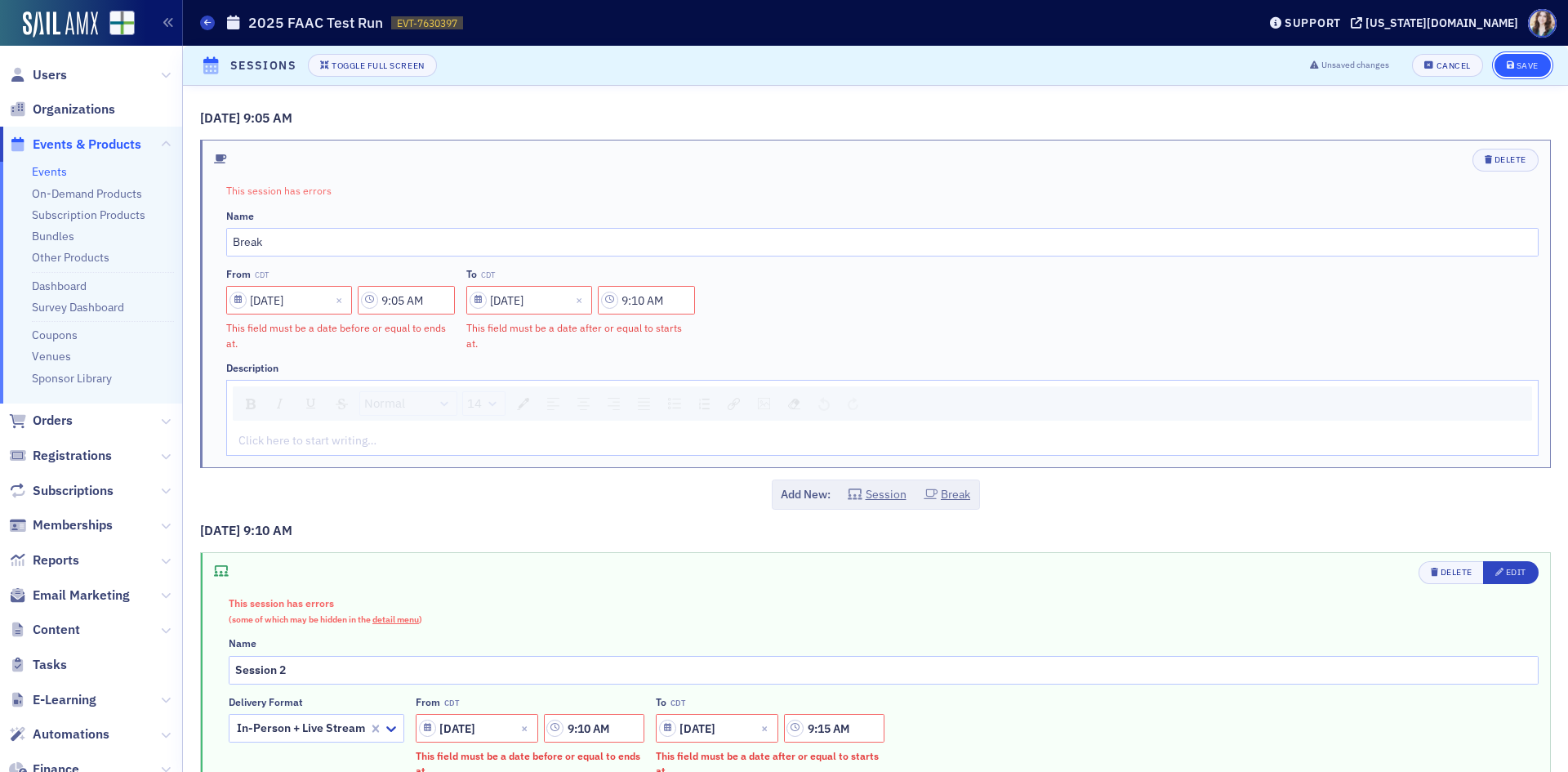
click at [1517, 61] on div "Save" at bounding box center [1527, 65] width 22 height 9
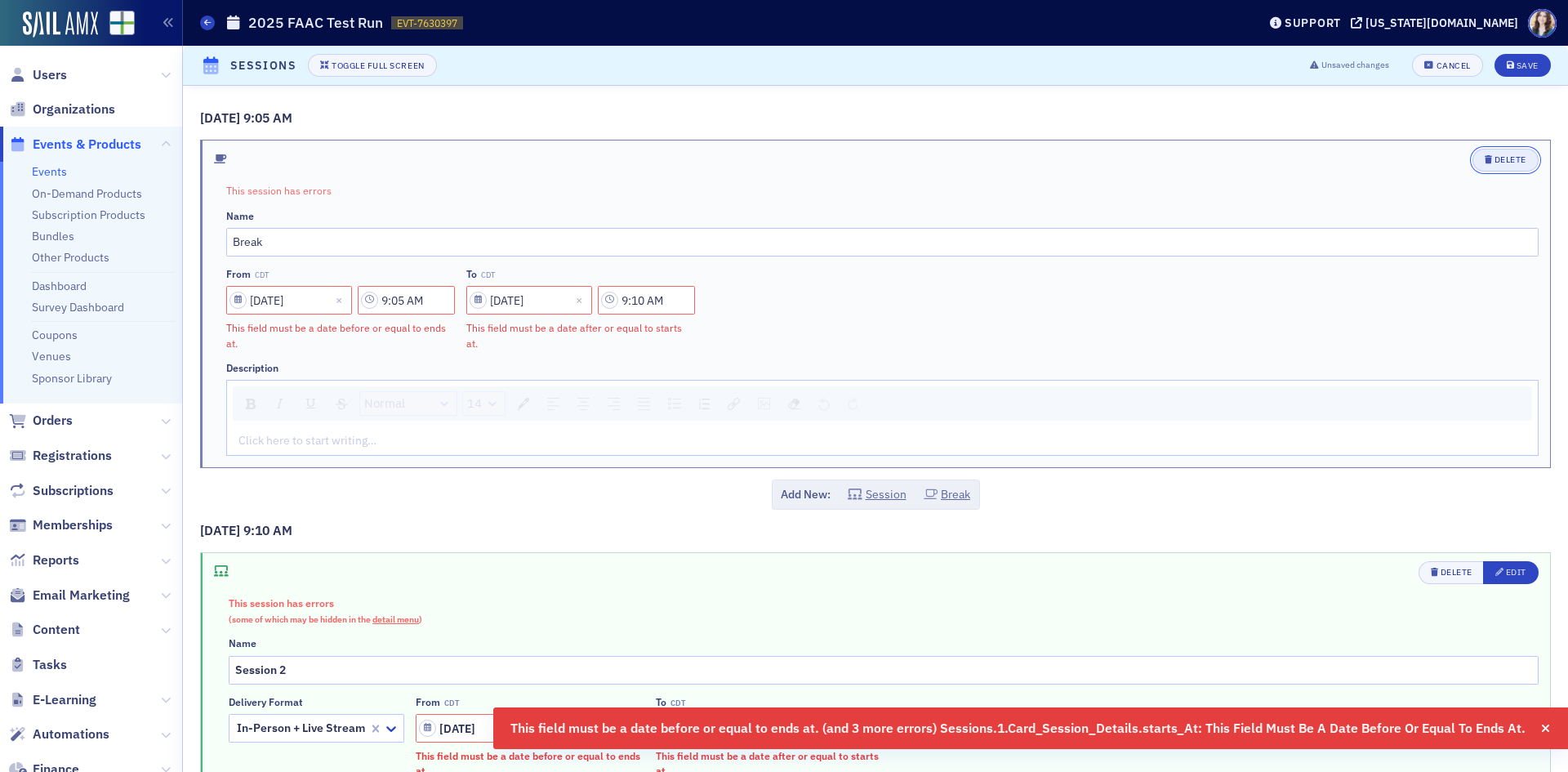
click at [1488, 169] on button "Delete" at bounding box center [1505, 160] width 66 height 23
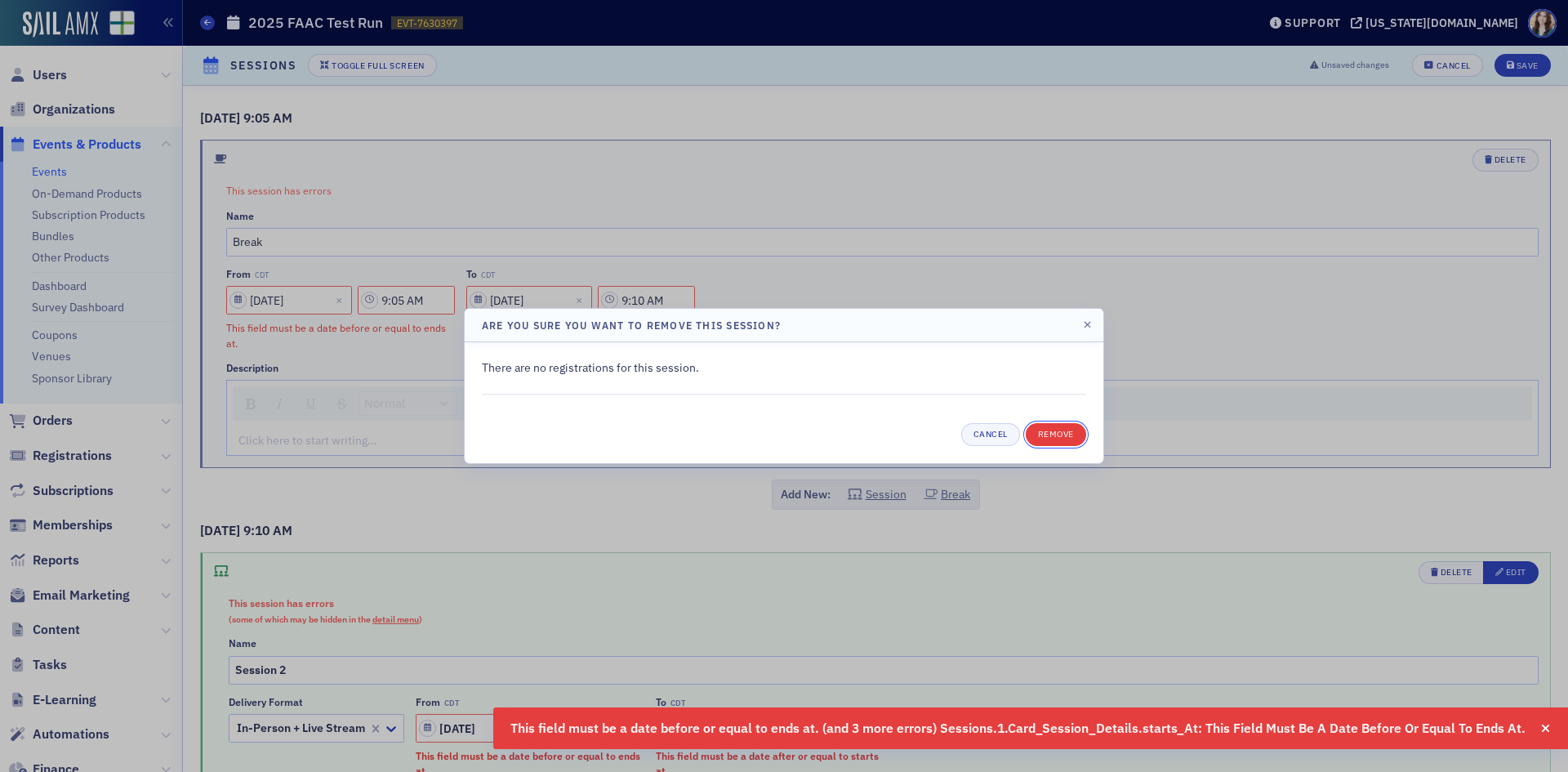
click at [1055, 433] on button "Remove" at bounding box center [1056, 435] width 61 height 23
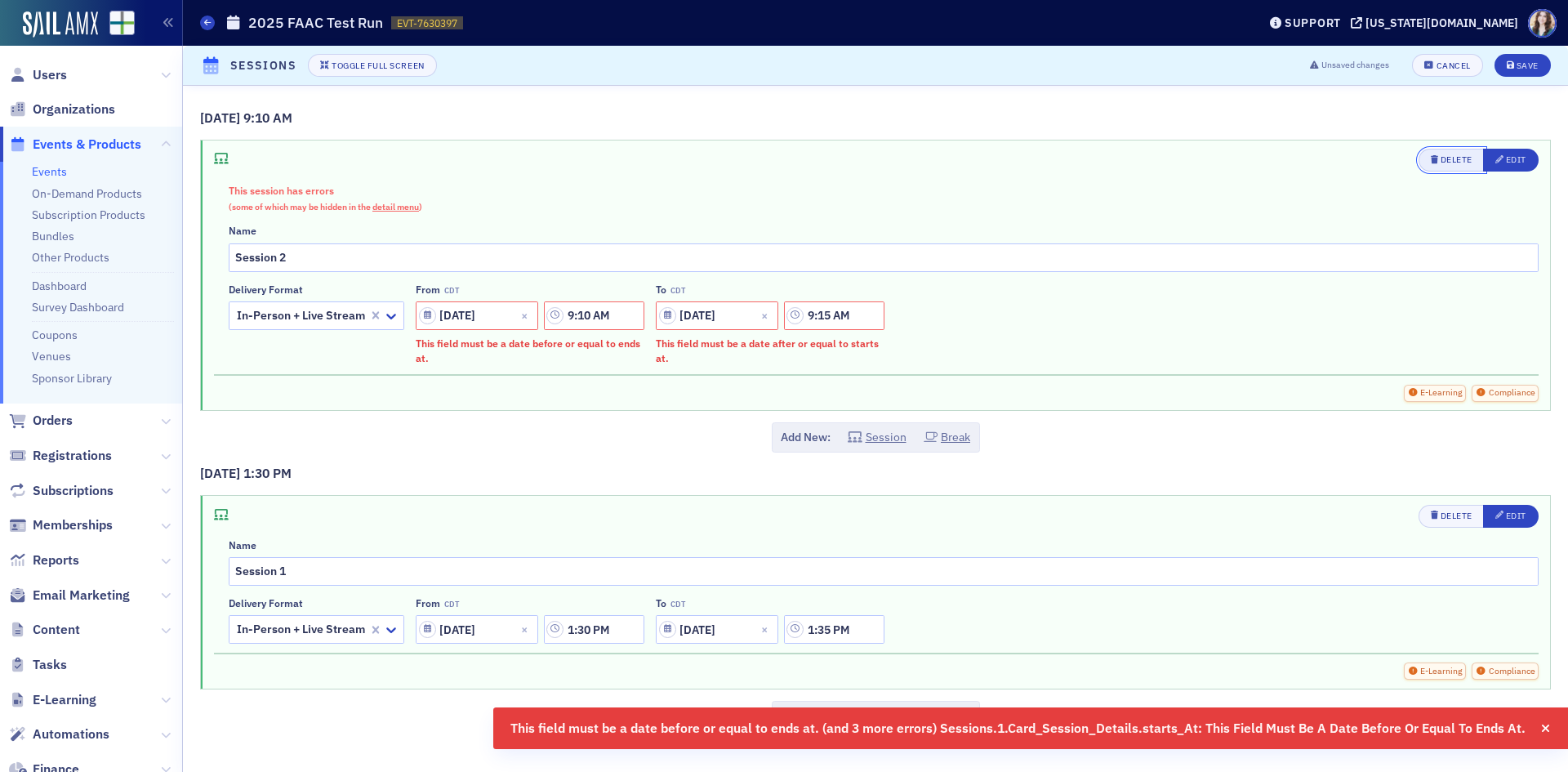
click at [1461, 166] on button "Delete" at bounding box center [1452, 160] width 66 height 23
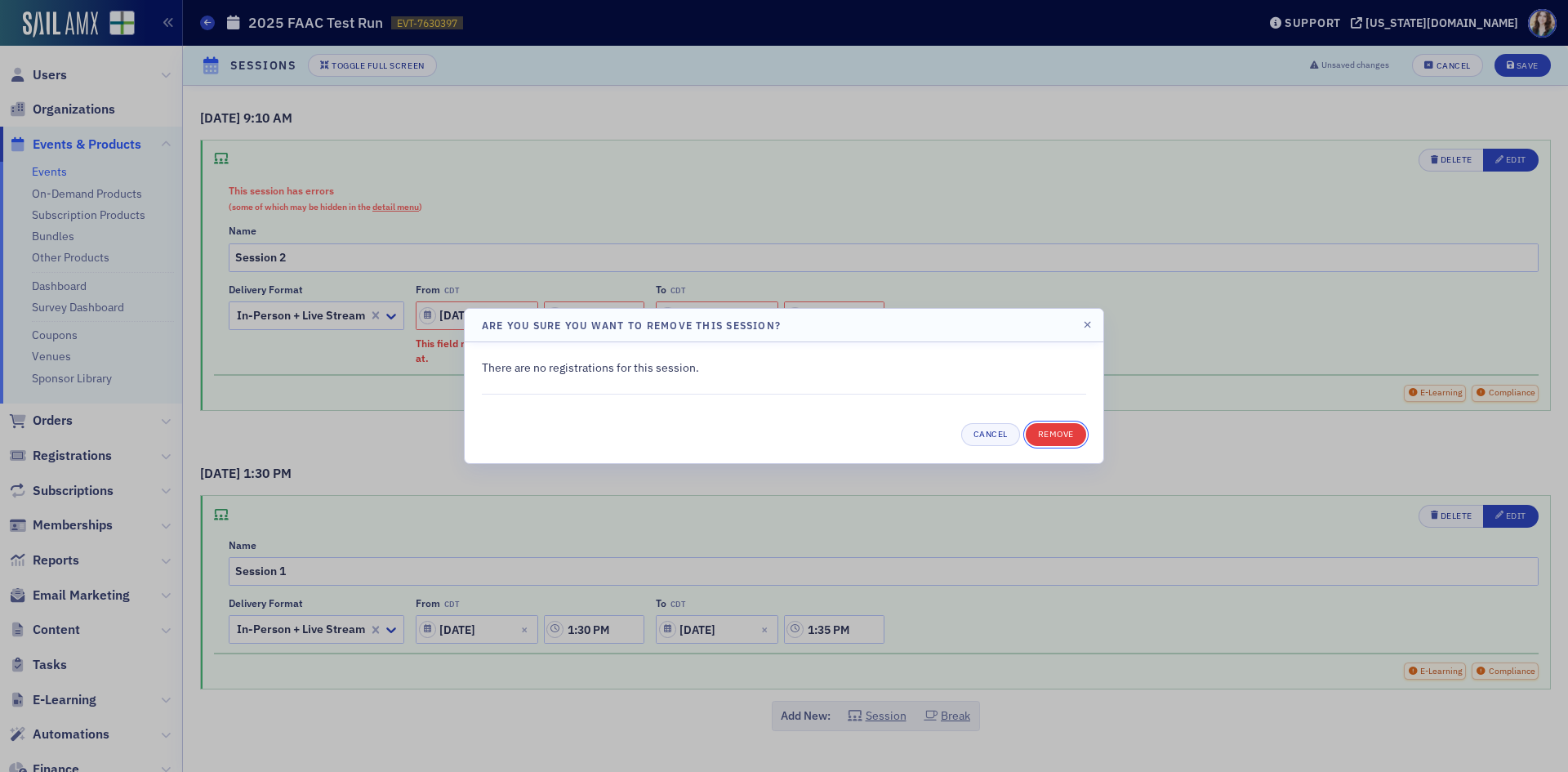
click at [1052, 440] on button "Remove" at bounding box center [1056, 435] width 61 height 23
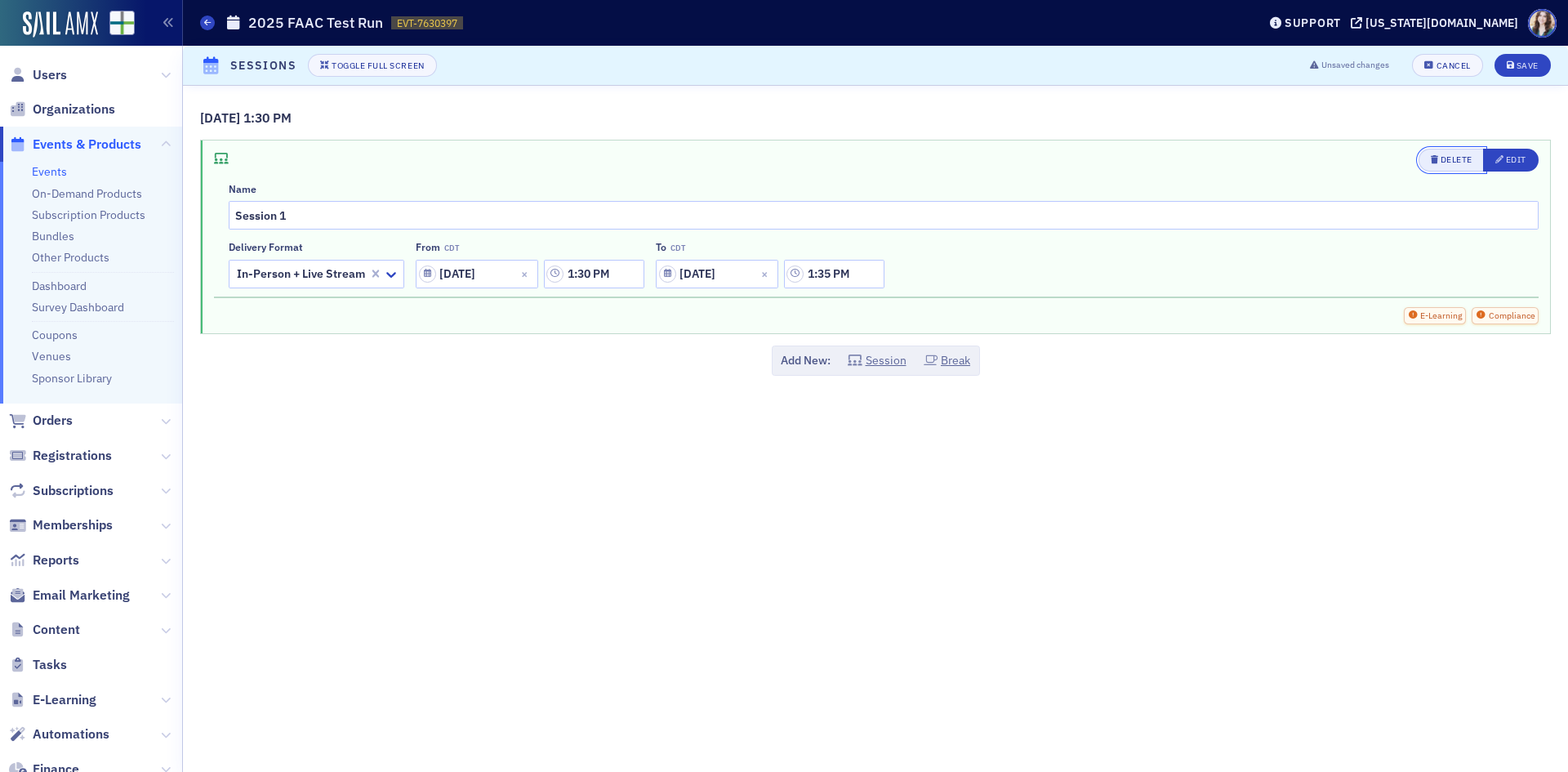
click at [1448, 163] on div "Delete" at bounding box center [1457, 160] width 32 height 9
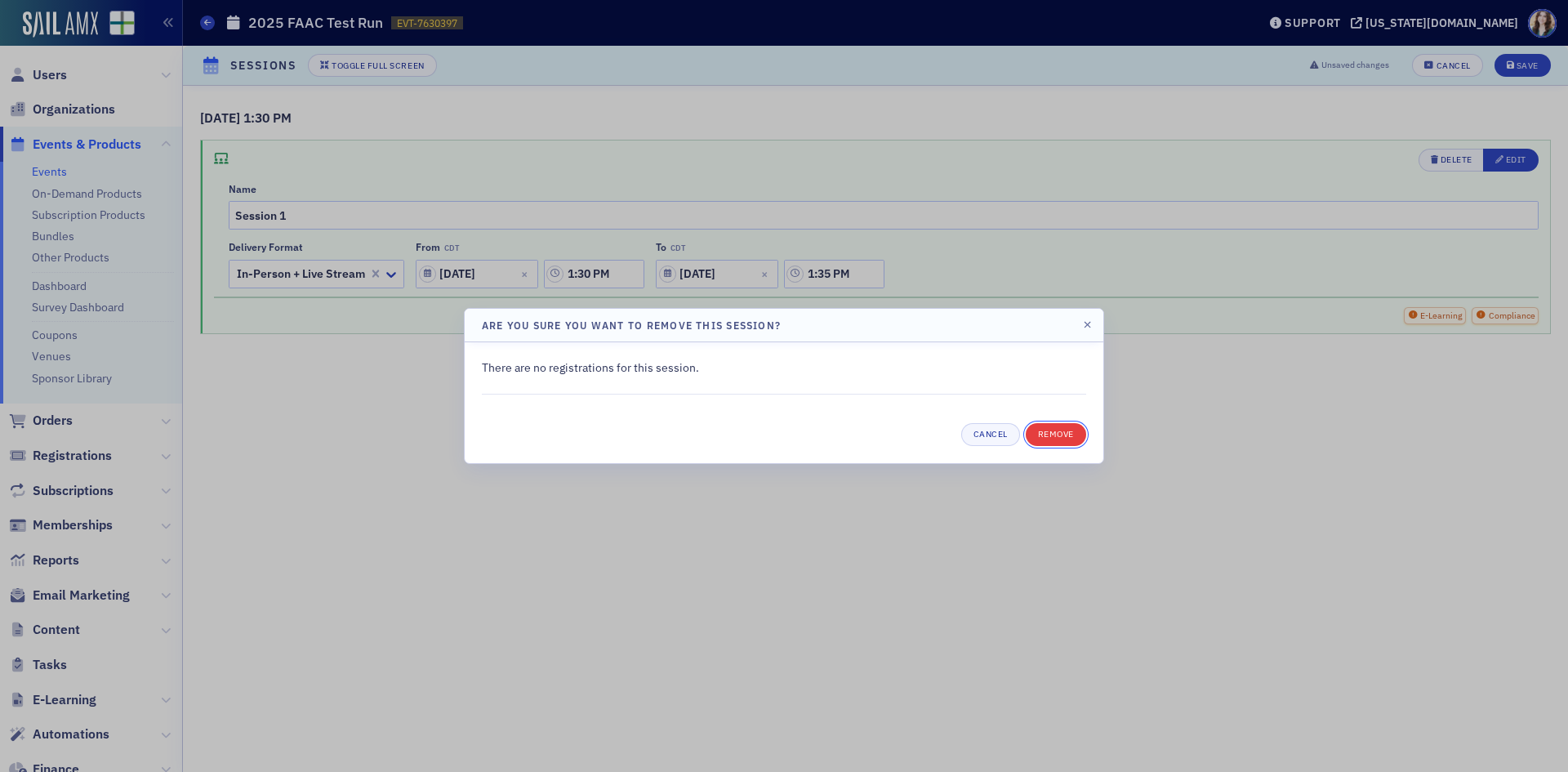
click at [1047, 428] on button "Remove" at bounding box center [1056, 435] width 61 height 23
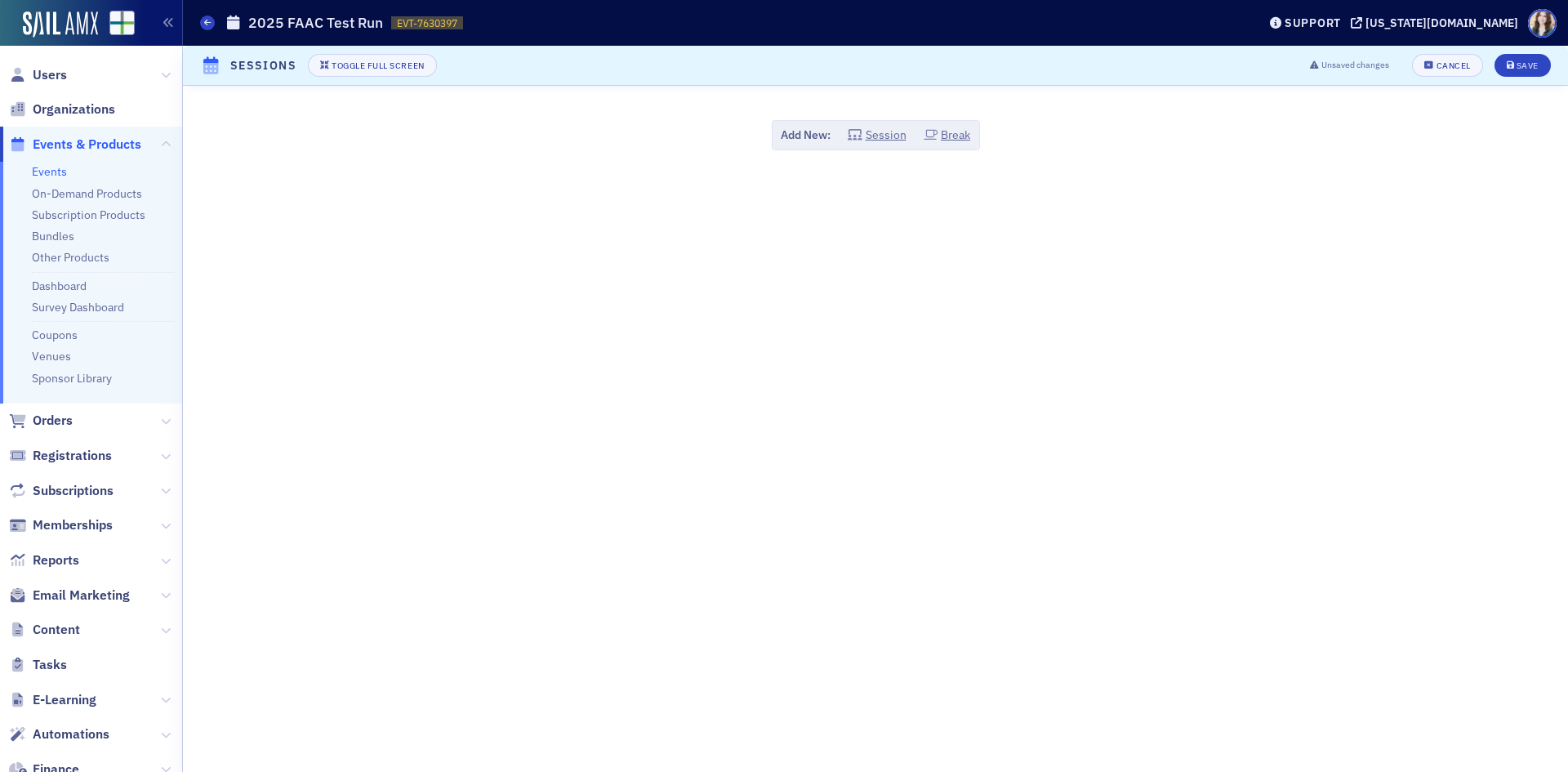
click at [992, 64] on header "Sessions Toggle Full Screen Unsaved changes Cancel Save" at bounding box center [875, 65] width 1385 height 40
click at [871, 142] on button "Session" at bounding box center [877, 135] width 59 height 17
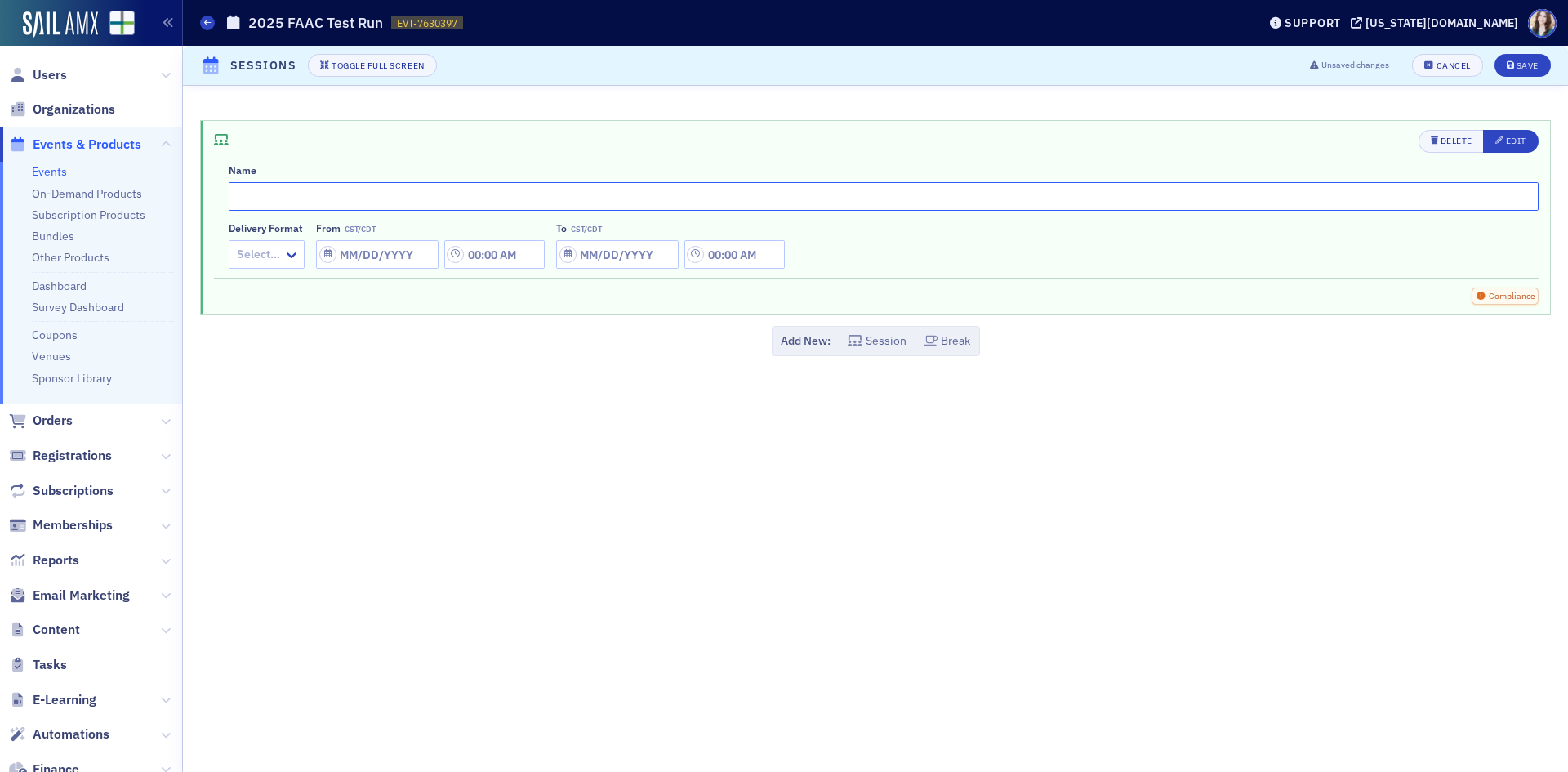
click at [290, 204] on input "text" at bounding box center [883, 196] width 1310 height 29
type input "Session 1"
click at [254, 250] on div at bounding box center [258, 254] width 47 height 20
click at [268, 327] on span "In-Person + Live Stream" at bounding box center [301, 320] width 124 height 17
click at [471, 256] on input "From CST/CDT" at bounding box center [477, 254] width 123 height 29
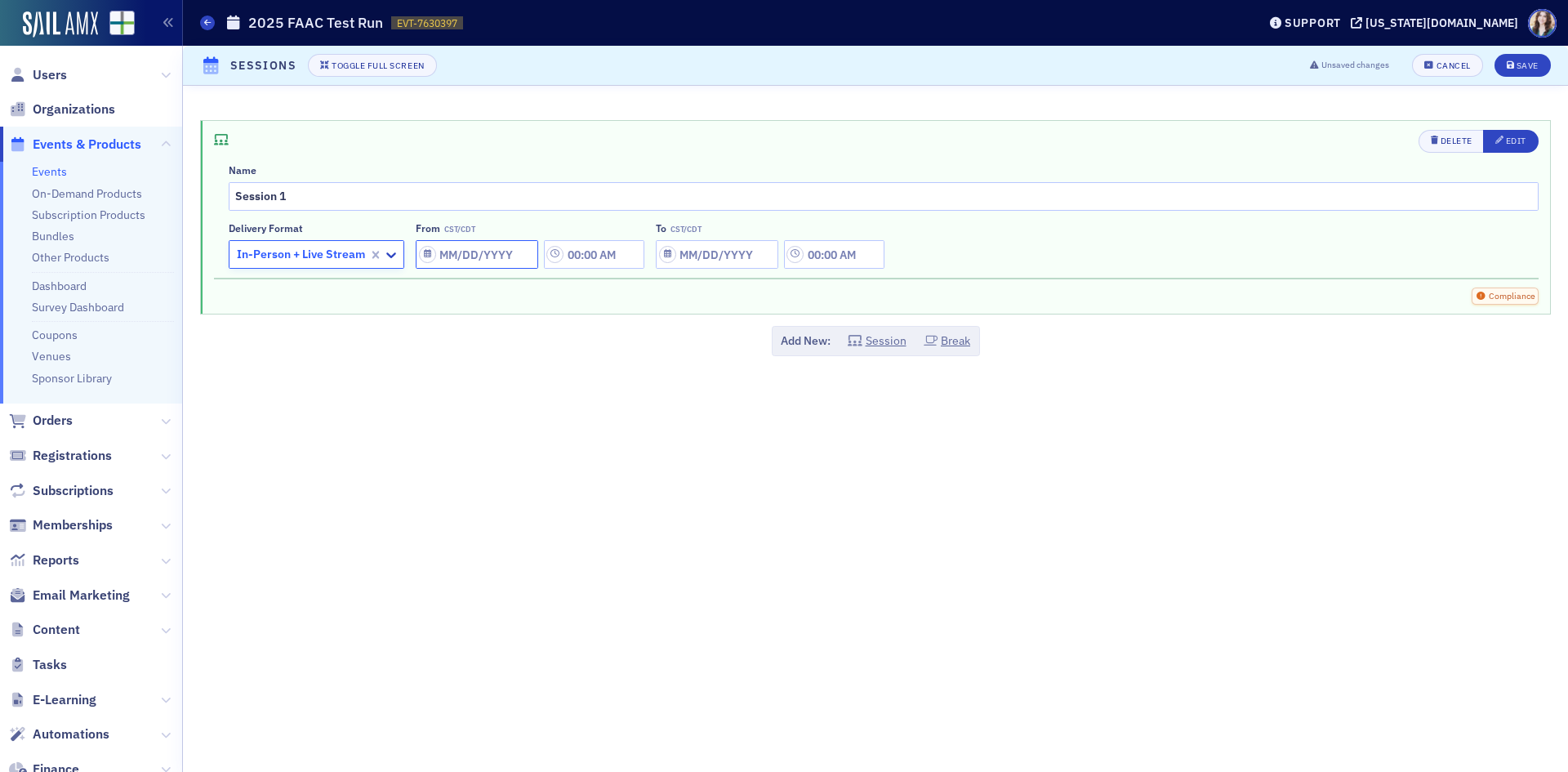
select select "8"
select select "2025"
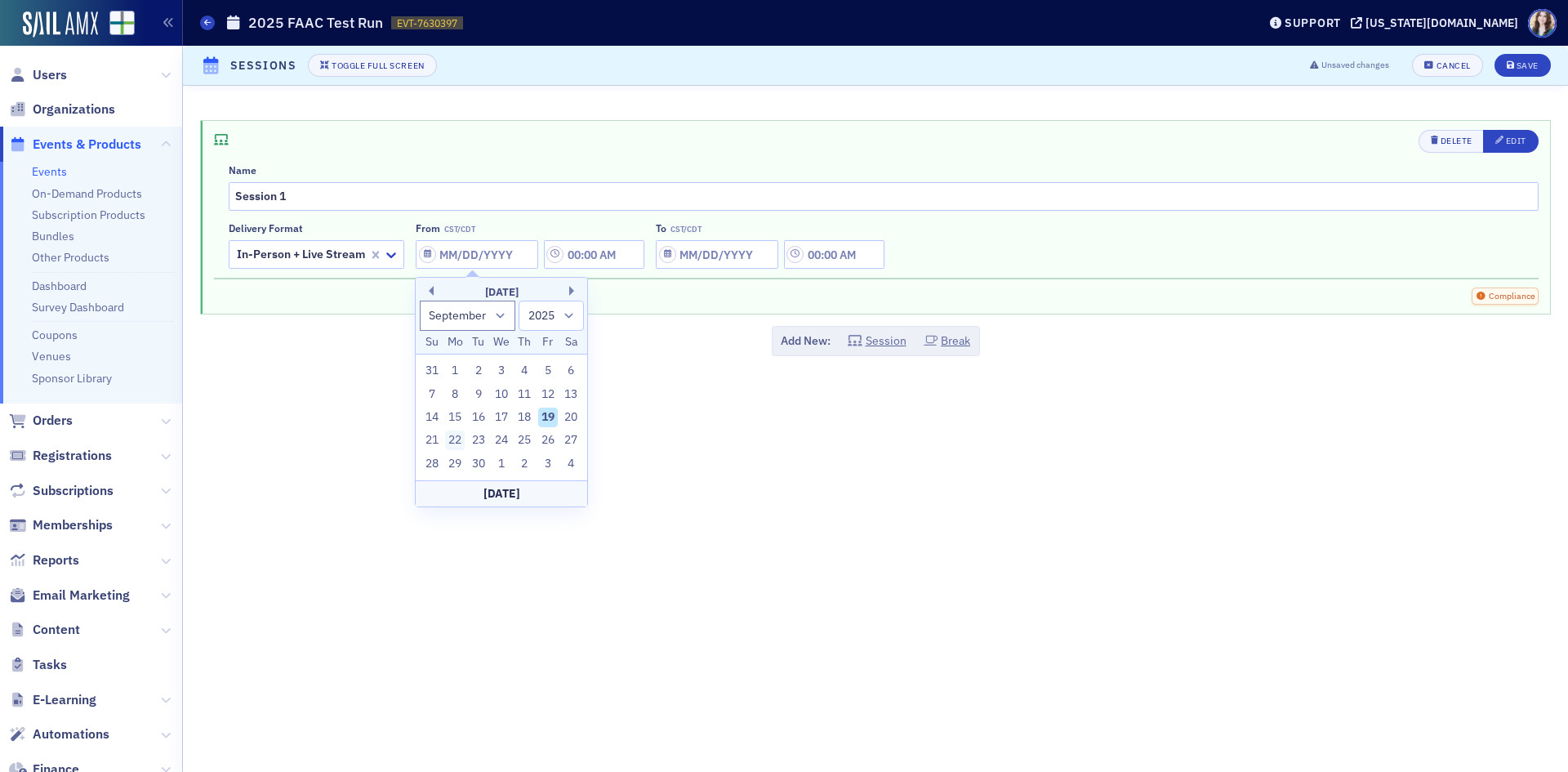
click at [459, 438] on div "22" at bounding box center [455, 440] width 20 height 20
type input "[DATE]"
type input "12:00 AM"
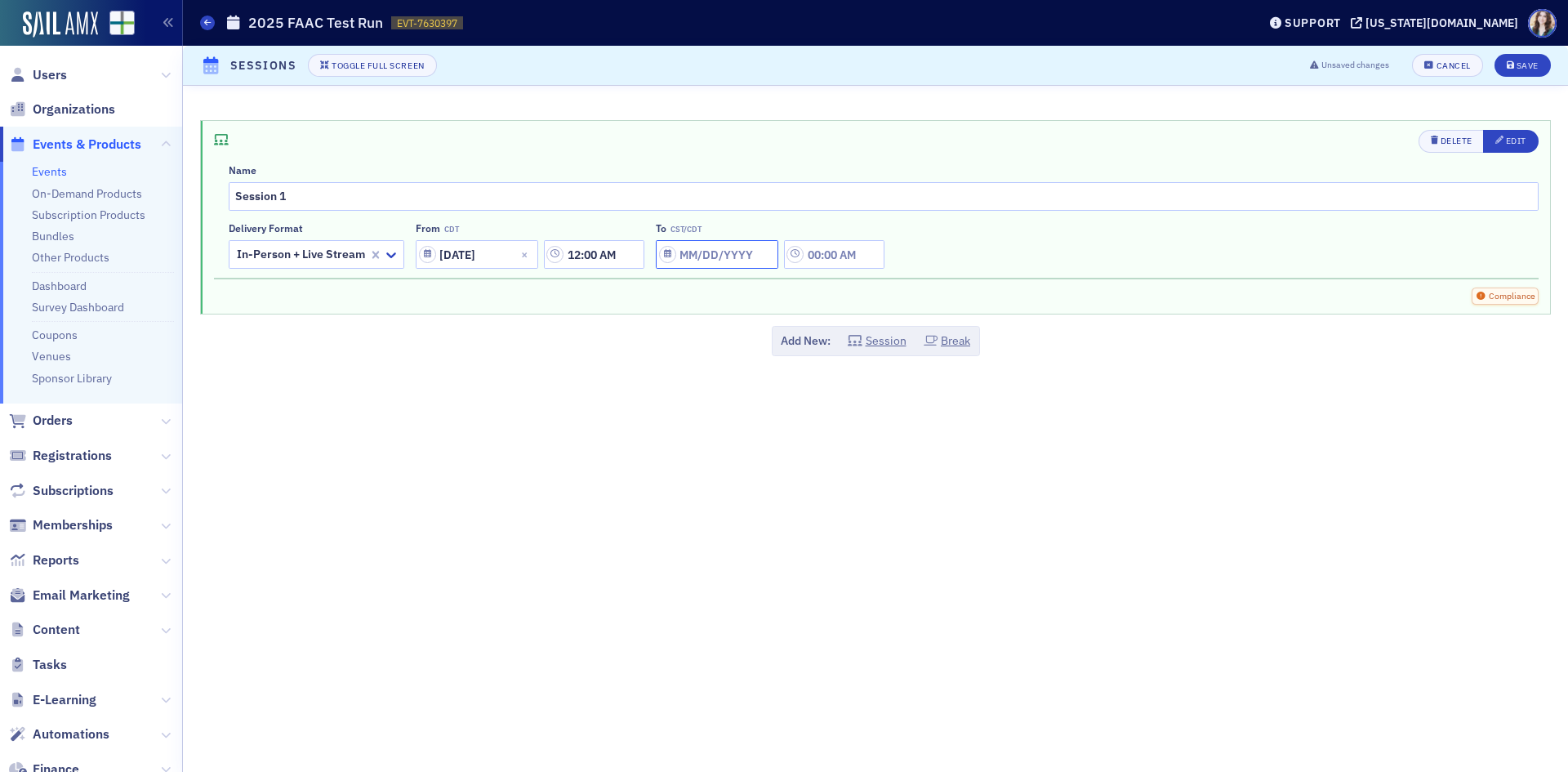
click at [704, 252] on input "To CST/CDT" at bounding box center [717, 254] width 123 height 29
select select "8"
select select "2025"
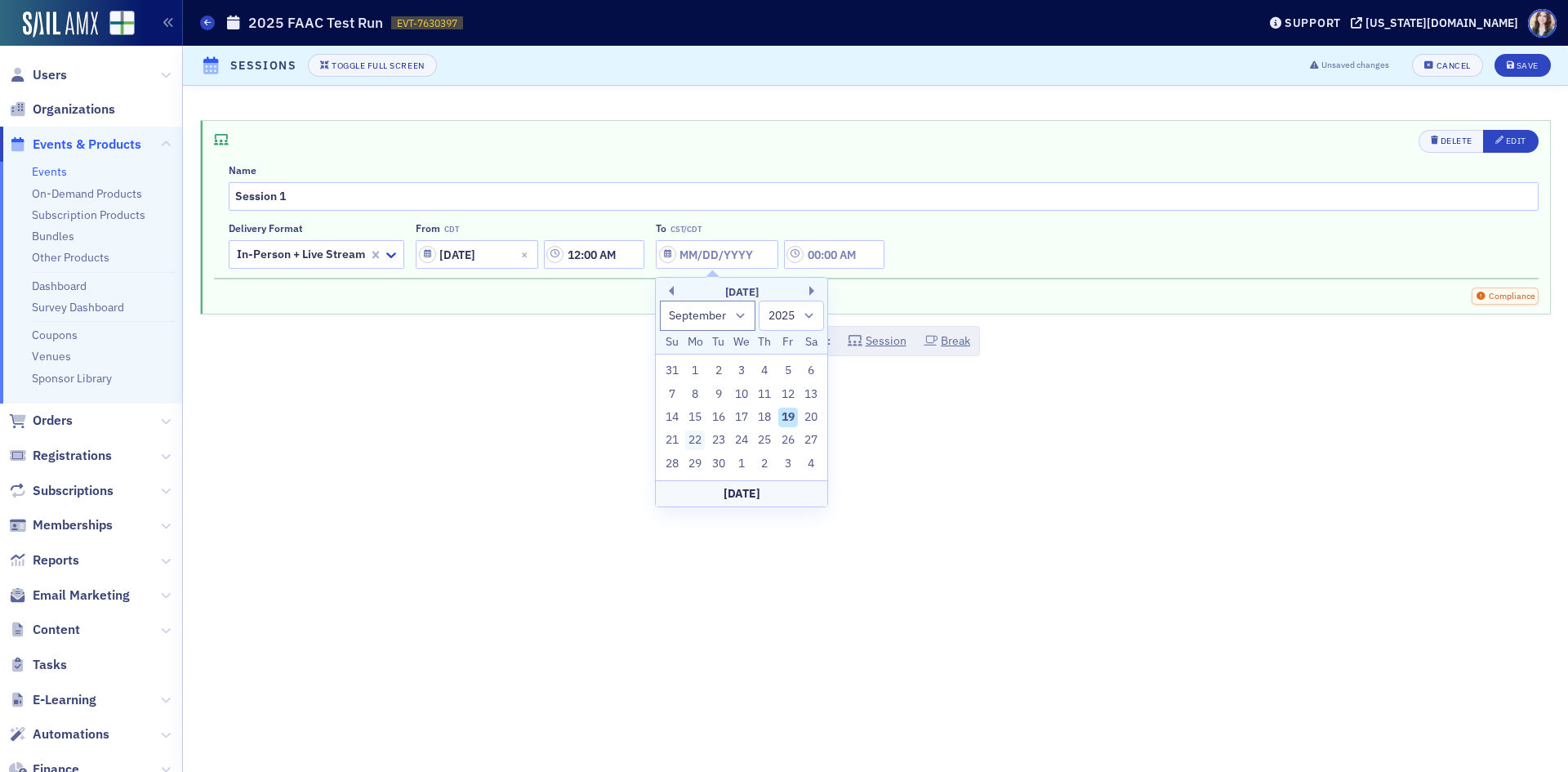
click at [690, 437] on div "22" at bounding box center [695, 440] width 20 height 20
type input "[DATE]"
type input "12:00 AM"
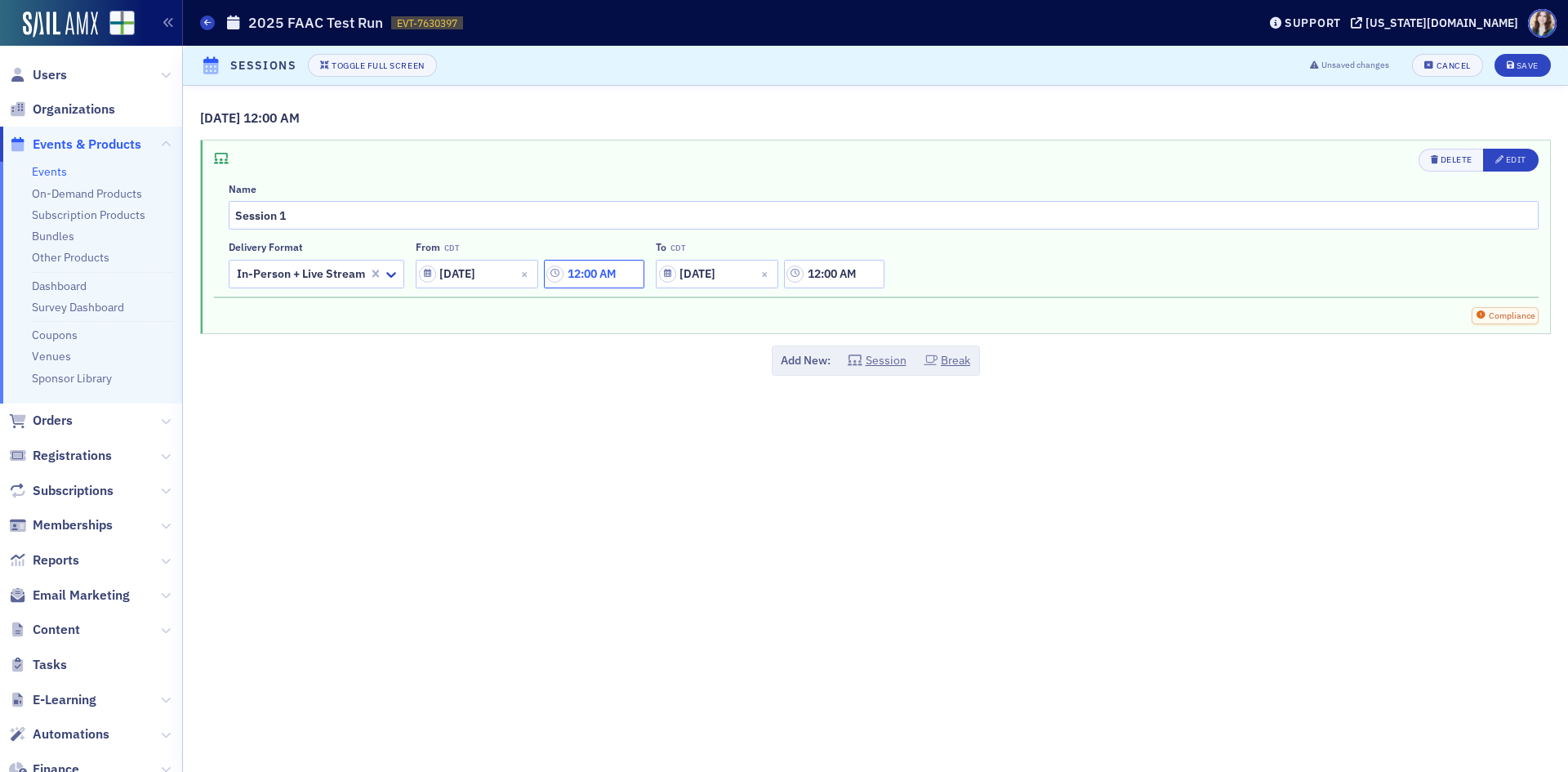
click at [606, 270] on input "12:00 AM" at bounding box center [594, 273] width 101 height 29
click at [676, 278] on div at bounding box center [674, 273] width 34 height 20
click at [679, 310] on div "1" at bounding box center [682, 309] width 43 height 17
click at [752, 281] on div at bounding box center [739, 273] width 38 height 20
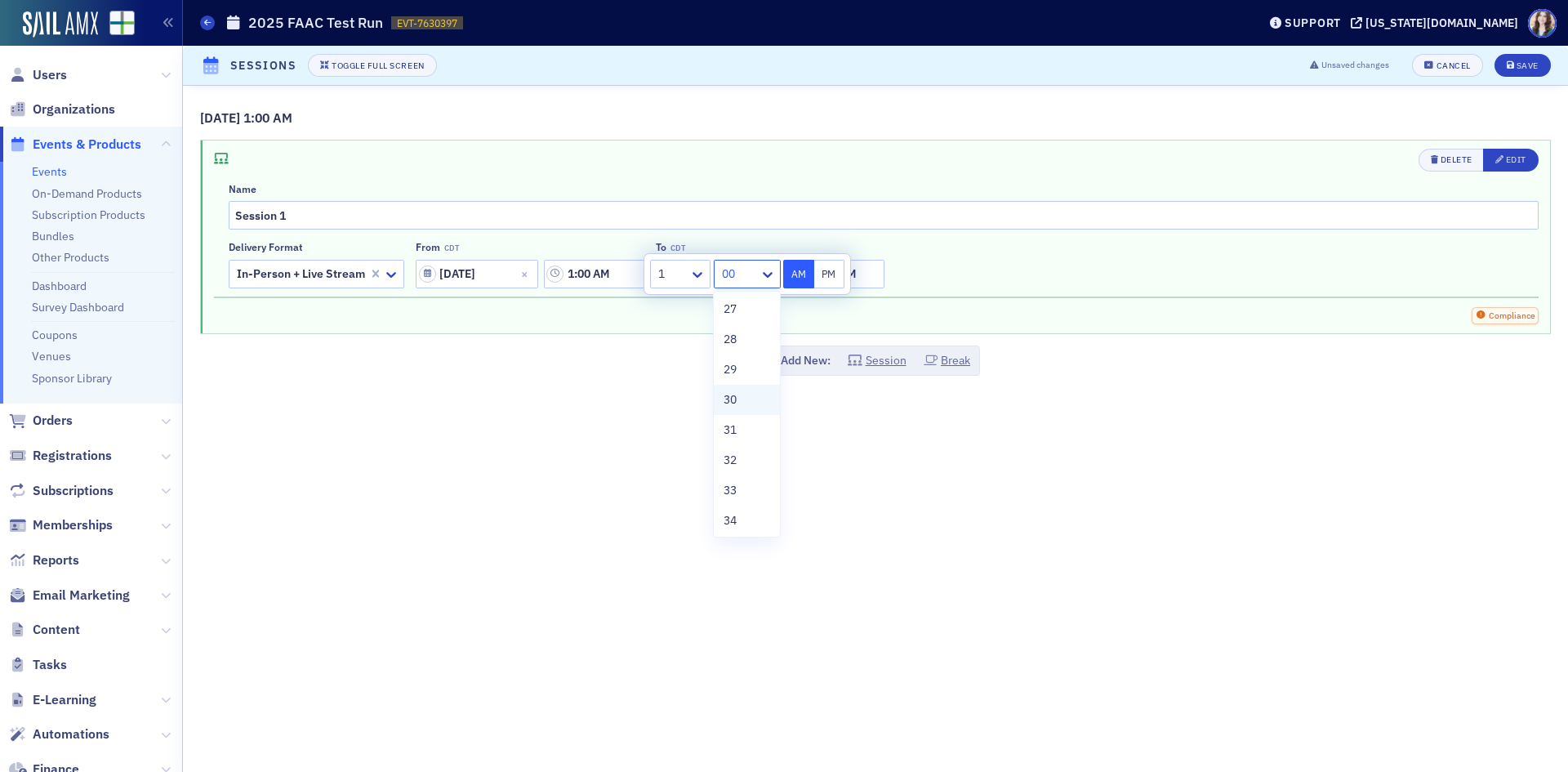
click at [740, 398] on div "30" at bounding box center [747, 400] width 46 height 17
click at [839, 279] on button "PM" at bounding box center [829, 273] width 31 height 29
type input "1:30 PM"
click at [899, 294] on div "Delete Edit Name Session 1 Delivery format In-Person + Live Stream From CDT [DA…" at bounding box center [875, 237] width 1349 height 192
click at [846, 276] on input "12:00 AM" at bounding box center [834, 273] width 101 height 29
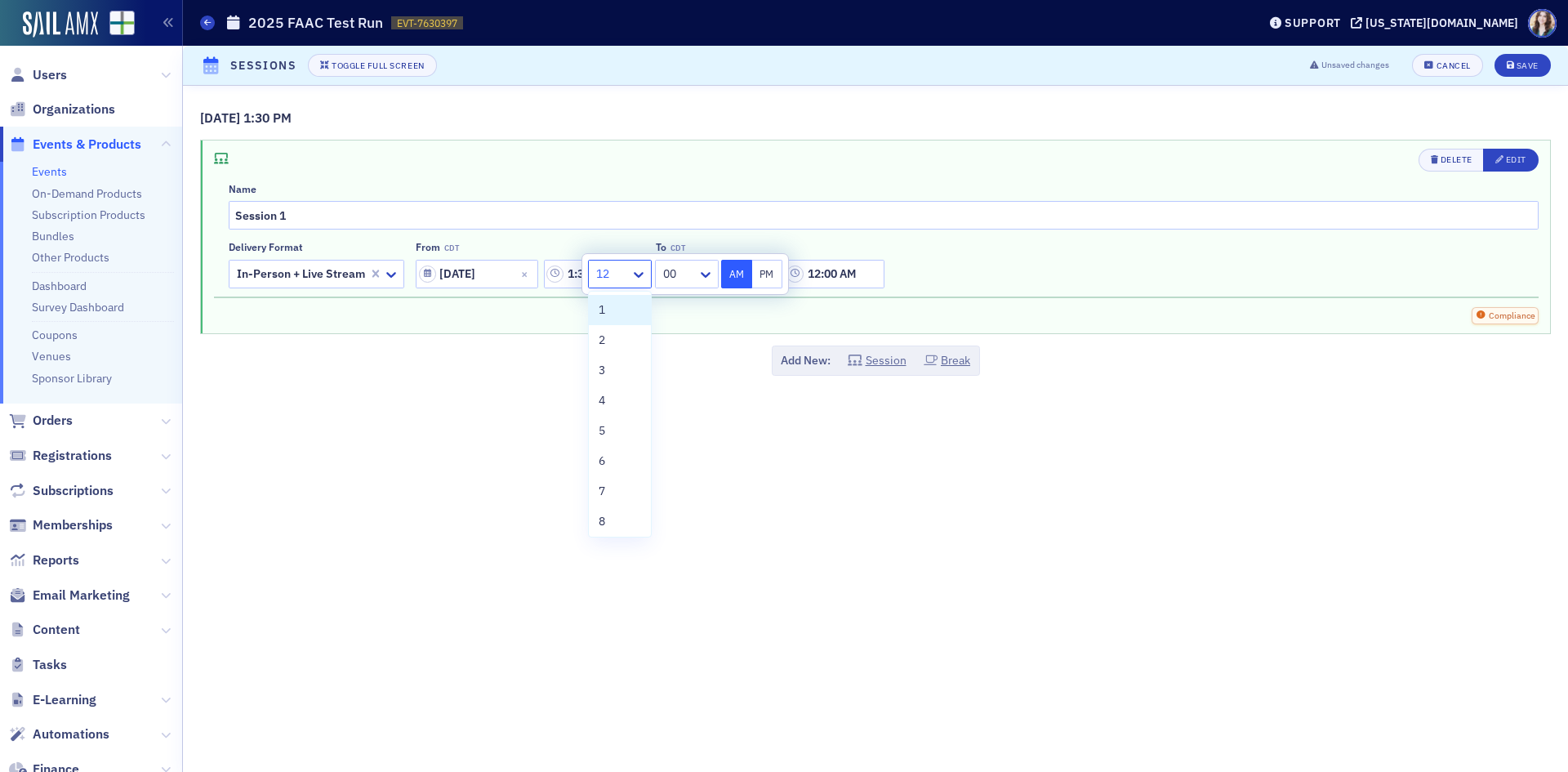
click at [630, 276] on div "12" at bounding box center [609, 273] width 42 height 24
click at [630, 325] on div "2" at bounding box center [620, 340] width 62 height 30
click at [618, 274] on div at bounding box center [610, 273] width 31 height 20
click at [623, 308] on div "1" at bounding box center [618, 309] width 39 height 17
click at [675, 271] on div at bounding box center [677, 273] width 38 height 20
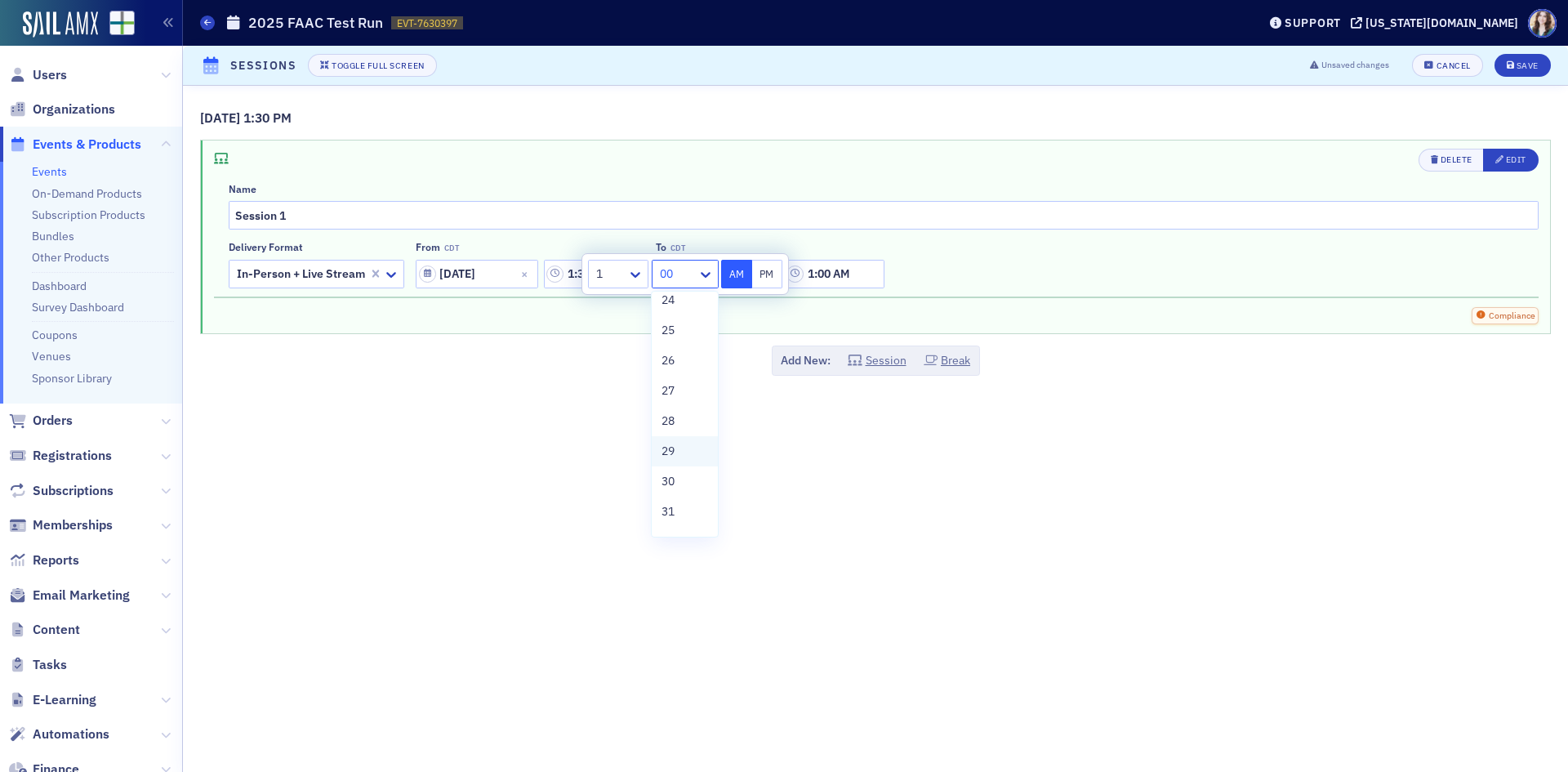
scroll to position [898, 0]
click at [676, 481] on div "35" at bounding box center [685, 469] width 66 height 30
click at [940, 311] on div "Compliance" at bounding box center [876, 315] width 1325 height 17
click at [857, 278] on input "1:35 AM" at bounding box center [834, 273] width 101 height 29
click at [762, 276] on button "PM" at bounding box center [768, 273] width 31 height 29
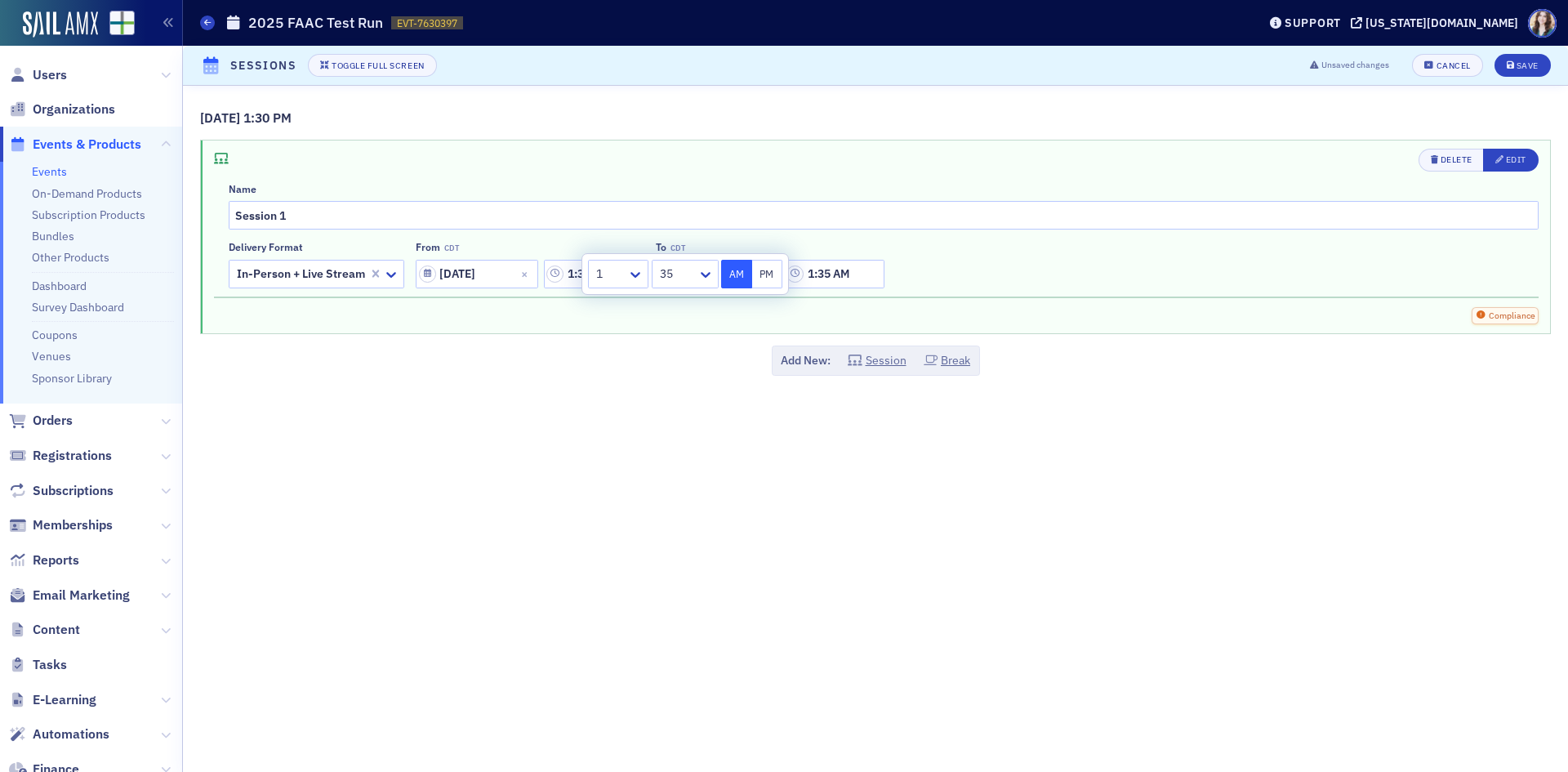
type input "1:35 PM"
click at [934, 254] on div "Delivery format In-Person + Live Stream From CDT [DATE] 1:30 PM To CDT [DATE] 1…" at bounding box center [883, 264] width 1310 height 47
click at [1530, 71] on button "Save" at bounding box center [1522, 65] width 56 height 23
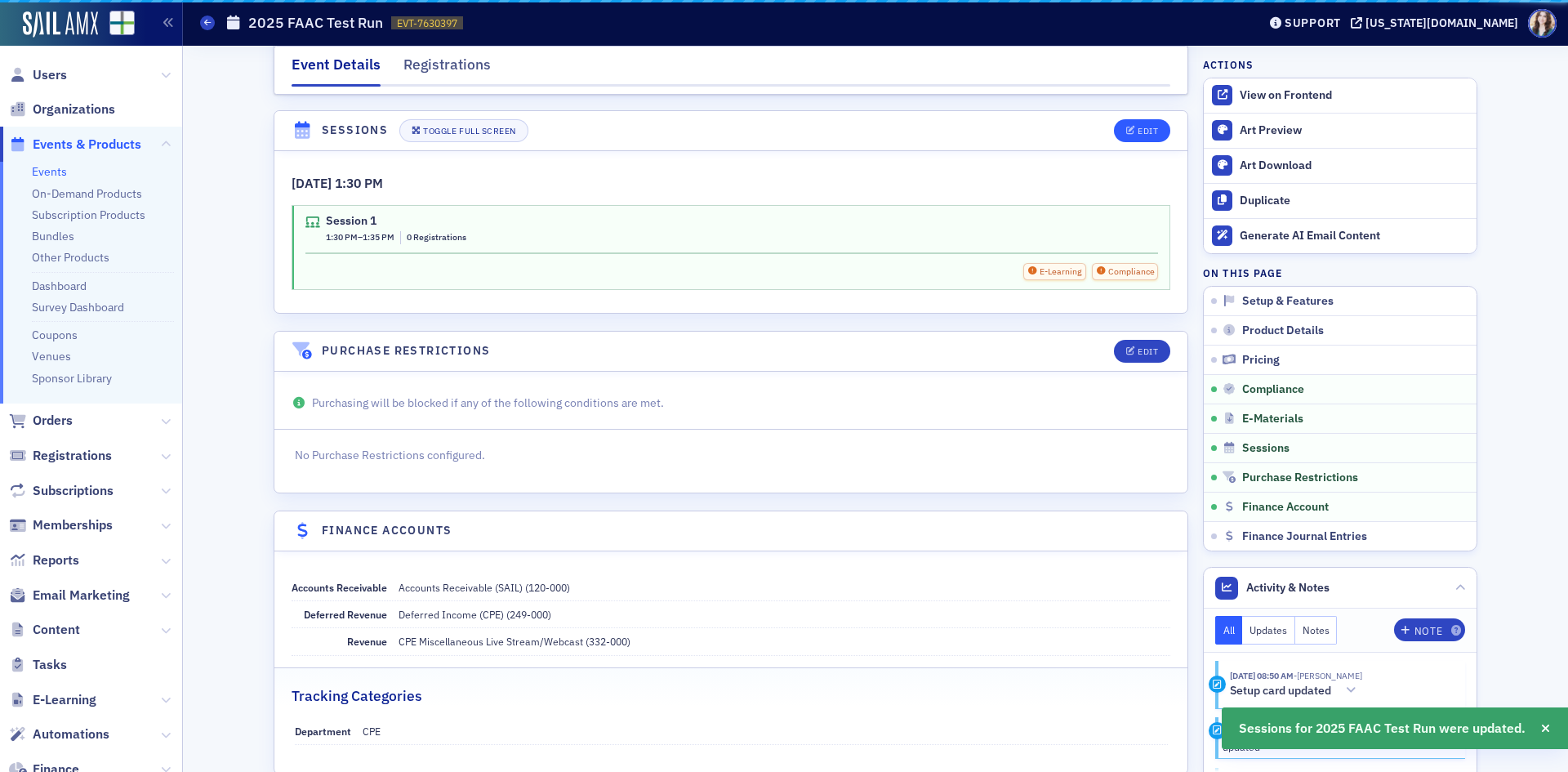
scroll to position [2616, 0]
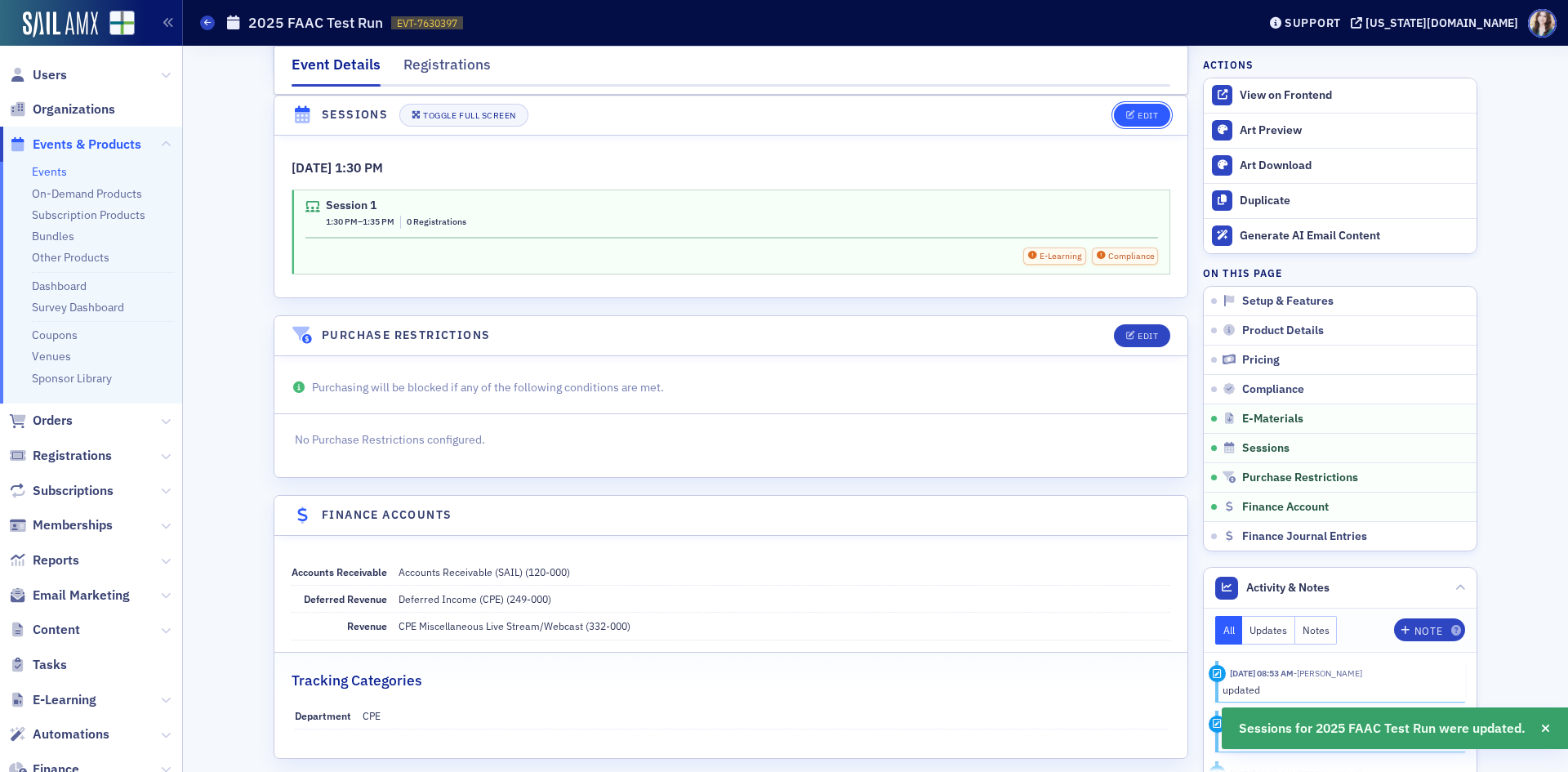
click at [1143, 112] on div "Edit" at bounding box center [1147, 115] width 20 height 9
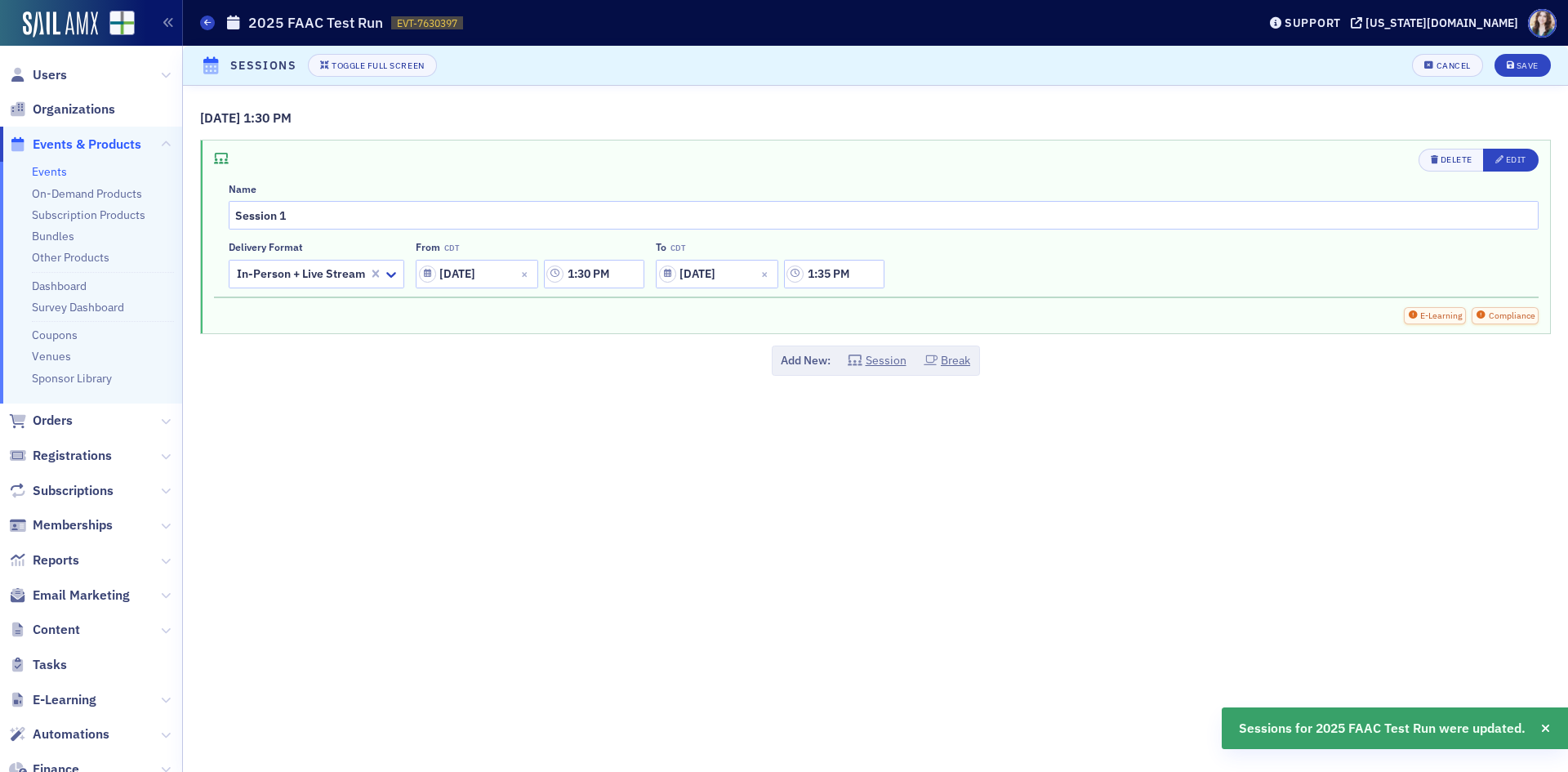
scroll to position [2476, 0]
click at [951, 355] on button "Break" at bounding box center [947, 360] width 47 height 17
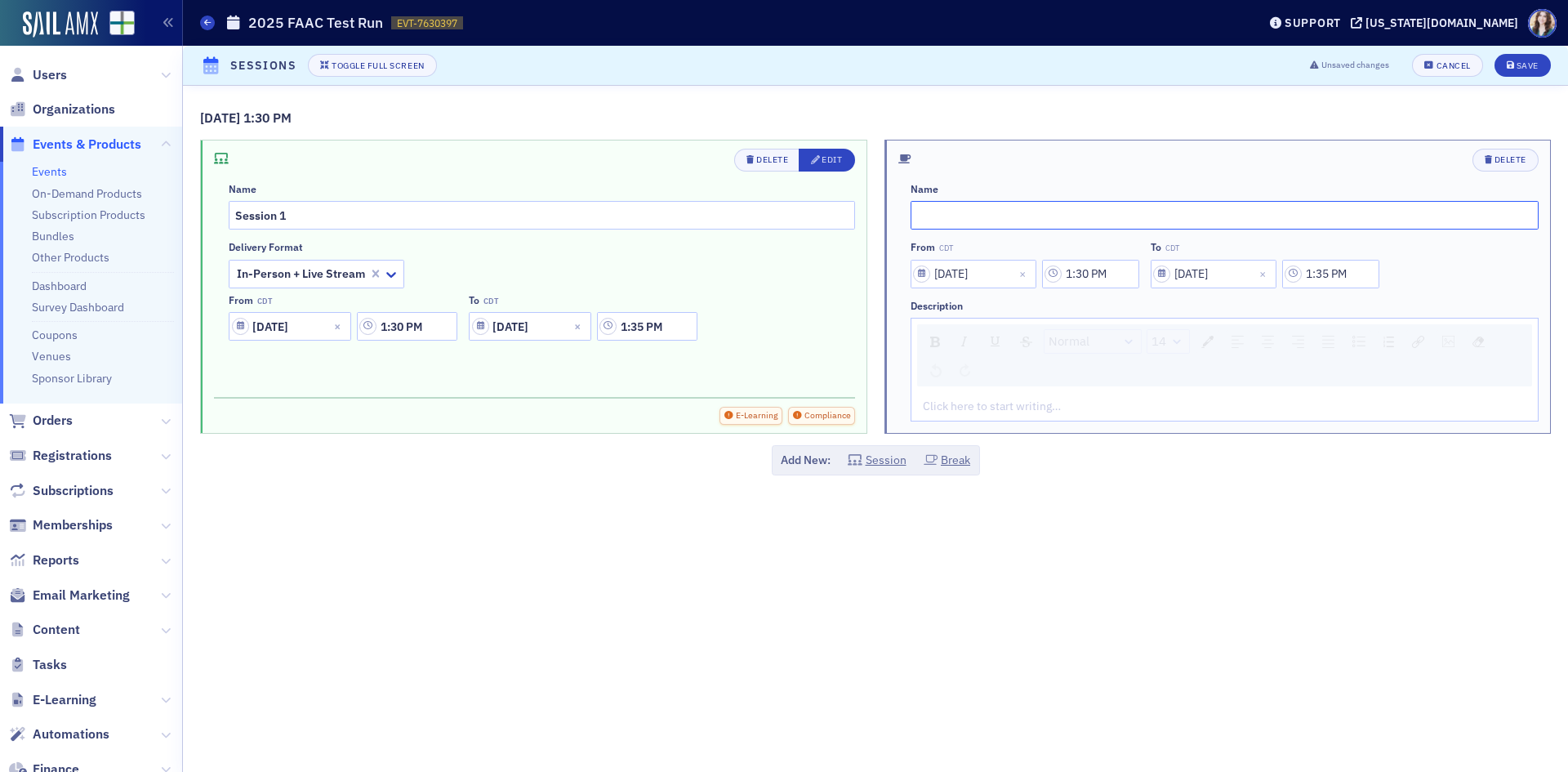
click at [1037, 214] on input "text" at bounding box center [1225, 214] width 629 height 29
type input "Break"
click at [1148, 160] on div "Delete" at bounding box center [1225, 160] width 629 height 23
click at [1123, 269] on input "1:30 PM" at bounding box center [1091, 273] width 97 height 29
click at [967, 274] on icon at bounding box center [966, 274] width 16 height 16
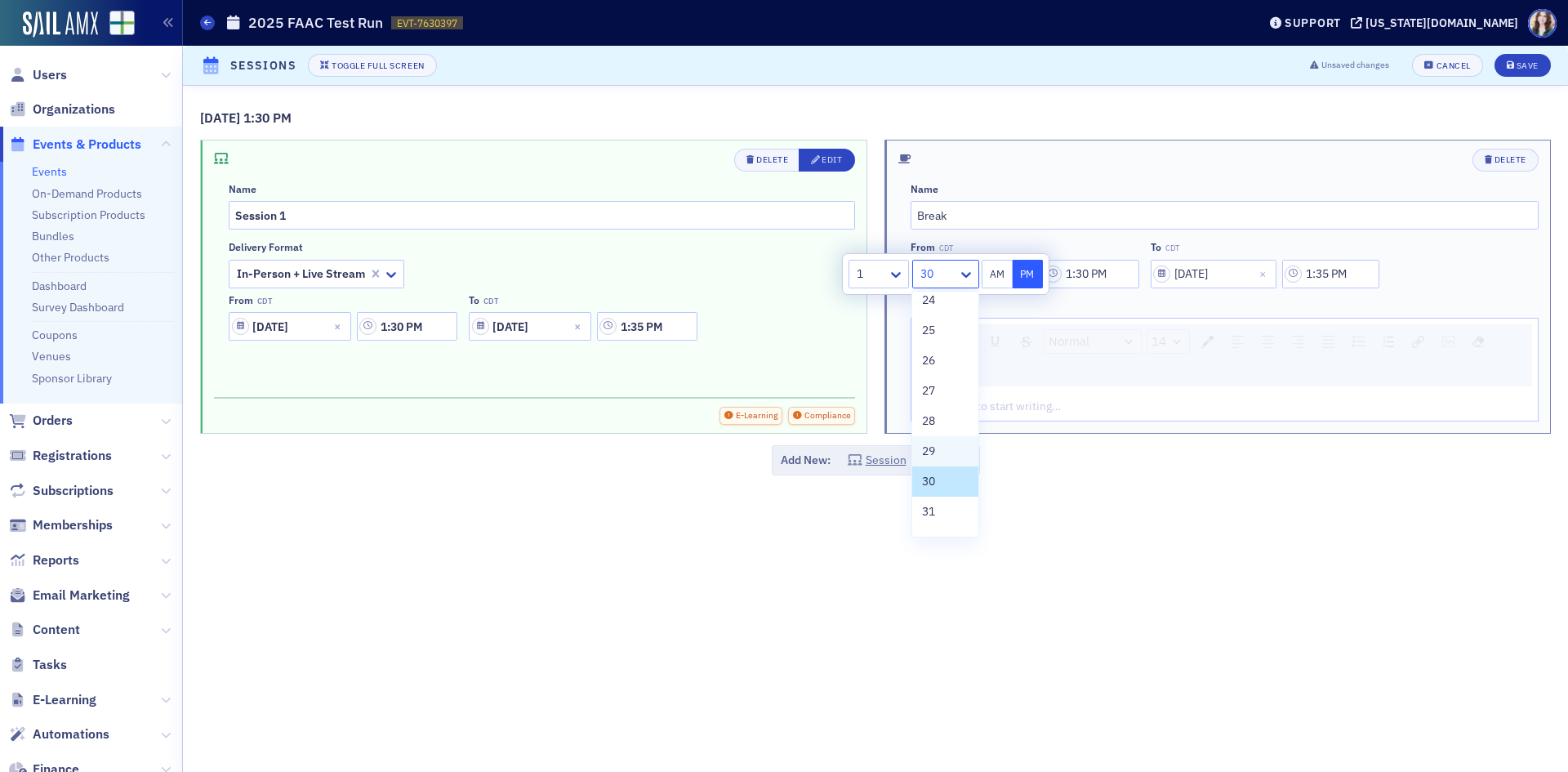
scroll to position [898, 0]
click at [939, 467] on div "35" at bounding box center [945, 469] width 46 height 17
type input "1:35 PM"
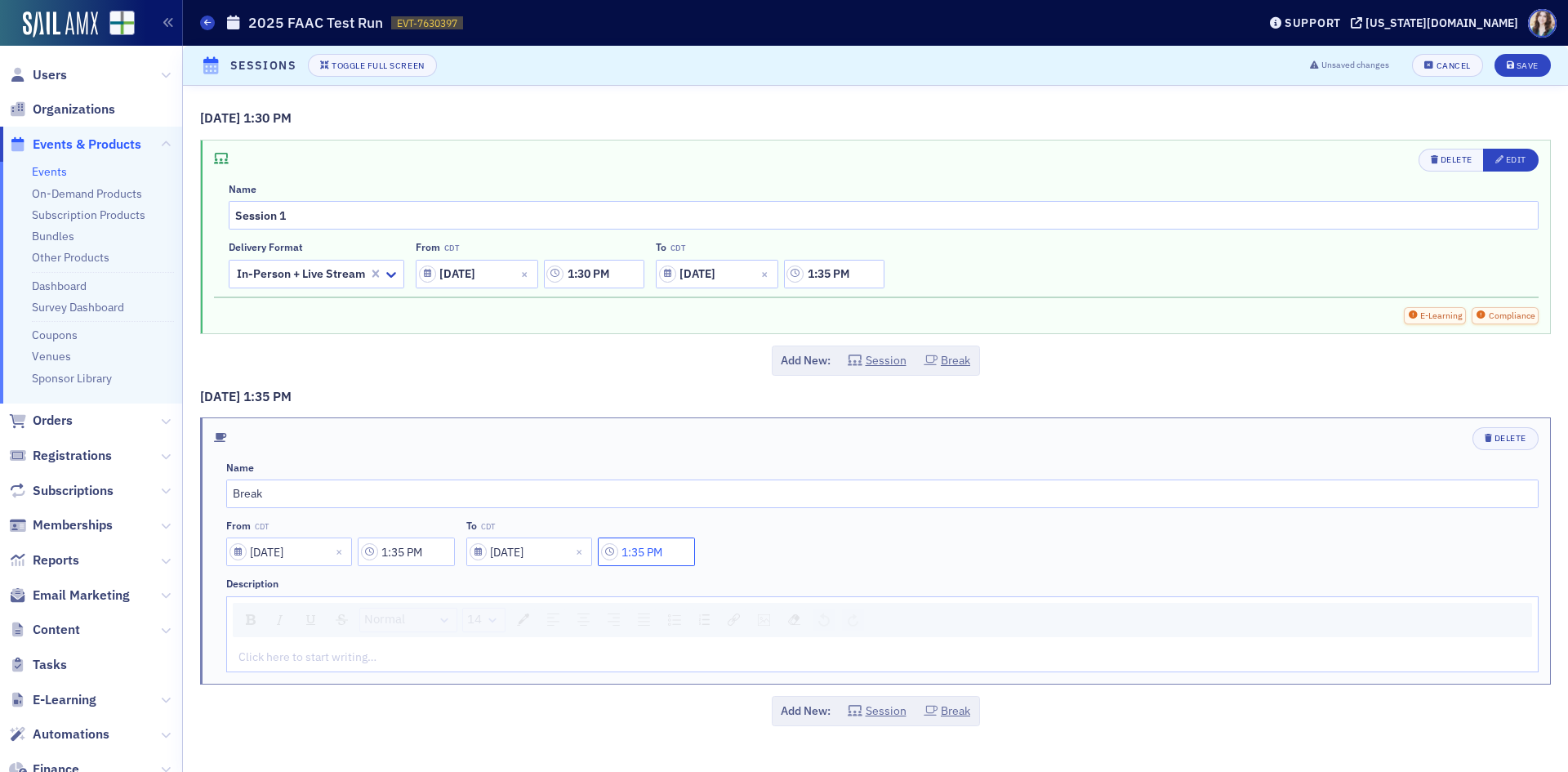
click at [649, 560] on input "1:35 PM" at bounding box center [646, 551] width 97 height 29
click at [801, 554] on div at bounding box center [791, 551] width 38 height 20
click at [785, 659] on span "40" at bounding box center [782, 652] width 13 height 17
type input "1:40 PM"
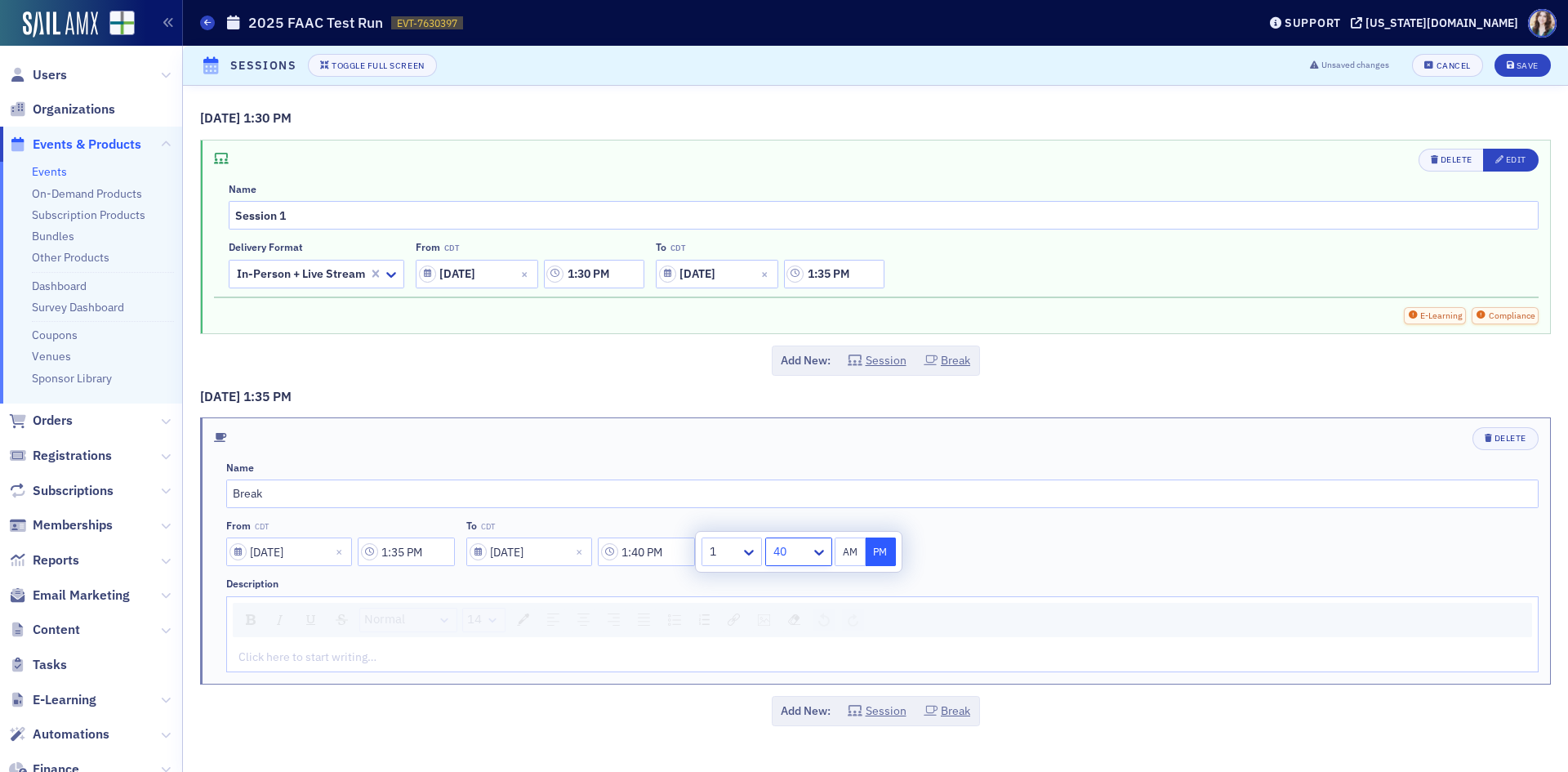
click at [1005, 449] on div "Delete" at bounding box center [882, 439] width 1313 height 23
click at [871, 703] on button "Session" at bounding box center [877, 711] width 59 height 17
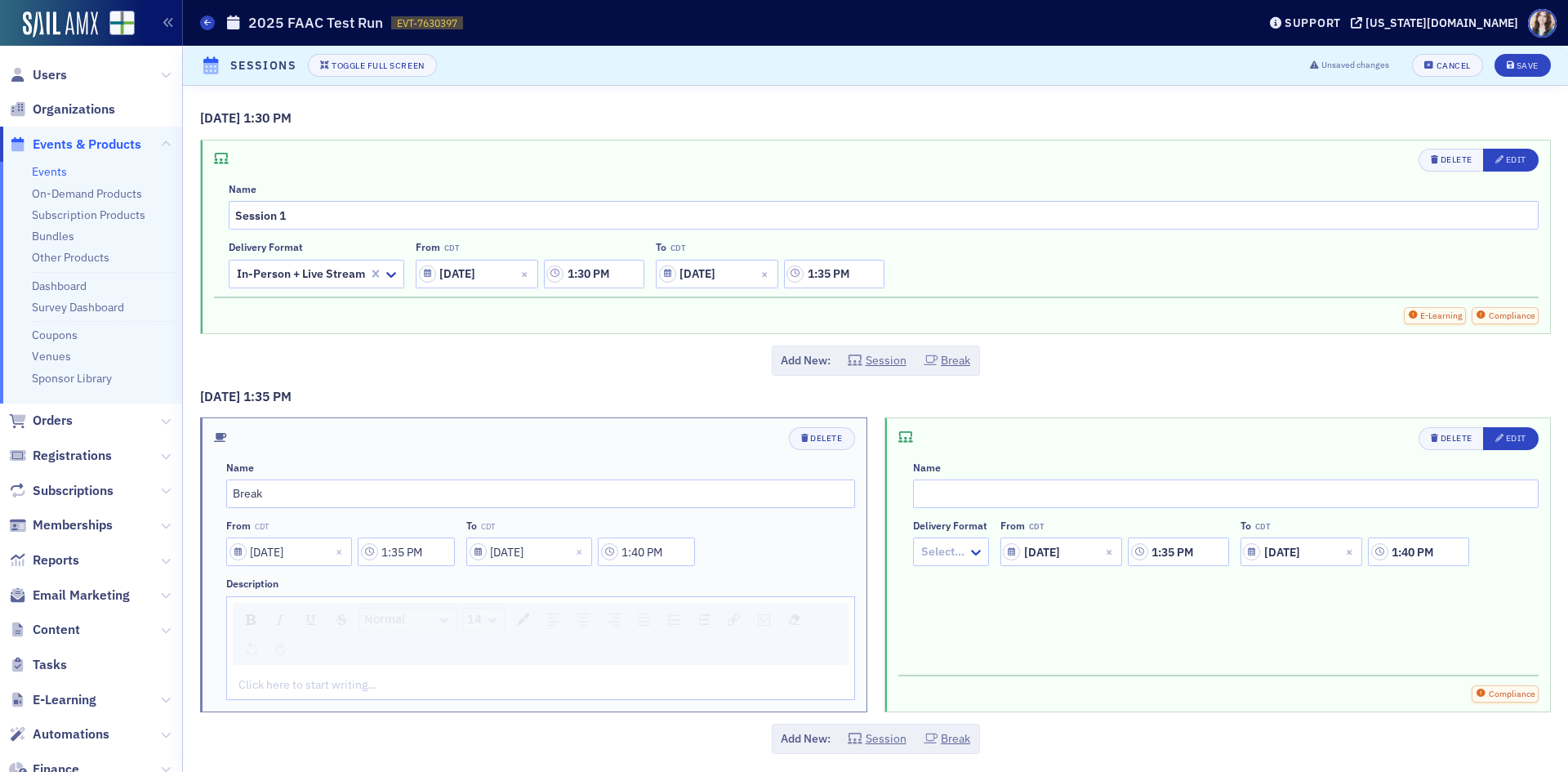
scroll to position [5, 0]
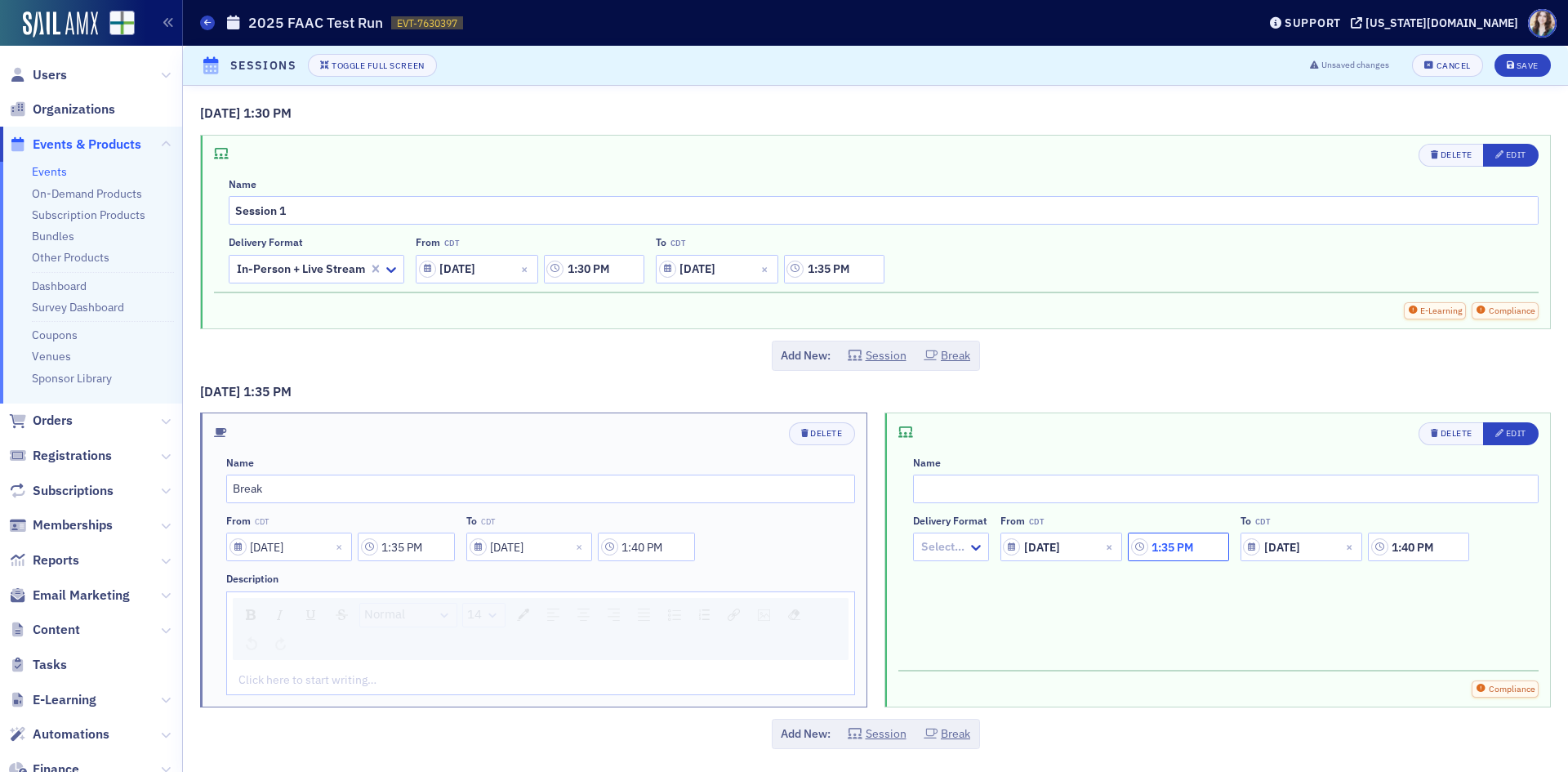
click at [1155, 549] on input "1:35 PM" at bounding box center [1177, 546] width 101 height 29
click at [977, 551] on icon at bounding box center [974, 547] width 16 height 16
click at [1035, 545] on div "35" at bounding box center [1014, 546] width 45 height 24
click at [1014, 648] on span "40" at bounding box center [1007, 648] width 13 height 17
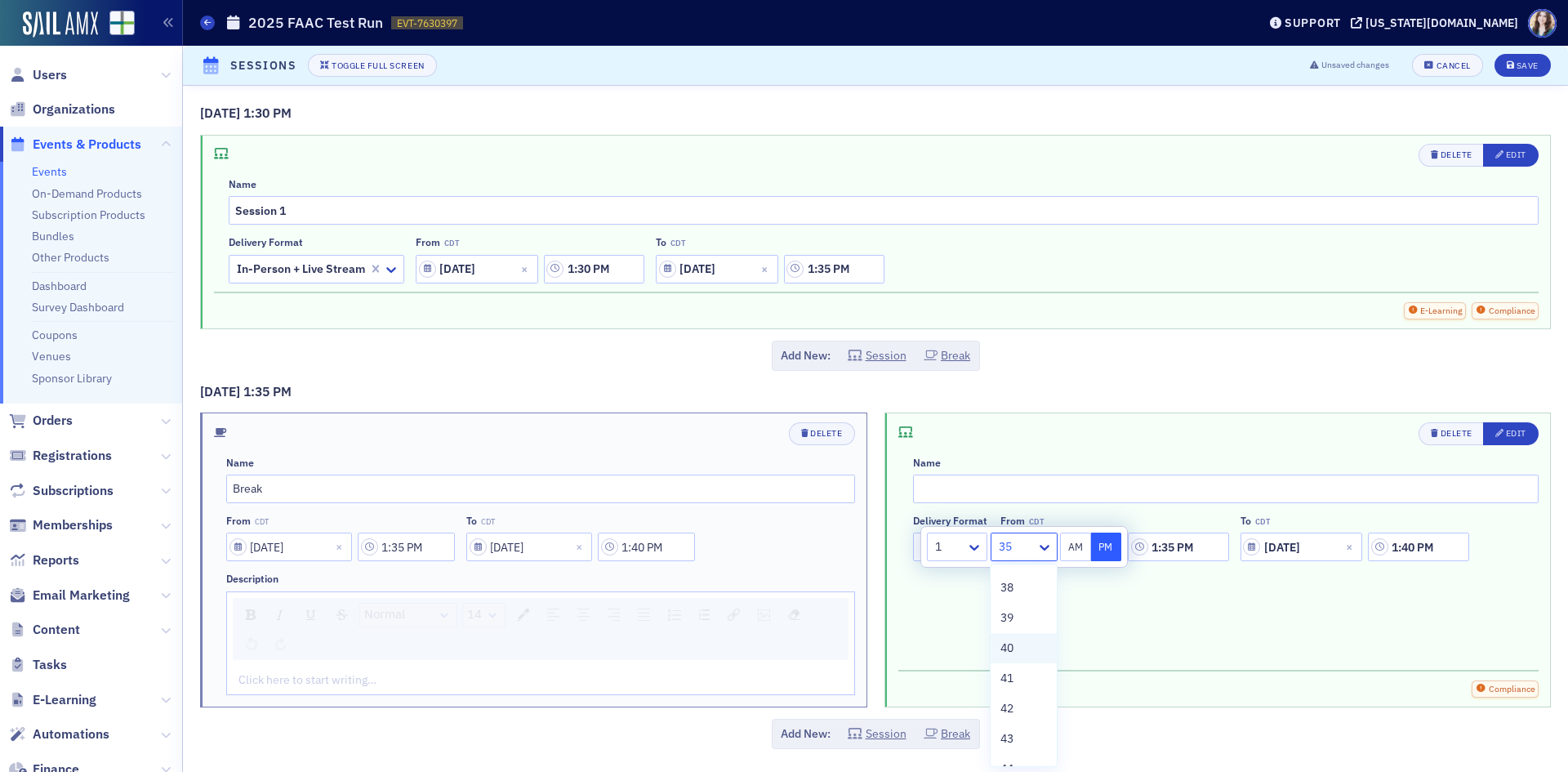
type input "1:40 PM"
click at [1416, 549] on input "1:40 PM" at bounding box center [1418, 546] width 101 height 29
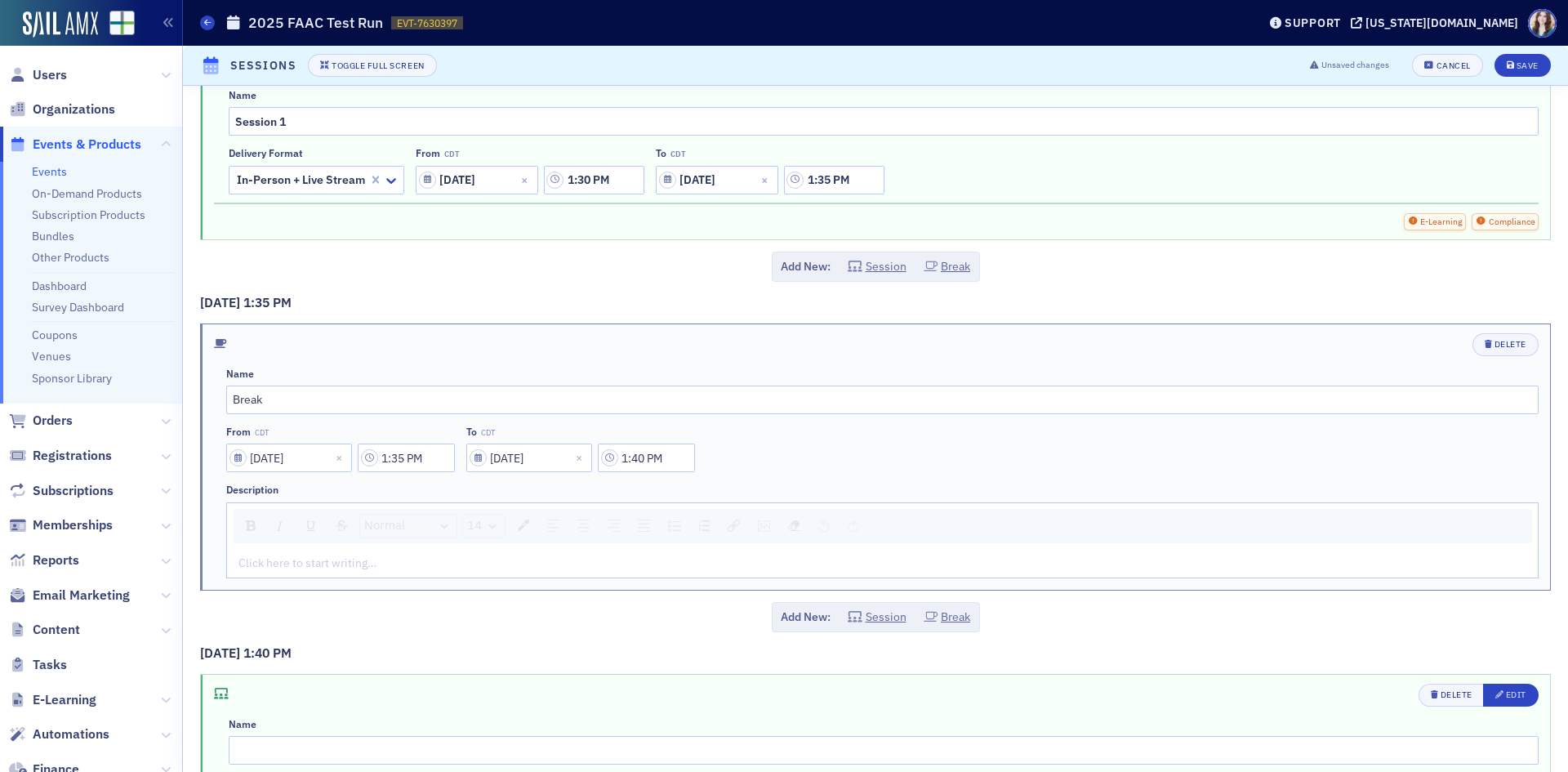
scroll to position [255, 0]
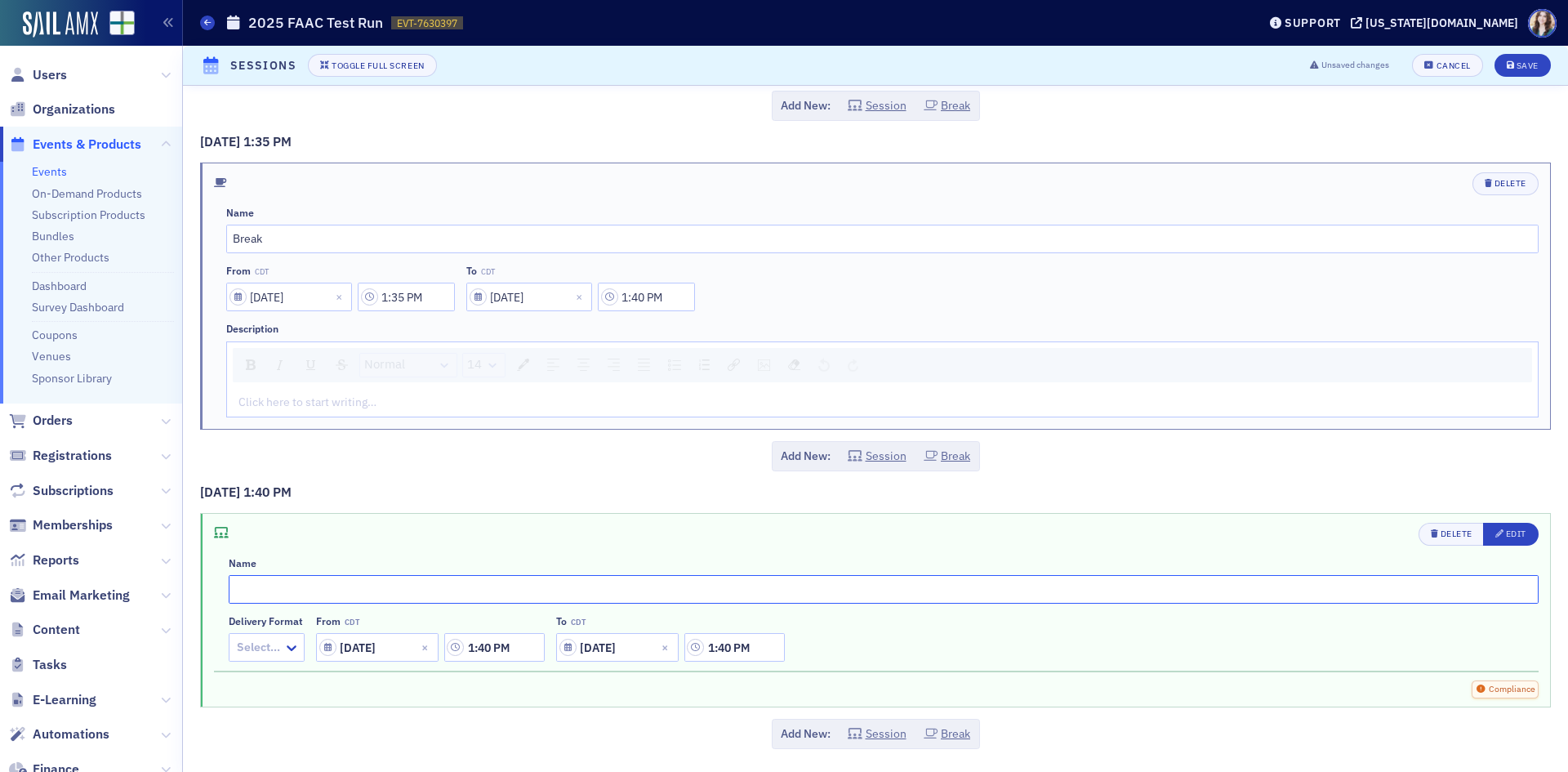
click at [780, 590] on input "text" at bounding box center [883, 589] width 1310 height 29
type input "Session 2"
click at [734, 653] on input "1:40 PM" at bounding box center [734, 647] width 101 height 29
click at [748, 610] on div "40" at bounding box center [727, 612] width 45 height 24
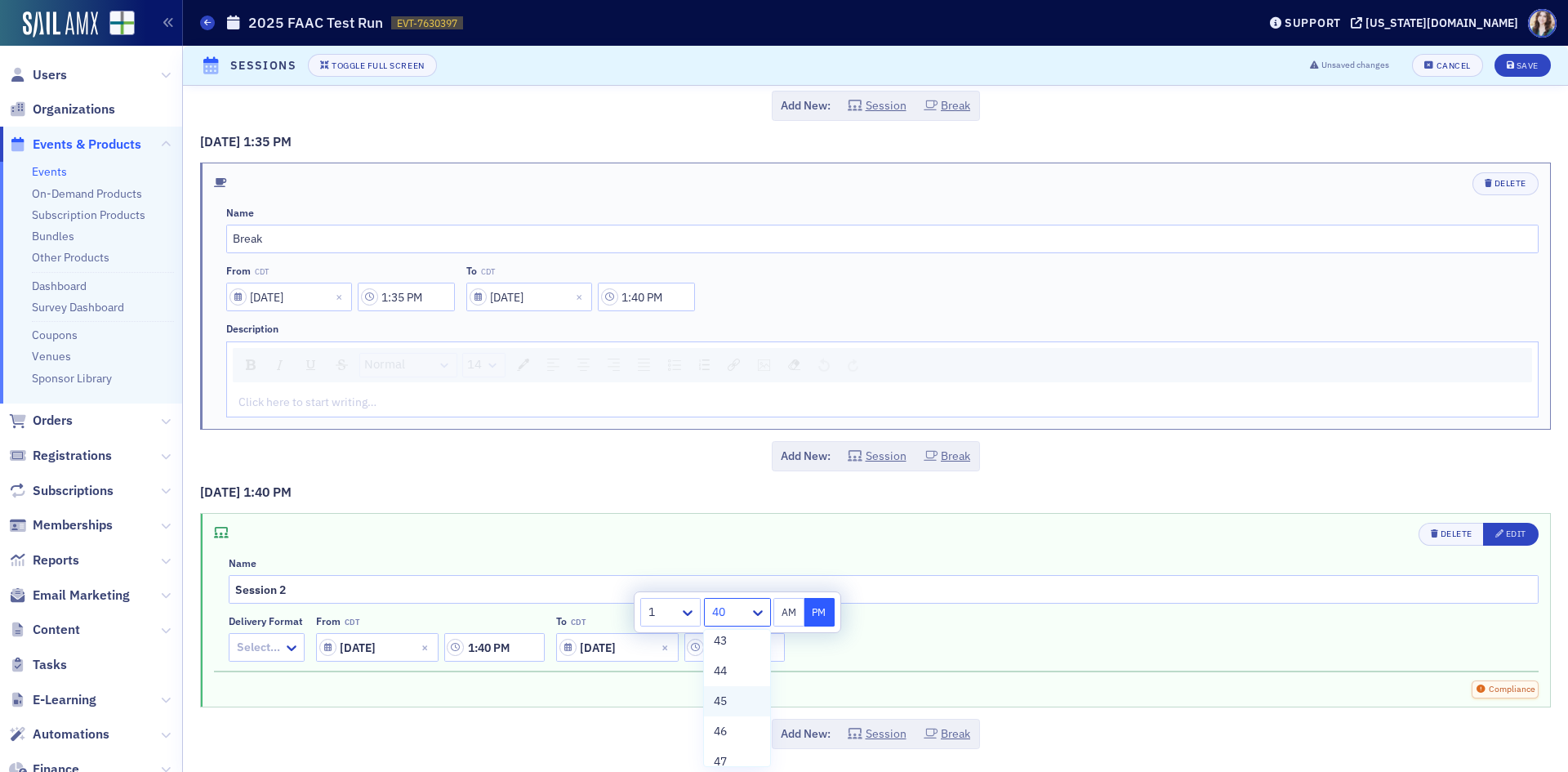
click at [743, 707] on div "45" at bounding box center [737, 701] width 46 height 17
type input "1:45 PM"
click at [897, 659] on div "Delivery format Select… From CDT [DATE] 1:40 PM To CDT [DATE] 1:45 PM" at bounding box center [883, 638] width 1310 height 47
click at [280, 651] on div at bounding box center [258, 647] width 47 height 20
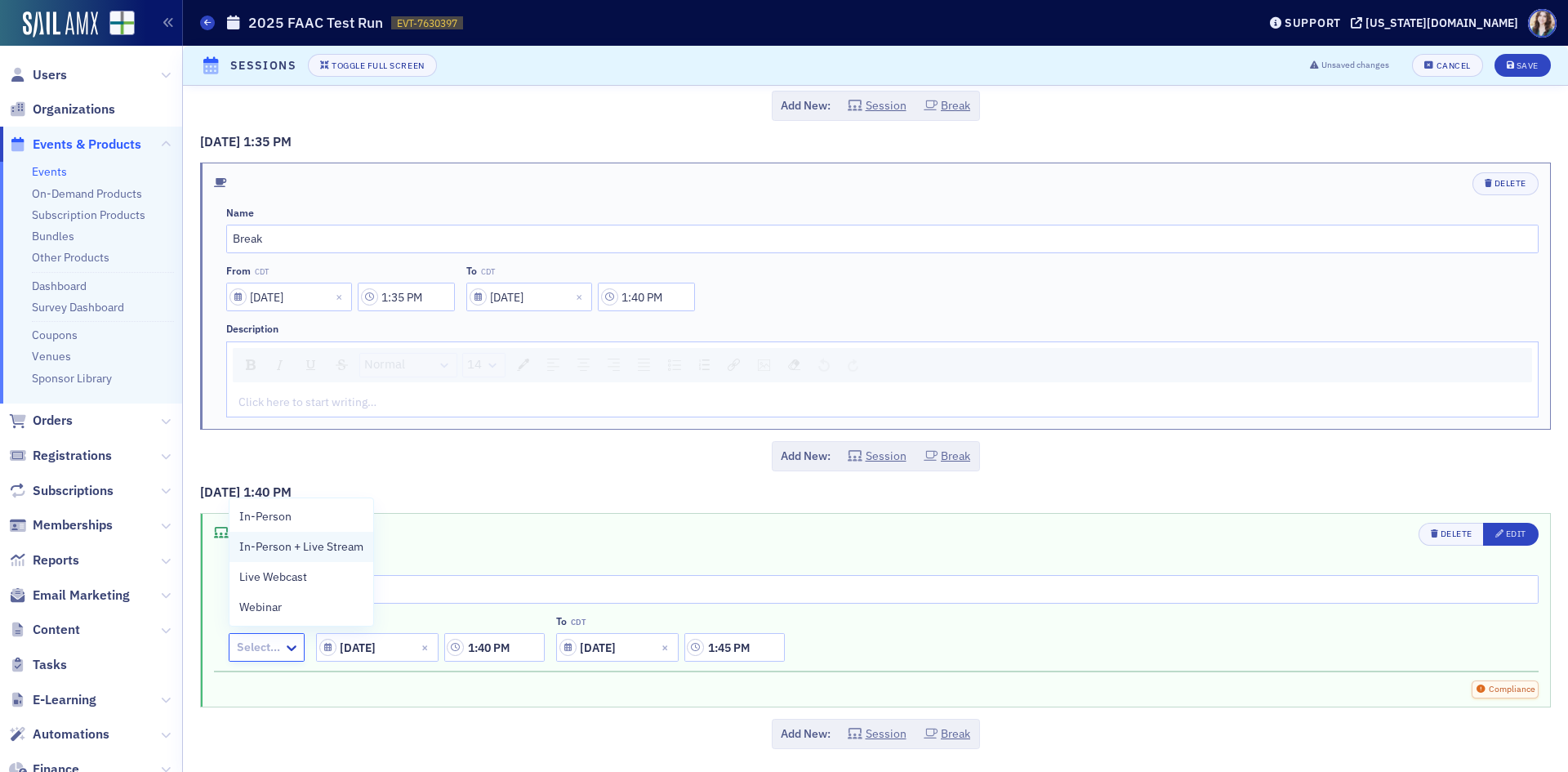
click at [291, 555] on span "In-Person + Live Stream" at bounding box center [301, 546] width 124 height 17
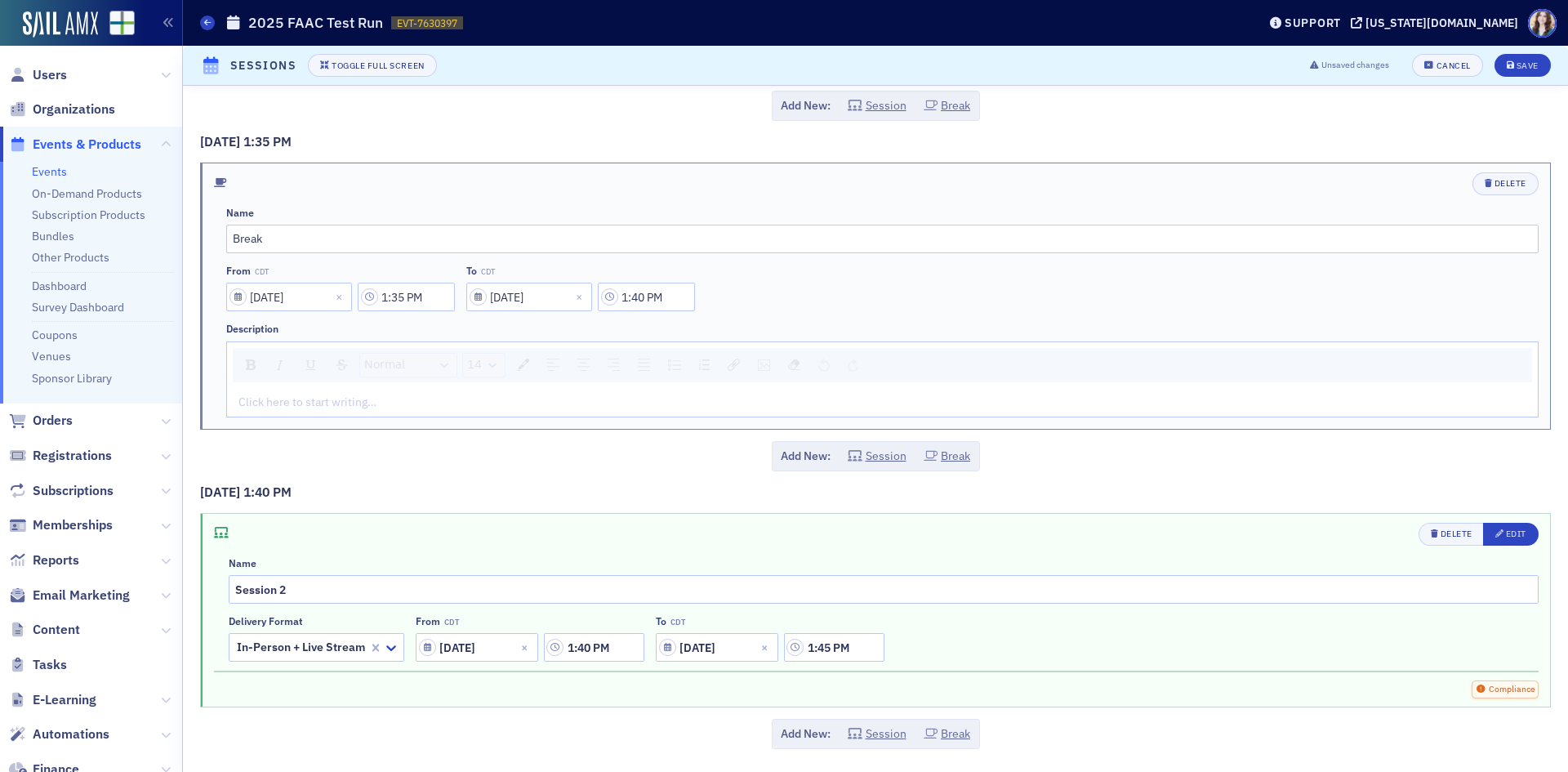
click at [404, 533] on div "Delete Edit" at bounding box center [883, 534] width 1310 height 23
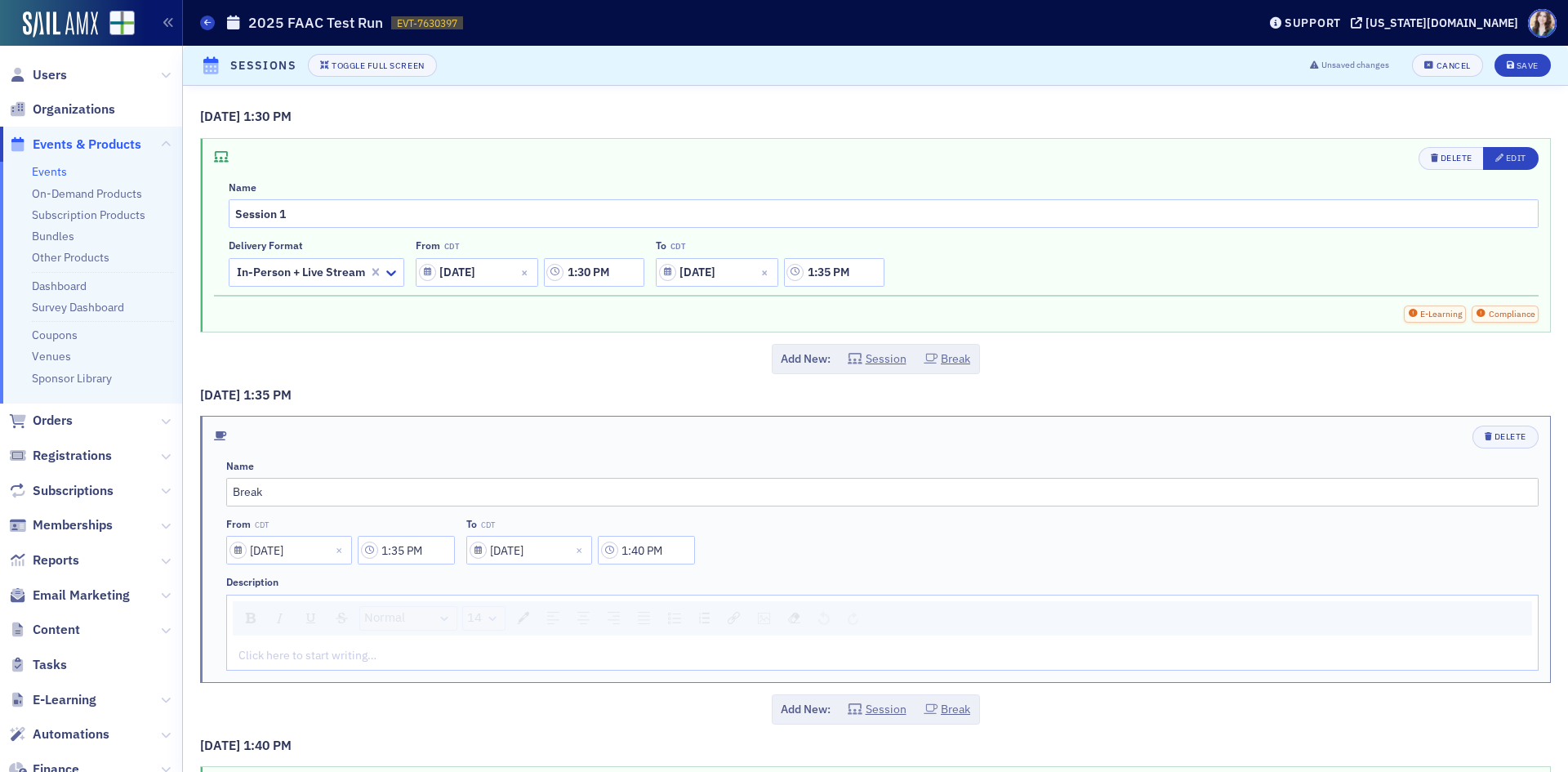
scroll to position [0, 0]
click at [1530, 62] on button "Save" at bounding box center [1522, 65] width 56 height 23
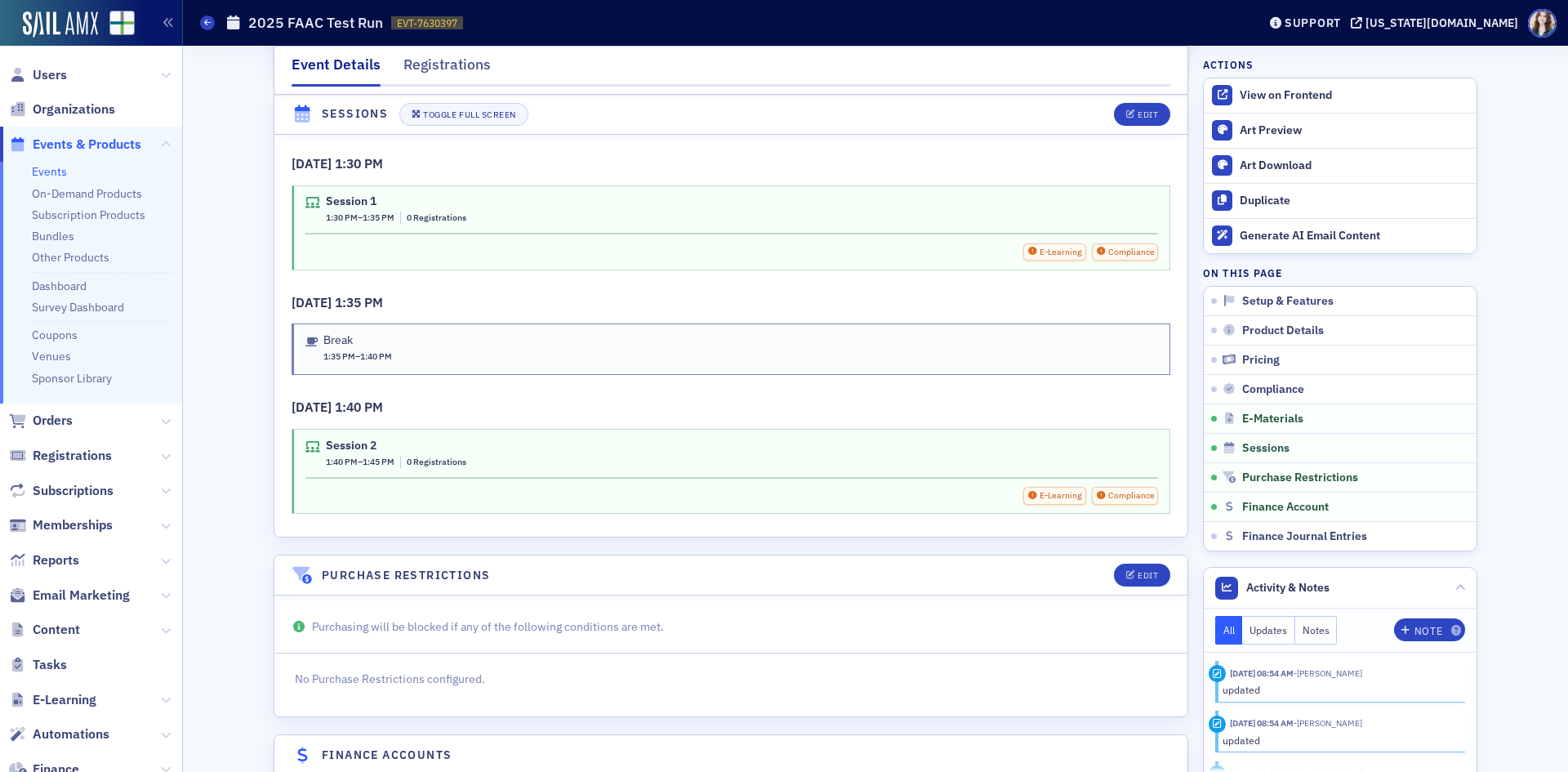
scroll to position [2616, 0]
click at [1082, 113] on header "Sessions Toggle Full Screen Edit" at bounding box center [730, 115] width 913 height 40
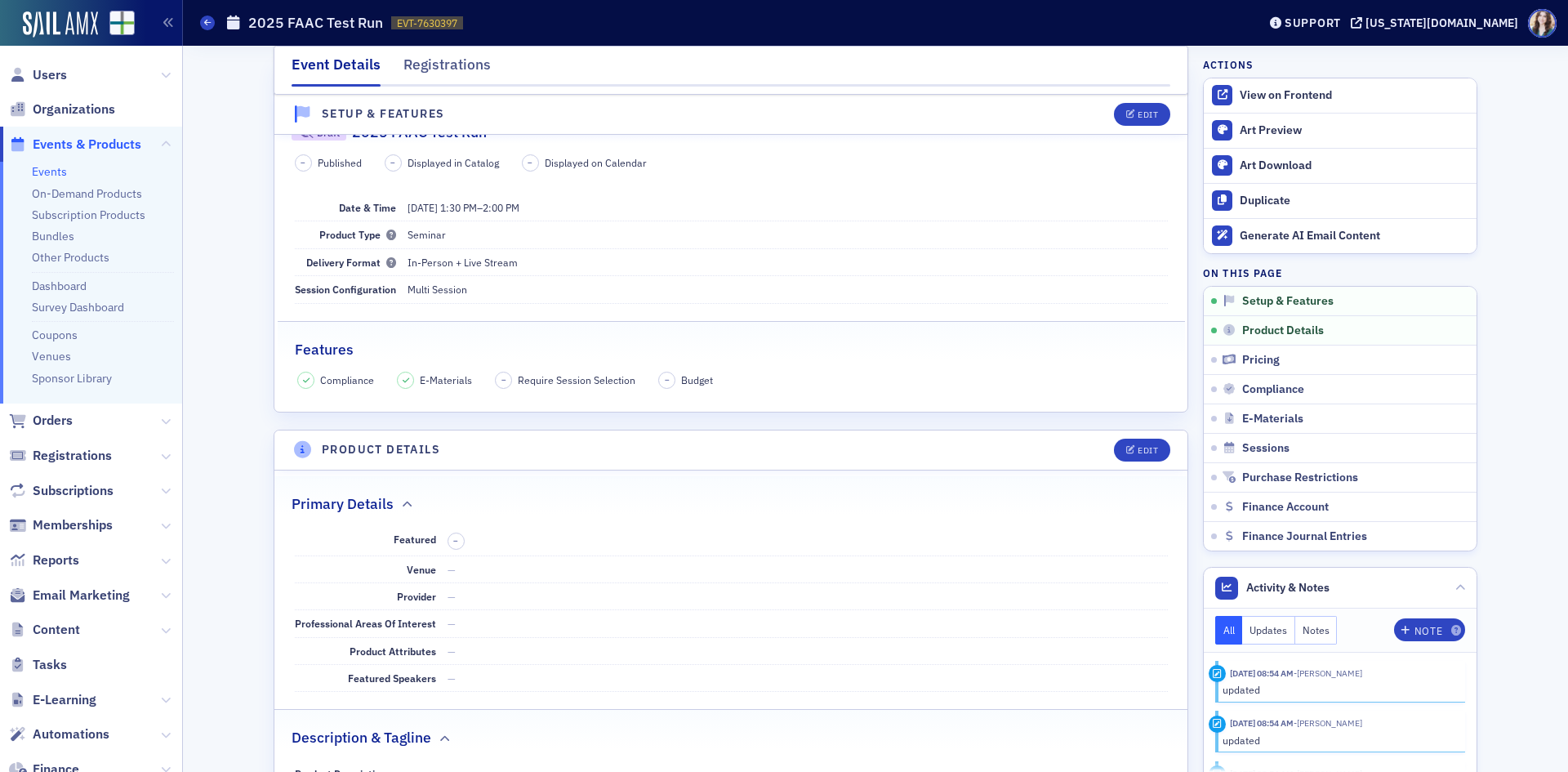
scroll to position [327, 0]
